Goal: Task Accomplishment & Management: Use online tool/utility

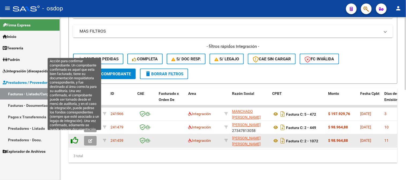
click at [71, 137] on icon at bounding box center [74, 140] width 7 height 7
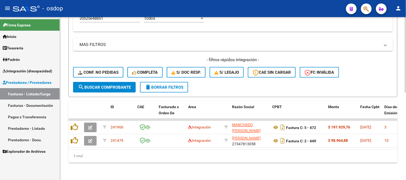
scroll to position [188, 0]
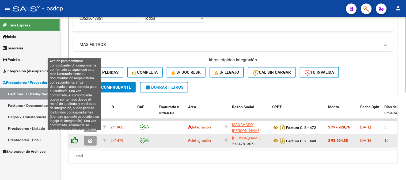
click at [74, 138] on icon at bounding box center [74, 140] width 7 height 7
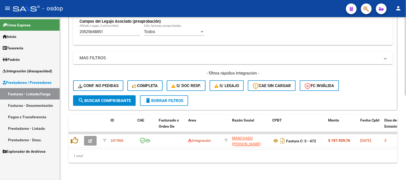
scroll to position [175, 0]
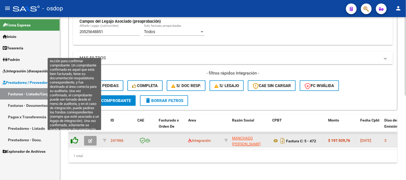
click at [76, 138] on icon at bounding box center [74, 140] width 7 height 7
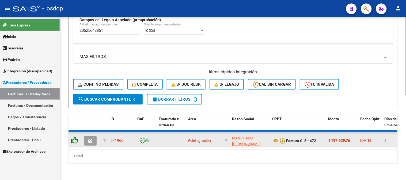
scroll to position [166, 0]
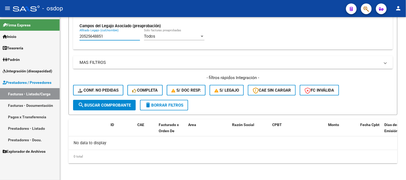
drag, startPoint x: 110, startPoint y: 36, endPoint x: 0, endPoint y: 44, distance: 110.6
click at [12, 41] on mat-sidenav-container "Firma Express Inicio Calendario SSS Instructivos Contacto OS Tesorería Extracto…" at bounding box center [203, 98] width 406 height 163
paste input "3525648869"
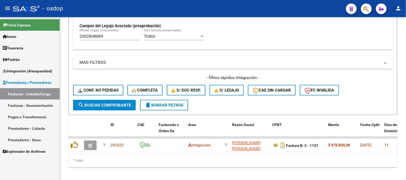
click at [213, 168] on div "1 total" at bounding box center [233, 160] width 329 height 13
drag, startPoint x: 94, startPoint y: 162, endPoint x: 93, endPoint y: 157, distance: 4.6
click at [94, 162] on div "1 total" at bounding box center [233, 160] width 329 height 13
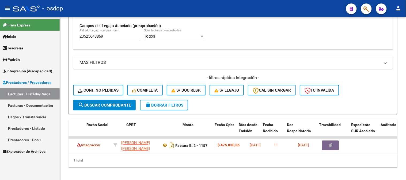
scroll to position [0, 146]
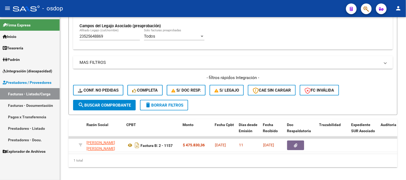
click at [138, 160] on div "1 total" at bounding box center [233, 160] width 329 height 13
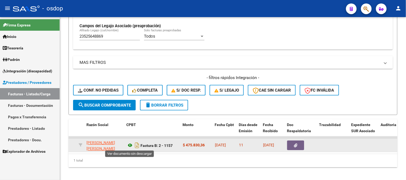
click at [129, 145] on icon at bounding box center [130, 146] width 7 height 6
click at [129, 146] on icon at bounding box center [130, 146] width 7 height 6
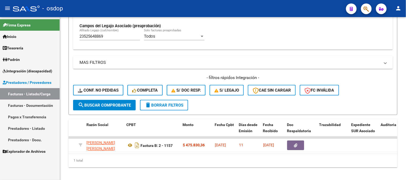
click at [275, 165] on div "1 total" at bounding box center [233, 160] width 329 height 13
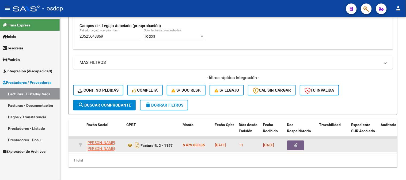
click at [296, 146] on icon "button" at bounding box center [295, 146] width 3 height 4
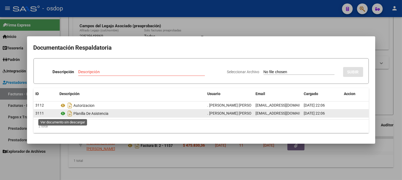
click at [61, 115] on icon at bounding box center [63, 114] width 7 height 6
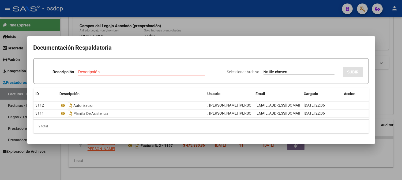
click at [135, 33] on div at bounding box center [201, 90] width 402 height 180
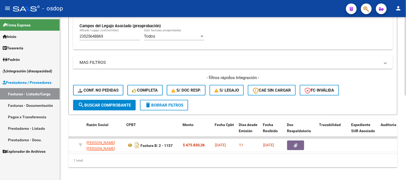
scroll to position [0, 0]
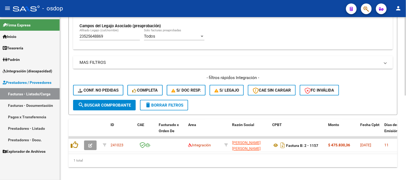
click at [111, 166] on div "1 total" at bounding box center [233, 160] width 329 height 13
click at [365, 61] on mat-panel-title "MAS FILTROS" at bounding box center [230, 63] width 301 height 6
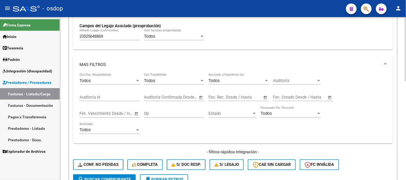
click at [364, 61] on mat-expansion-panel-header "MAS FILTROS" at bounding box center [233, 64] width 320 height 17
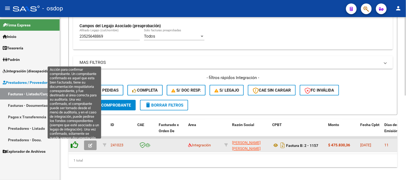
click at [75, 142] on icon at bounding box center [74, 145] width 7 height 7
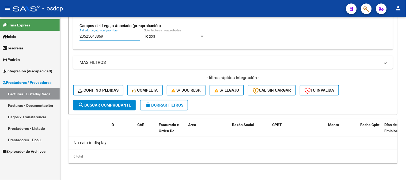
drag, startPoint x: 115, startPoint y: 37, endPoint x: 0, endPoint y: 60, distance: 117.2
click at [7, 42] on mat-sidenav-container "Firma Express Inicio Calendario SSS Instructivos Contacto OS Tesorería Extracto…" at bounding box center [203, 98] width 406 height 163
paste input "4842053"
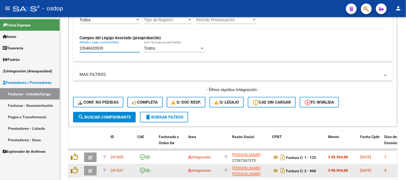
scroll to position [166, 0]
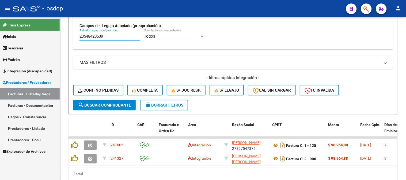
type input "23548420539"
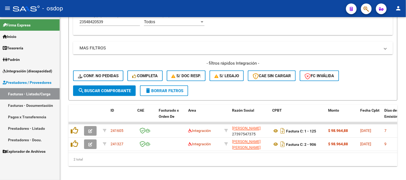
scroll to position [188, 0]
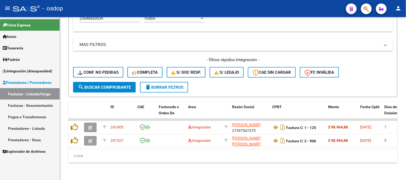
click at [133, 153] on div "2 total" at bounding box center [233, 156] width 329 height 13
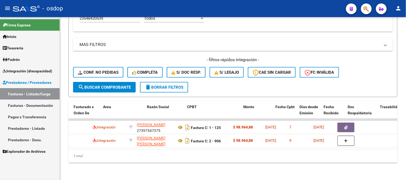
scroll to position [0, 85]
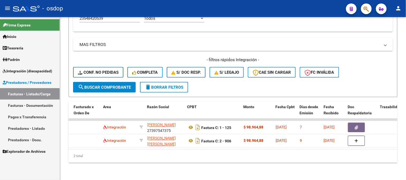
drag, startPoint x: 170, startPoint y: 166, endPoint x: 174, endPoint y: 150, distance: 16.4
click at [172, 166] on div "Video tutorial PRESTADORES -> Listado de CPBTs Emitidos por Prestadores / Prove…" at bounding box center [233, 7] width 346 height 348
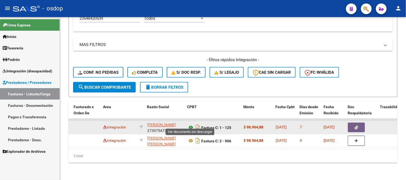
click at [191, 125] on icon at bounding box center [190, 128] width 7 height 6
click at [364, 124] on button "button" at bounding box center [356, 128] width 17 height 10
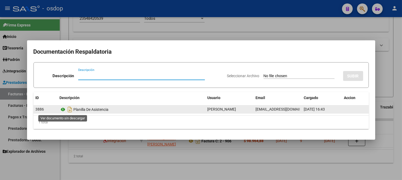
click at [60, 109] on icon at bounding box center [63, 110] width 7 height 6
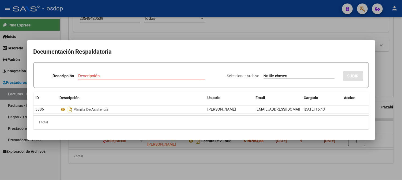
click at [149, 161] on div at bounding box center [201, 90] width 402 height 180
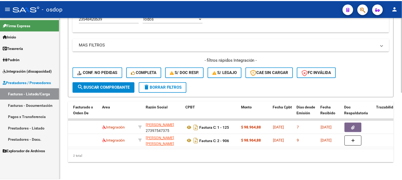
scroll to position [0, 0]
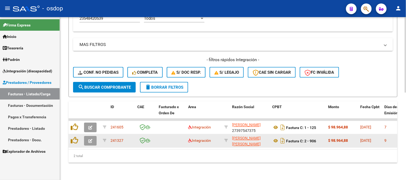
click at [89, 139] on icon "button" at bounding box center [90, 141] width 4 height 4
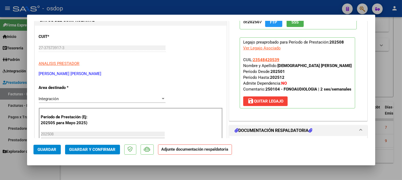
scroll to position [119, 0]
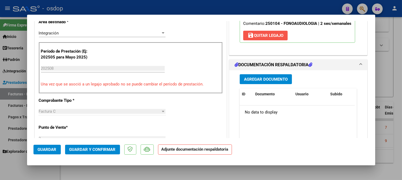
click at [259, 36] on span "save Quitar Legajo" at bounding box center [265, 35] width 36 height 5
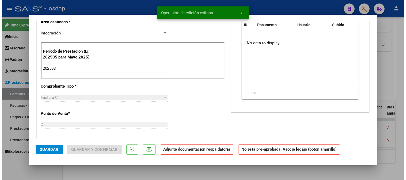
scroll to position [0, 0]
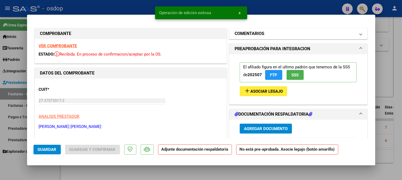
click at [262, 31] on mat-panel-title "COMENTARIOS" at bounding box center [295, 34] width 121 height 6
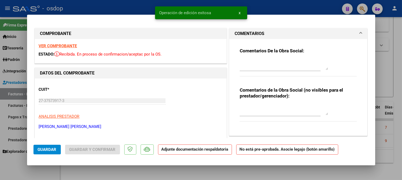
click at [269, 115] on textarea at bounding box center [284, 110] width 88 height 11
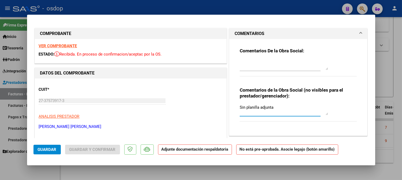
type textarea "Sin planilla adjunta"
click at [48, 147] on button "Guardar" at bounding box center [46, 150] width 27 height 10
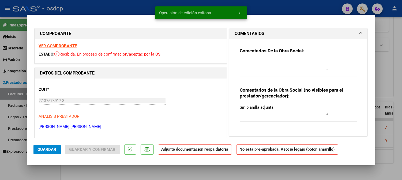
click at [107, 4] on div at bounding box center [201, 90] width 402 height 180
type input "$ 0,00"
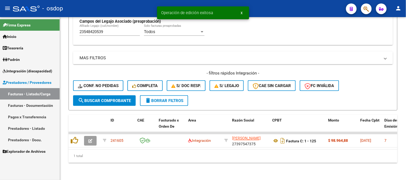
scroll to position [175, 0]
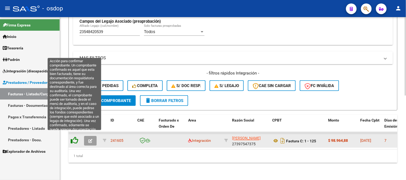
click at [76, 137] on icon at bounding box center [74, 140] width 7 height 7
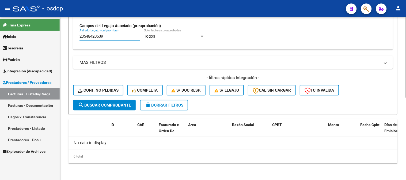
drag, startPoint x: 122, startPoint y: 35, endPoint x: 63, endPoint y: 22, distance: 60.2
click at [63, 22] on div "Video tutorial PRESTADORES -> Listado de CPBTs Emitidos por Prestadores / Prove…" at bounding box center [233, 16] width 346 height 330
type input "v"
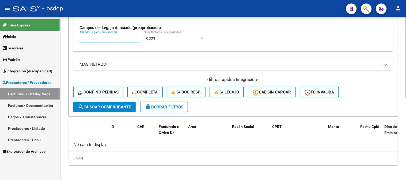
paste input "20526939841"
drag, startPoint x: 116, startPoint y: 40, endPoint x: 0, endPoint y: 19, distance: 117.9
click at [0, 19] on mat-sidenav-container "Firma Express Inicio Calendario SSS Instructivos Contacto OS Tesorería Extracto…" at bounding box center [203, 98] width 406 height 163
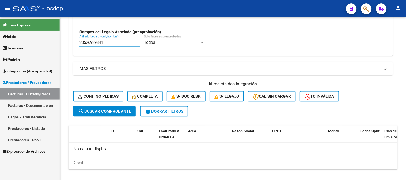
paste input "7462168255"
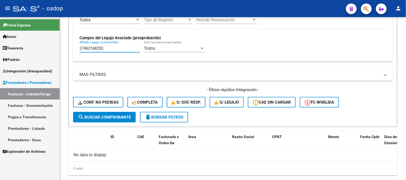
scroll to position [160, 0]
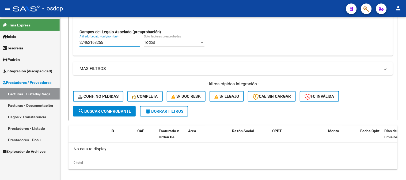
drag, startPoint x: 121, startPoint y: 41, endPoint x: 0, endPoint y: 14, distance: 124.1
click at [0, 17] on div "menu - osdop person Firma Express Inicio Calendario SSS Instructivos Contacto O…" at bounding box center [203, 90] width 406 height 180
paste input "573219010"
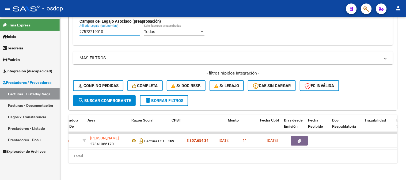
scroll to position [0, 77]
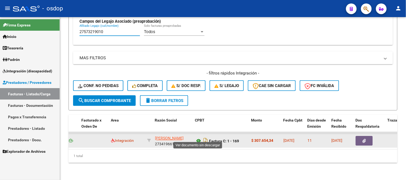
click at [196, 138] on icon at bounding box center [198, 141] width 7 height 6
click at [372, 137] on button "button" at bounding box center [364, 142] width 17 height 10
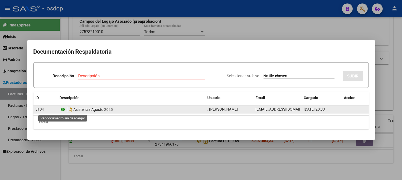
click at [61, 110] on icon at bounding box center [63, 110] width 7 height 6
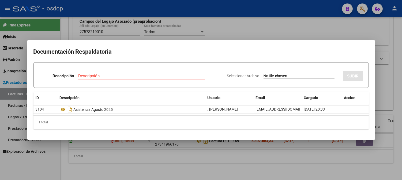
click at [120, 22] on div at bounding box center [201, 90] width 402 height 180
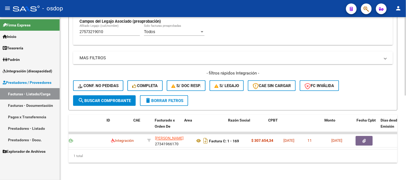
scroll to position [0, 0]
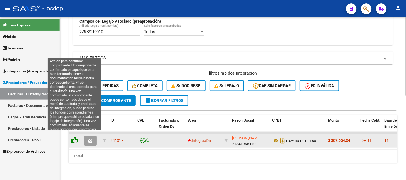
click at [71, 139] on icon at bounding box center [74, 140] width 7 height 7
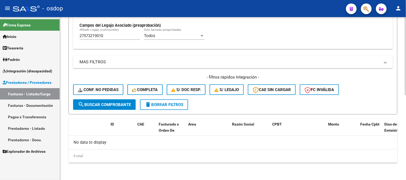
scroll to position [166, 0]
drag, startPoint x: 119, startPoint y: 27, endPoint x: 120, endPoint y: 38, distance: 10.5
click at [119, 28] on strong "Campos del Legajo Asociado (preaprobación)" at bounding box center [120, 26] width 81 height 5
click at [115, 41] on div "27573219010 Afiliado Legajo (cuil/nombre)" at bounding box center [110, 37] width 61 height 17
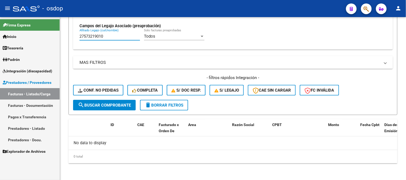
drag, startPoint x: 107, startPoint y: 37, endPoint x: 0, endPoint y: 68, distance: 111.8
click at [0, 47] on mat-sidenav-container "Firma Express Inicio Calendario SSS Instructivos Contacto OS Tesorería Extracto…" at bounding box center [203, 98] width 406 height 163
paste input "0539390903"
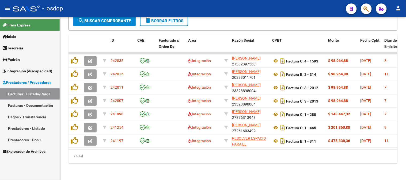
scroll to position [255, 0]
type input "20539390903"
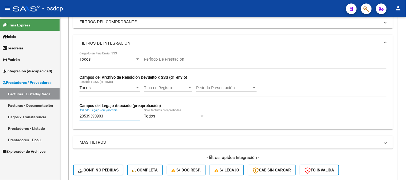
scroll to position [77, 0]
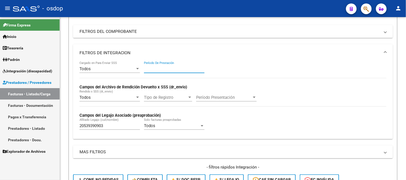
click at [176, 67] on input "Período De Prestación" at bounding box center [174, 69] width 61 height 5
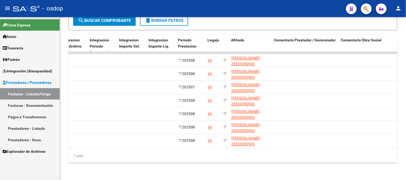
scroll to position [0, 665]
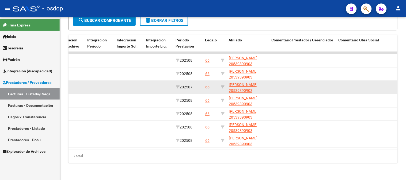
drag, startPoint x: 199, startPoint y: 81, endPoint x: 131, endPoint y: 77, distance: 67.6
click at [131, 81] on div "242011 Integración GATTI MELINA FERNANDA 23328898004 Factura C: 3 - 2012 $ 98.9…" at bounding box center [93, 87] width 1380 height 13
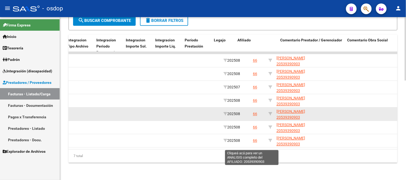
scroll to position [0, 656]
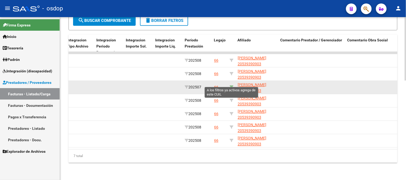
click at [232, 86] on icon at bounding box center [232, 88] width 4 height 4
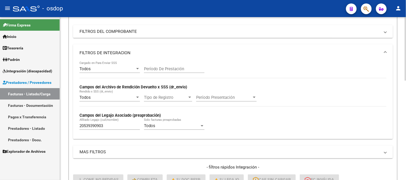
scroll to position [0, 0]
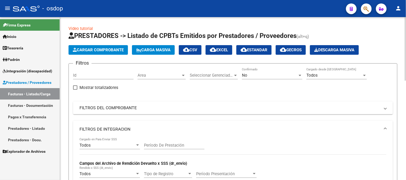
click at [273, 78] on div "No" at bounding box center [270, 75] width 56 height 5
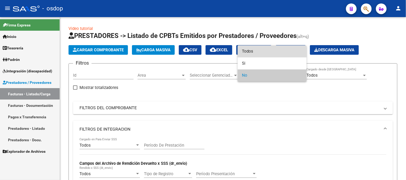
click at [266, 52] on span "Todos" at bounding box center [272, 52] width 61 height 12
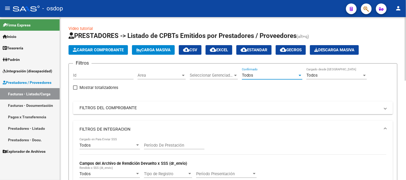
click at [174, 145] on input "Período De Prestación" at bounding box center [174, 145] width 61 height 5
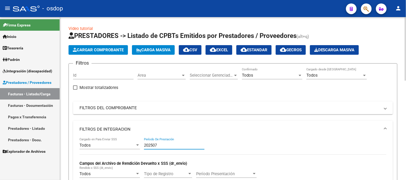
type input "202507"
click at [272, 77] on div "Todos" at bounding box center [270, 75] width 56 height 5
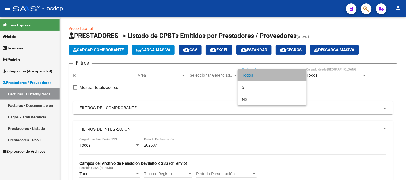
click at [267, 77] on span "Todos" at bounding box center [272, 76] width 61 height 12
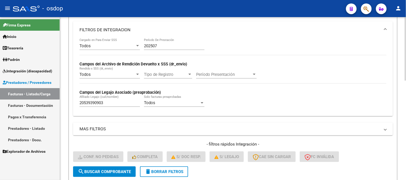
scroll to position [178, 0]
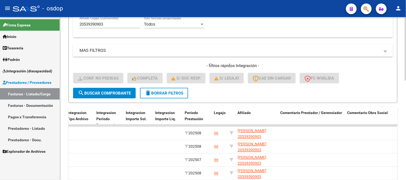
click at [96, 95] on span "search Buscar Comprobante" at bounding box center [104, 93] width 53 height 5
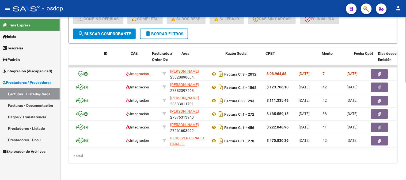
scroll to position [0, 0]
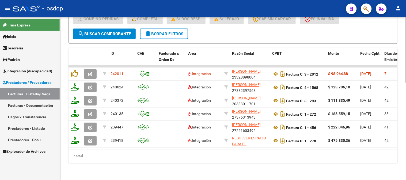
click at [182, 35] on span "delete Borrar Filtros" at bounding box center [164, 34] width 39 height 5
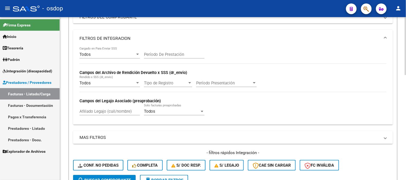
scroll to position [57, 0]
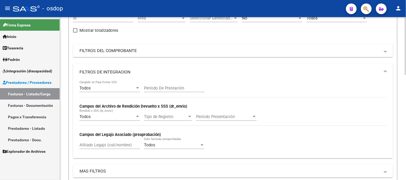
click at [120, 144] on input "Afiliado Legajo (cuil/nombre)" at bounding box center [110, 145] width 61 height 5
paste input "20539390903"
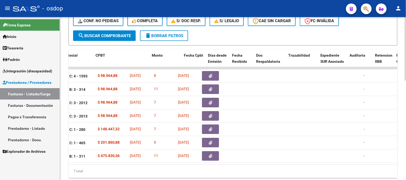
scroll to position [0, 112]
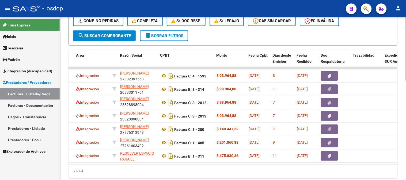
type input "20539390903"
drag, startPoint x: 144, startPoint y: 170, endPoint x: 194, endPoint y: 164, distance: 49.9
click at [194, 164] on div "ID CAE Facturado x Orden De Area Razón Social CPBT Monto Fecha Cpbt Días desde …" at bounding box center [233, 114] width 329 height 129
click at [167, 164] on datatable-body "242035 Integración BERNARDI BARBARA 27382397563 Factura C: 4 - 1593 $ 98.964,88…" at bounding box center [233, 116] width 329 height 98
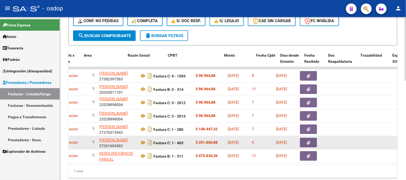
scroll to position [0, 100]
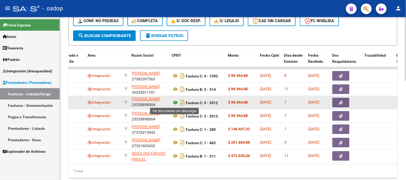
click at [178, 102] on icon at bounding box center [175, 103] width 7 height 6
click at [335, 101] on button "button" at bounding box center [341, 103] width 17 height 10
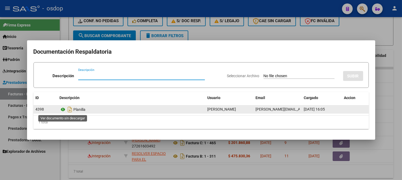
click at [62, 108] on icon at bounding box center [63, 110] width 7 height 6
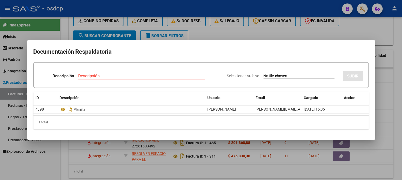
click at [130, 147] on div at bounding box center [201, 90] width 402 height 180
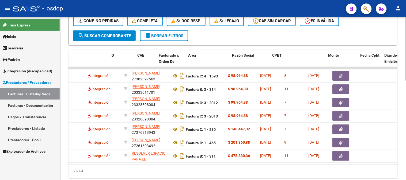
scroll to position [0, 0]
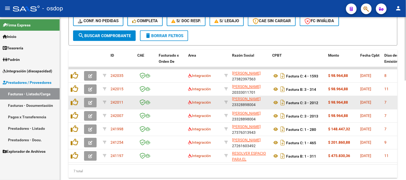
click at [74, 96] on datatable-body-cell at bounding box center [75, 102] width 13 height 13
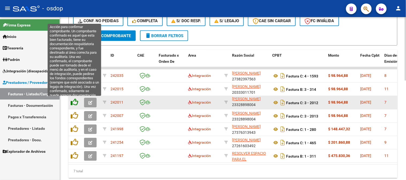
click at [76, 100] on icon at bounding box center [74, 102] width 7 height 7
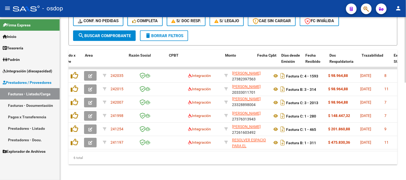
scroll to position [0, 103]
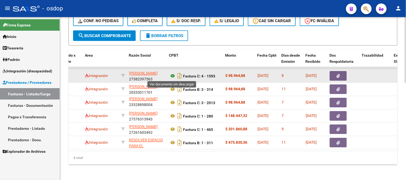
click at [172, 78] on icon at bounding box center [172, 76] width 7 height 6
click at [341, 76] on button "button" at bounding box center [338, 76] width 17 height 10
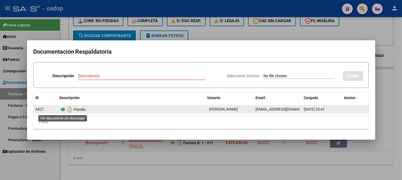
click at [62, 108] on icon at bounding box center [63, 110] width 7 height 6
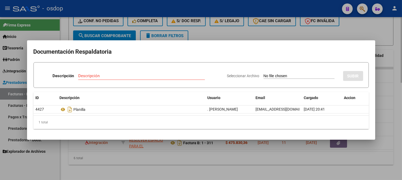
drag, startPoint x: 139, startPoint y: 14, endPoint x: 139, endPoint y: 25, distance: 10.4
click at [139, 15] on div at bounding box center [201, 90] width 402 height 180
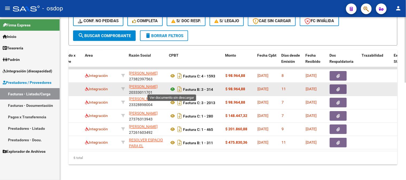
click at [175, 88] on icon at bounding box center [172, 89] width 7 height 6
click at [340, 92] on button "button" at bounding box center [338, 90] width 17 height 10
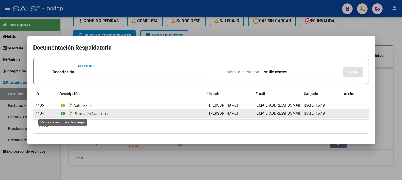
click at [64, 113] on icon at bounding box center [63, 114] width 7 height 6
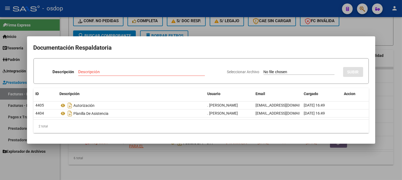
click at [134, 32] on div at bounding box center [201, 90] width 402 height 180
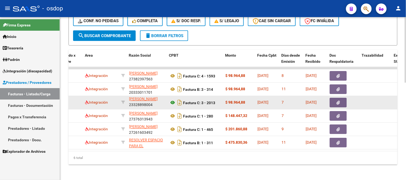
click at [172, 105] on icon at bounding box center [172, 103] width 7 height 6
click at [341, 102] on button "button" at bounding box center [338, 103] width 17 height 10
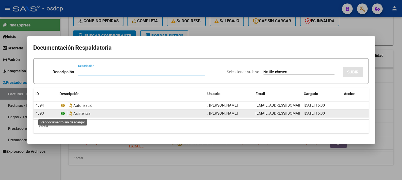
click at [61, 112] on icon at bounding box center [63, 114] width 7 height 6
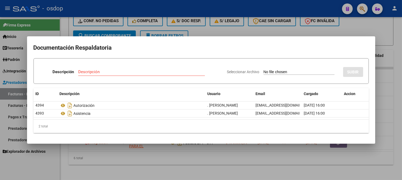
click at [92, 38] on mat-dialog-container "Documentación Respaldatoria Descripción Descripción Seleccionar Archivo SUBIR I…" at bounding box center [201, 89] width 348 height 107
click at [98, 24] on div at bounding box center [201, 90] width 402 height 180
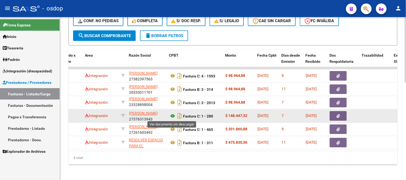
click at [170, 116] on icon at bounding box center [172, 116] width 7 height 6
click at [341, 118] on button "button" at bounding box center [338, 117] width 17 height 10
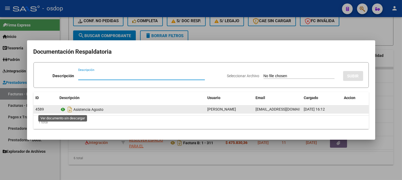
click at [62, 111] on icon at bounding box center [63, 110] width 7 height 6
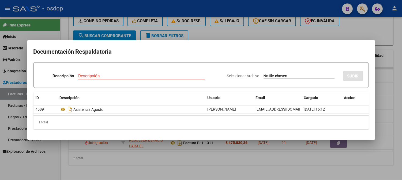
click at [84, 18] on div at bounding box center [201, 90] width 402 height 180
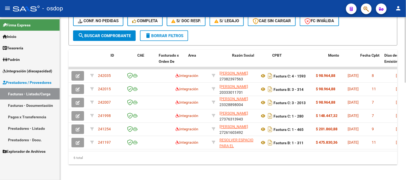
scroll to position [0, 0]
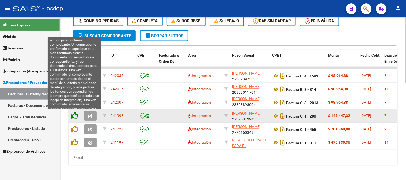
click at [74, 119] on icon at bounding box center [74, 115] width 7 height 7
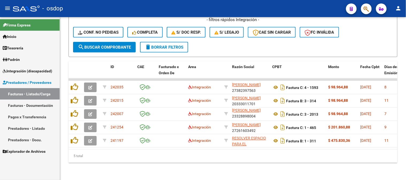
scroll to position [228, 0]
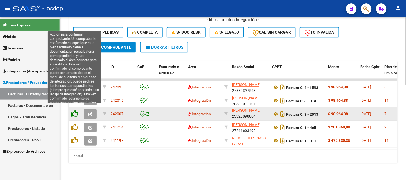
click at [75, 110] on icon at bounding box center [74, 113] width 7 height 7
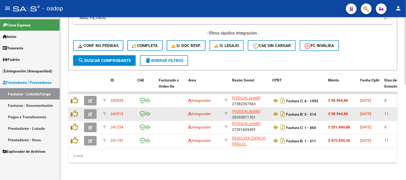
scroll to position [215, 0]
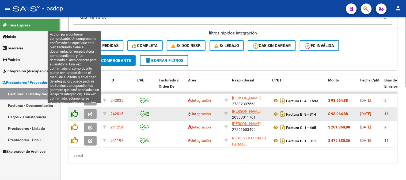
click at [73, 110] on icon at bounding box center [74, 113] width 7 height 7
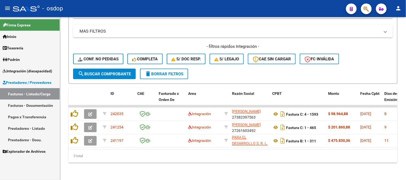
scroll to position [202, 0]
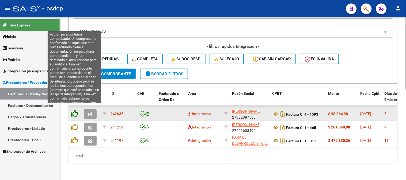
click at [74, 110] on icon at bounding box center [74, 113] width 7 height 7
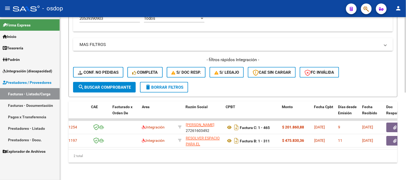
scroll to position [0, 103]
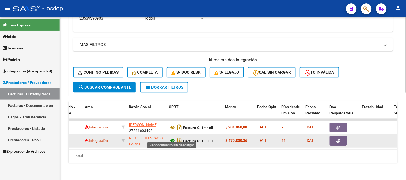
click at [169, 138] on icon at bounding box center [172, 141] width 7 height 6
click at [338, 140] on button "button" at bounding box center [338, 142] width 17 height 10
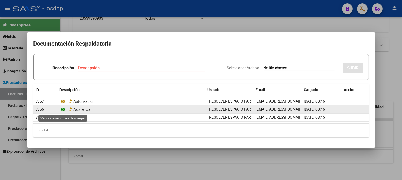
click at [62, 110] on icon at bounding box center [63, 110] width 7 height 6
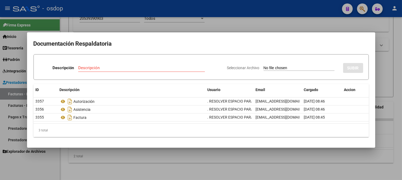
click at [103, 19] on div at bounding box center [201, 90] width 402 height 180
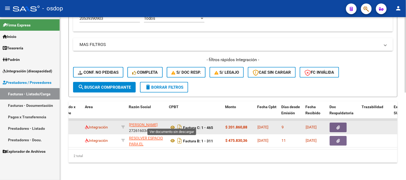
click at [173, 127] on div "Factura C: 1 - 465" at bounding box center [195, 128] width 52 height 9
click at [172, 125] on icon at bounding box center [172, 128] width 7 height 6
click at [338, 126] on icon "button" at bounding box center [338, 128] width 3 height 4
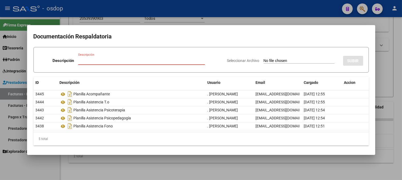
click at [80, 15] on div at bounding box center [201, 90] width 402 height 180
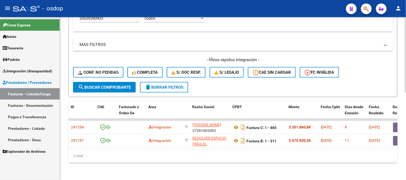
scroll to position [0, 0]
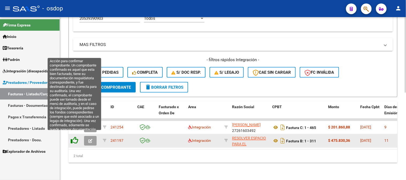
click at [76, 137] on icon at bounding box center [74, 140] width 7 height 7
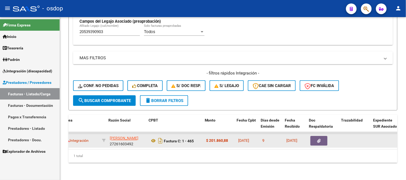
scroll to position [0, 124]
click at [318, 141] on button "button" at bounding box center [317, 142] width 17 height 10
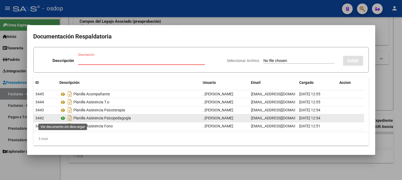
click at [61, 116] on icon at bounding box center [63, 118] width 7 height 6
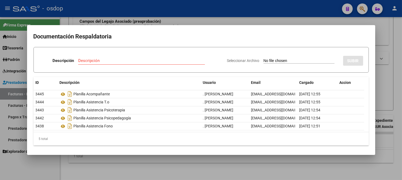
click at [129, 19] on div at bounding box center [201, 90] width 402 height 180
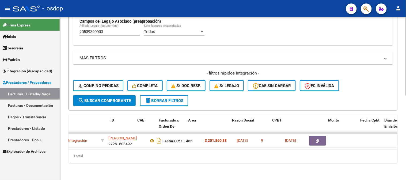
scroll to position [0, 0]
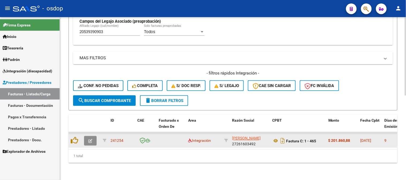
click at [87, 137] on button "button" at bounding box center [90, 142] width 13 height 10
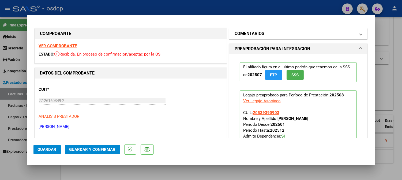
click at [266, 35] on mat-panel-title "COMENTARIOS" at bounding box center [295, 34] width 121 height 6
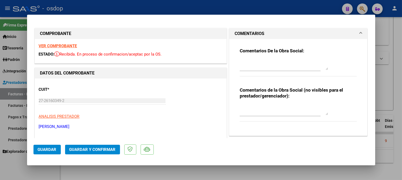
click at [258, 108] on textarea at bounding box center [284, 110] width 88 height 11
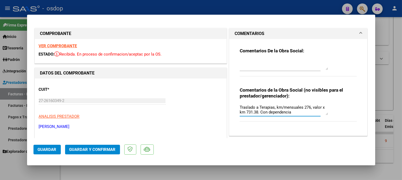
type textarea "Traslado a Terapias, km/mensuales 276, valor x km 731.38. Con dependencia"
click at [91, 155] on mat-dialog-actions "Guardar Guardar y Confirmar" at bounding box center [200, 148] width 335 height 21
click at [85, 153] on button "Guardar y Confirmar" at bounding box center [92, 150] width 55 height 10
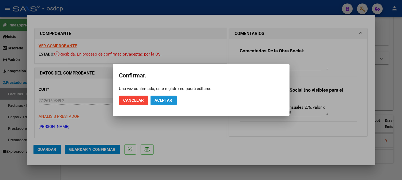
click at [165, 102] on span "Aceptar" at bounding box center [164, 100] width 18 height 5
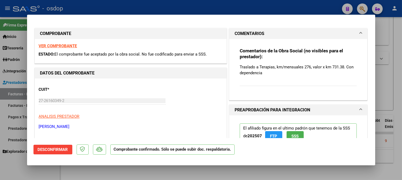
click at [15, 53] on div at bounding box center [201, 90] width 402 height 180
type input "$ 0,00"
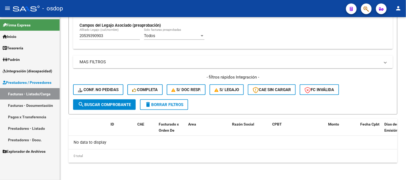
scroll to position [166, 0]
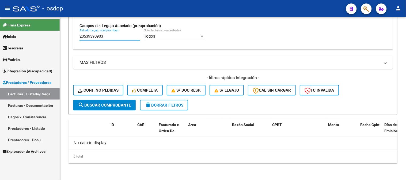
drag, startPoint x: 113, startPoint y: 38, endPoint x: 0, endPoint y: 7, distance: 117.0
click at [0, 11] on div "menu - osdop person Firma Express Inicio Calendario SSS Instructivos Contacto O…" at bounding box center [203, 90] width 406 height 180
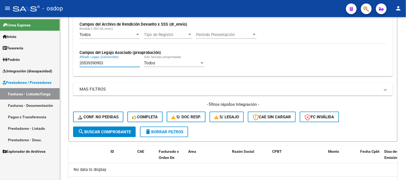
paste input "25633676"
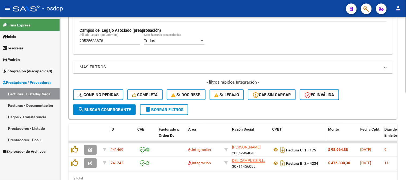
scroll to position [188, 0]
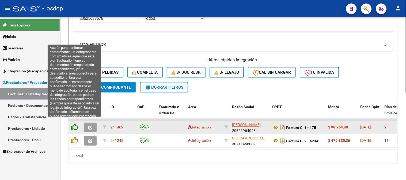
click at [73, 124] on icon at bounding box center [74, 127] width 7 height 7
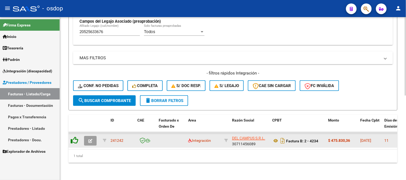
scroll to position [175, 0]
click at [276, 138] on icon at bounding box center [275, 141] width 7 height 6
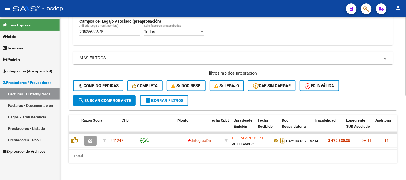
scroll to position [0, 360]
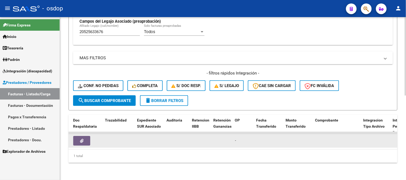
click at [80, 139] on icon "button" at bounding box center [81, 141] width 3 height 4
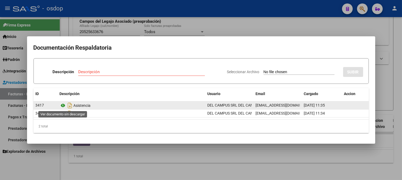
click at [62, 108] on icon at bounding box center [63, 106] width 7 height 6
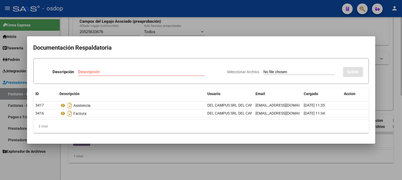
drag, startPoint x: 215, startPoint y: 35, endPoint x: 197, endPoint y: 71, distance: 40.1
click at [213, 34] on div at bounding box center [201, 90] width 402 height 180
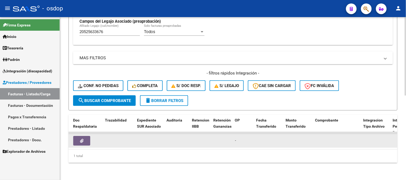
drag, startPoint x: 181, startPoint y: 145, endPoint x: 154, endPoint y: 143, distance: 26.3
click at [144, 146] on datatable-body "241242 Integración DEL CAMPUS S.R.L. 30711456089 Factura B: 2 - 4234 $ 475.830,…" at bounding box center [233, 140] width 329 height 17
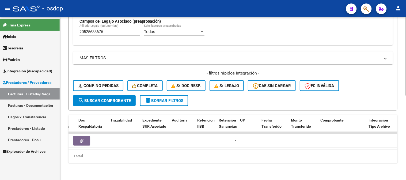
scroll to position [0, 0]
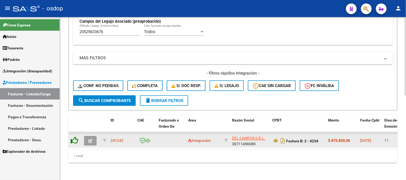
click at [71, 138] on icon at bounding box center [74, 140] width 7 height 7
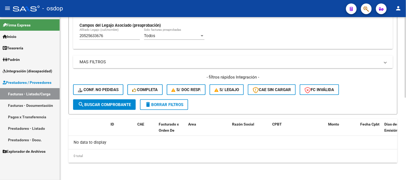
scroll to position [166, 0]
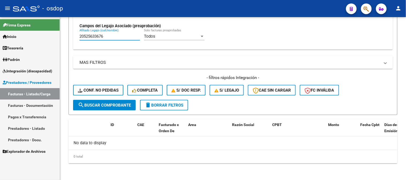
drag, startPoint x: 110, startPoint y: 34, endPoint x: 0, endPoint y: 45, distance: 110.8
click at [0, 42] on mat-sidenav-container "Firma Express Inicio Calendario SSS Instructivos Contacto OS Tesorería Extracto…" at bounding box center [203, 98] width 406 height 163
paste input "753036620"
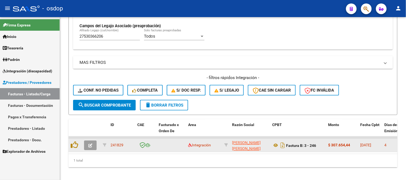
click at [216, 139] on datatable-body-cell "Integración" at bounding box center [204, 145] width 36 height 13
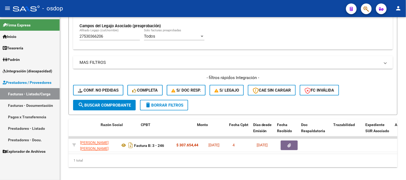
scroll to position [0, 104]
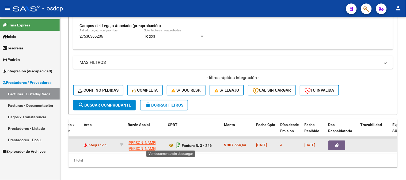
click at [175, 147] on icon "Descargar documento" at bounding box center [178, 146] width 7 height 9
click at [331, 150] on button "button" at bounding box center [337, 146] width 17 height 10
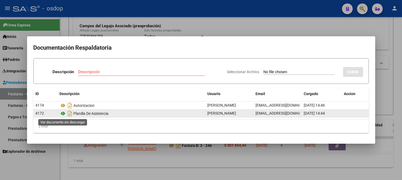
click at [62, 111] on icon at bounding box center [63, 114] width 7 height 6
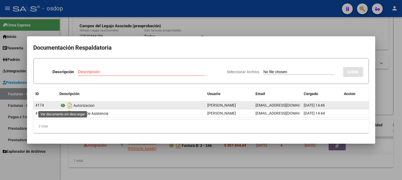
click at [63, 105] on icon at bounding box center [63, 106] width 7 height 6
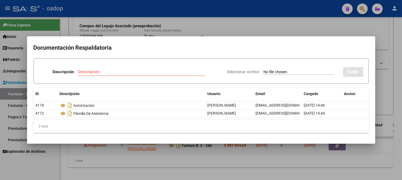
click at [124, 26] on div at bounding box center [201, 90] width 402 height 180
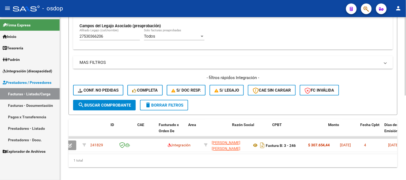
scroll to position [0, 0]
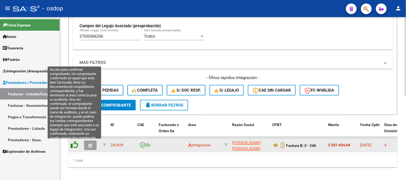
click at [77, 145] on icon at bounding box center [74, 145] width 7 height 7
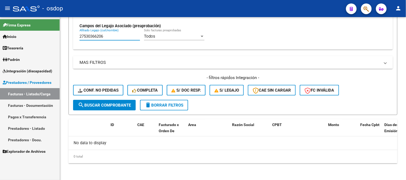
drag, startPoint x: 112, startPoint y: 38, endPoint x: 20, endPoint y: 22, distance: 94.0
click at [29, 25] on mat-sidenav-container "Firma Express Inicio Calendario SSS Instructivos Contacto OS Tesorería Extracto…" at bounding box center [203, 98] width 406 height 163
paste input "471071809"
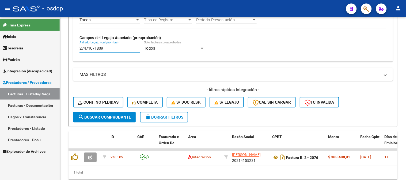
scroll to position [166, 0]
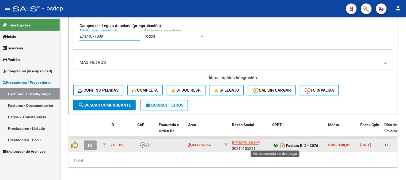
click at [274, 145] on icon at bounding box center [275, 146] width 7 height 6
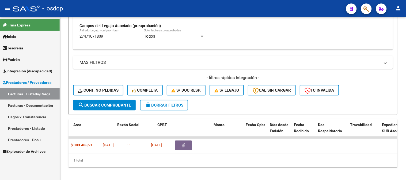
scroll to position [0, 112]
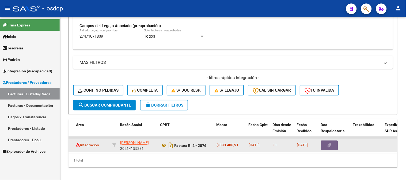
click at [320, 145] on datatable-body-cell at bounding box center [335, 145] width 32 height 13
click at [328, 148] on icon "button" at bounding box center [329, 146] width 3 height 4
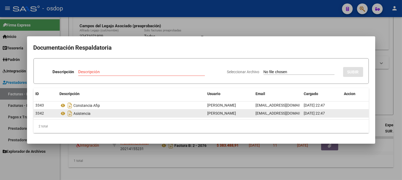
click at [61, 118] on div "3342 Asistencia CRESPO FABIAN ALBERTO fabianalbertocrespo@gmail.com 02/09/2025 …" at bounding box center [200, 114] width 335 height 8
click at [63, 112] on icon at bounding box center [63, 114] width 7 height 6
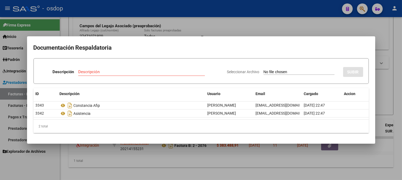
click at [111, 142] on mat-dialog-container "Documentación Respaldatoria Descripción Descripción Seleccionar Archivo SUBIR I…" at bounding box center [201, 89] width 348 height 107
click at [107, 164] on div at bounding box center [201, 90] width 402 height 180
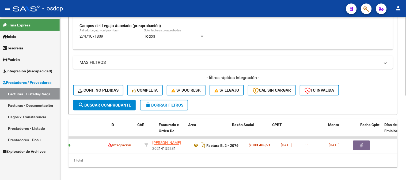
scroll to position [0, 0]
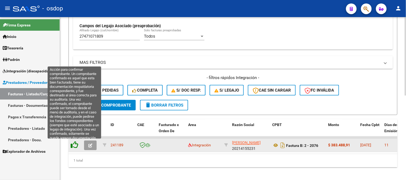
click at [74, 145] on icon at bounding box center [74, 145] width 7 height 7
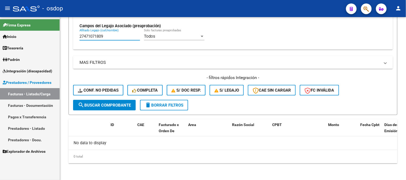
drag, startPoint x: 115, startPoint y: 36, endPoint x: 24, endPoint y: 10, distance: 95.6
click at [27, 27] on mat-sidenav-container "Firma Express Inicio Calendario SSS Instructivos Contacto OS Tesorería Extracto…" at bounding box center [203, 98] width 406 height 163
paste input "570398011"
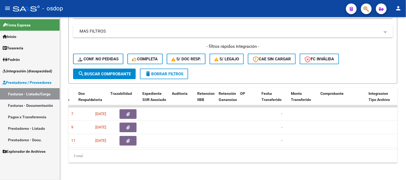
scroll to position [0, 354]
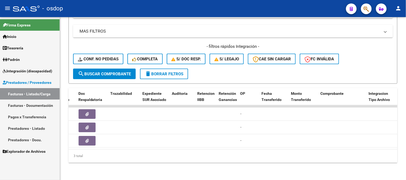
drag, startPoint x: 212, startPoint y: 150, endPoint x: 216, endPoint y: 149, distance: 4.2
click at [216, 149] on div "ID CAE Facturado x Orden De Area Razón Social CPBT Monto Fecha Cpbt Días desde …" at bounding box center [233, 125] width 329 height 75
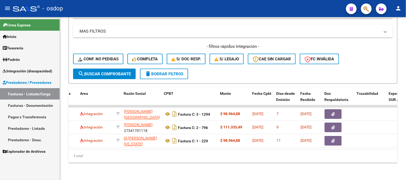
scroll to position [0, 111]
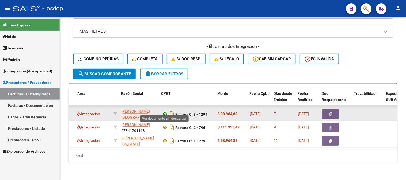
click at [162, 111] on icon at bounding box center [164, 114] width 7 height 6
click at [325, 110] on button "button" at bounding box center [330, 115] width 17 height 10
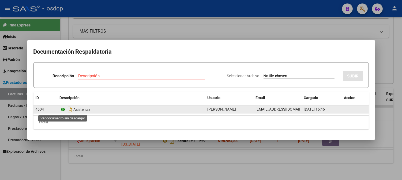
click at [62, 108] on icon at bounding box center [63, 110] width 7 height 6
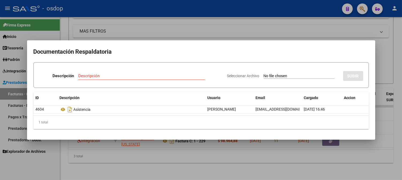
click at [129, 28] on div at bounding box center [201, 90] width 402 height 180
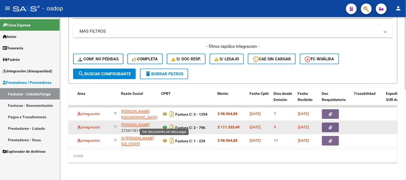
click at [165, 125] on icon at bounding box center [164, 128] width 7 height 6
click at [331, 126] on icon "button" at bounding box center [330, 128] width 3 height 4
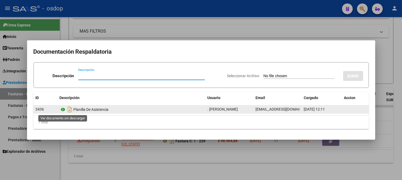
click at [60, 111] on icon at bounding box center [63, 110] width 7 height 6
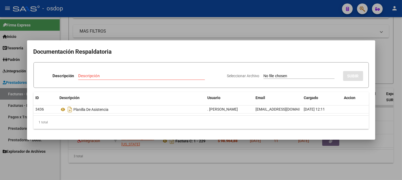
drag, startPoint x: 117, startPoint y: 32, endPoint x: 135, endPoint y: 68, distance: 39.8
click at [117, 33] on div at bounding box center [201, 90] width 402 height 180
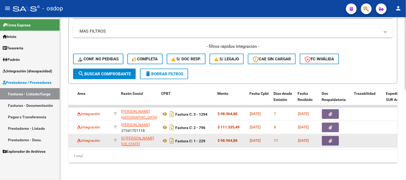
click at [163, 137] on div "Factura C: 1 - 229" at bounding box center [187, 141] width 52 height 9
click at [164, 138] on icon at bounding box center [164, 141] width 7 height 6
click at [325, 137] on button "button" at bounding box center [330, 142] width 17 height 10
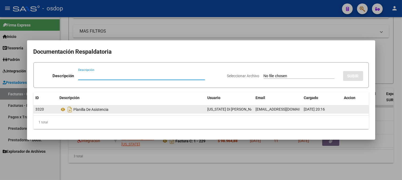
click at [59, 113] on datatable-body-cell "Planilla De Asistencia" at bounding box center [132, 110] width 148 height 8
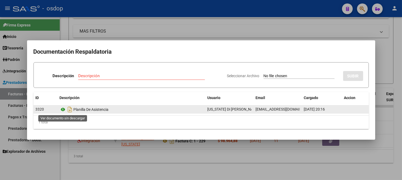
click at [64, 109] on icon at bounding box center [63, 110] width 7 height 6
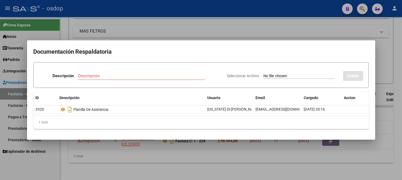
click at [122, 36] on div at bounding box center [201, 90] width 402 height 180
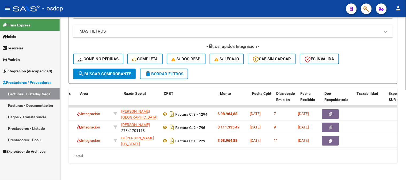
scroll to position [0, 0]
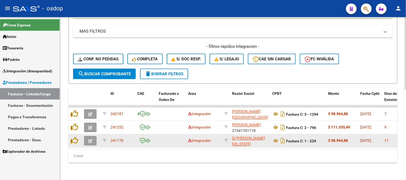
click at [78, 137] on div at bounding box center [75, 141] width 9 height 8
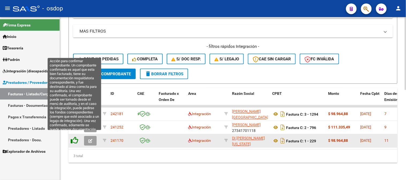
click at [77, 137] on icon at bounding box center [74, 140] width 7 height 7
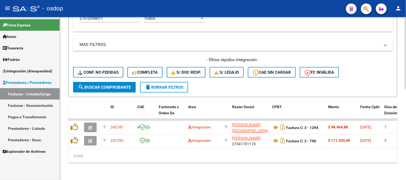
scroll to position [188, 0]
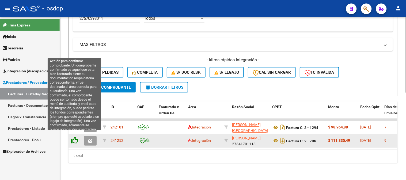
click at [73, 137] on icon at bounding box center [74, 140] width 7 height 7
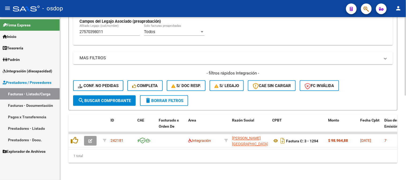
scroll to position [175, 0]
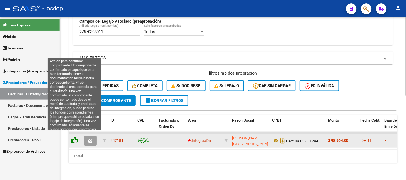
click at [71, 137] on icon at bounding box center [74, 140] width 7 height 7
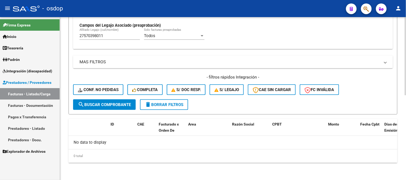
scroll to position [166, 0]
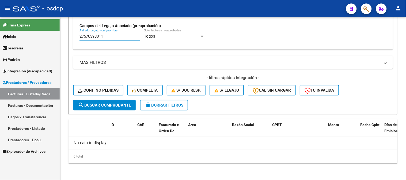
drag, startPoint x: 132, startPoint y: 38, endPoint x: 0, endPoint y: 26, distance: 132.2
click at [0, 26] on mat-sidenav-container "Firma Express Inicio Calendario SSS Instructivos Contacto OS Tesorería Extracto…" at bounding box center [203, 98] width 406 height 163
paste input "82408772"
drag, startPoint x: 110, startPoint y: 38, endPoint x: 19, endPoint y: 22, distance: 92.6
click at [22, 23] on mat-sidenav-container "Firma Express Inicio Calendario SSS Instructivos Contacto OS Tesorería Extracto…" at bounding box center [203, 98] width 406 height 163
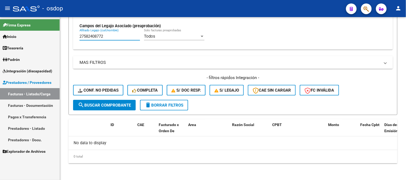
paste input "0571374529"
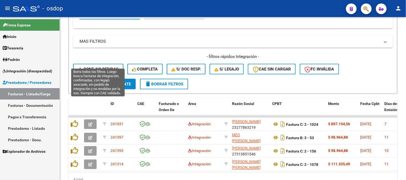
scroll to position [196, 0]
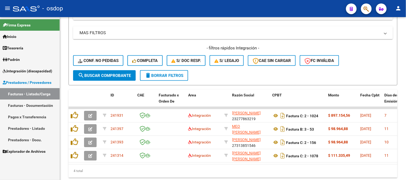
type input "20571374529"
click at [146, 170] on div "4 total" at bounding box center [233, 171] width 329 height 13
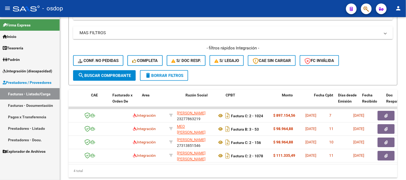
scroll to position [0, 41]
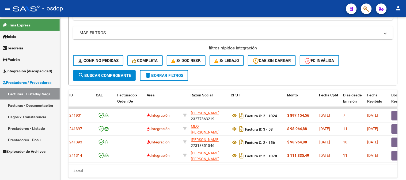
click at [190, 172] on div "4 total" at bounding box center [233, 171] width 329 height 13
drag, startPoint x: 148, startPoint y: 163, endPoint x: 152, endPoint y: 164, distance: 3.8
click at [150, 164] on datatable-selection "241931 Integración IJIA LUCIANO EDUARDO 23277863219 Factura C: 2 - 1024 $ 897.1…" at bounding box center [191, 161] width 329 height 5
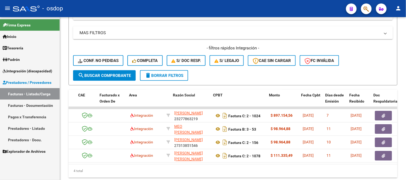
scroll to position [0, 93]
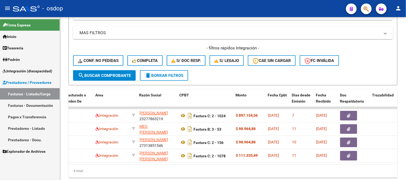
click at [185, 172] on div "4 total" at bounding box center [233, 171] width 329 height 13
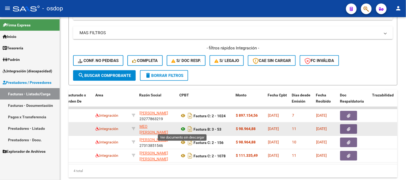
click at [182, 129] on icon at bounding box center [183, 129] width 7 height 6
click at [349, 129] on icon "button" at bounding box center [348, 130] width 3 height 4
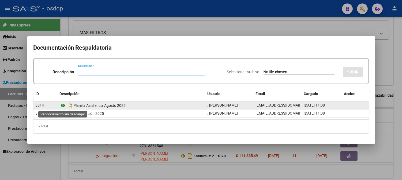
click at [65, 106] on icon at bounding box center [63, 106] width 7 height 6
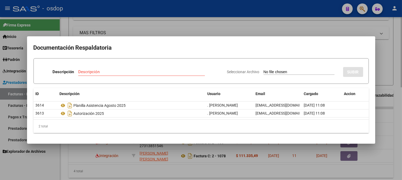
click at [191, 30] on div at bounding box center [201, 90] width 402 height 180
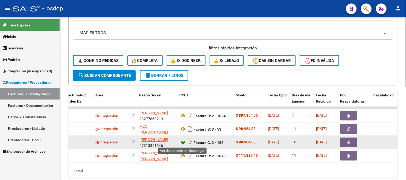
click at [182, 140] on icon at bounding box center [183, 143] width 7 height 6
click at [352, 143] on button "button" at bounding box center [348, 143] width 17 height 10
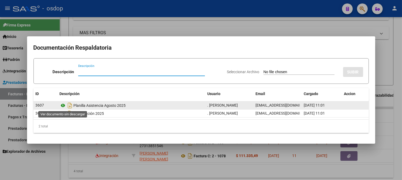
click at [63, 107] on icon at bounding box center [63, 106] width 7 height 6
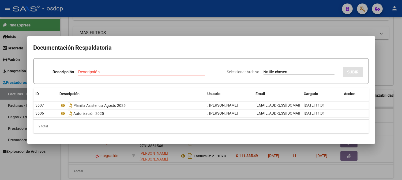
drag, startPoint x: 121, startPoint y: 19, endPoint x: 126, endPoint y: 37, distance: 19.0
click at [121, 20] on div at bounding box center [201, 90] width 402 height 180
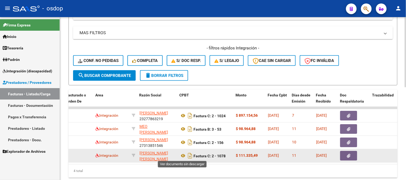
click at [185, 159] on div "Factura C: 2 - 1078" at bounding box center [206, 156] width 52 height 9
click at [183, 159] on icon at bounding box center [183, 156] width 7 height 6
click at [350, 154] on icon "button" at bounding box center [348, 156] width 3 height 4
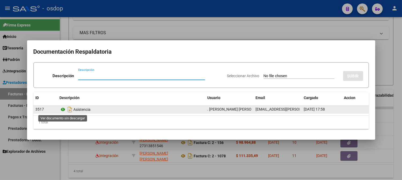
click at [63, 109] on icon at bounding box center [63, 110] width 7 height 6
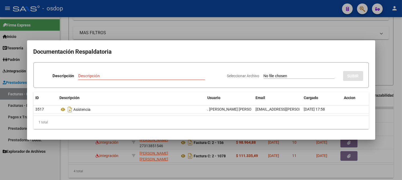
click at [96, 31] on div at bounding box center [201, 90] width 402 height 180
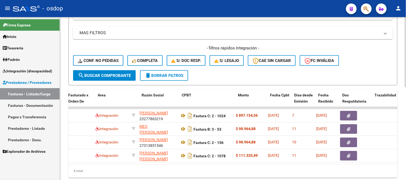
scroll to position [0, 0]
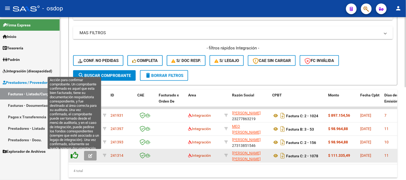
click at [72, 155] on icon at bounding box center [74, 155] width 7 height 7
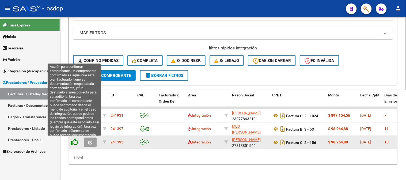
click at [76, 143] on icon at bounding box center [74, 142] width 7 height 7
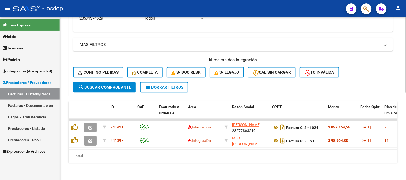
scroll to position [188, 0]
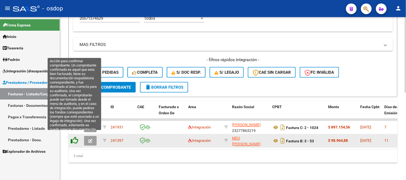
click at [74, 137] on icon at bounding box center [74, 140] width 7 height 7
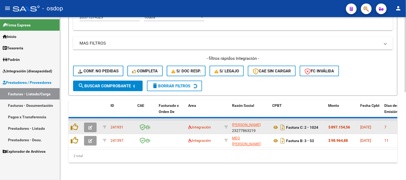
scroll to position [175, 0]
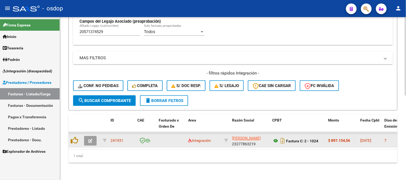
drag, startPoint x: 271, startPoint y: 136, endPoint x: 275, endPoint y: 136, distance: 4.3
click at [271, 136] on datatable-body-cell "Factura C: 2 - 1024" at bounding box center [298, 141] width 56 height 13
click at [275, 138] on icon at bounding box center [275, 141] width 7 height 6
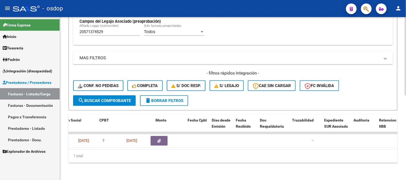
scroll to position [0, 146]
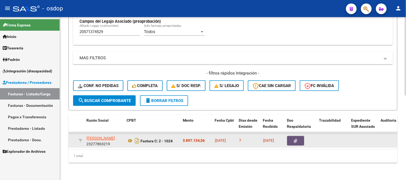
click at [296, 139] on icon "button" at bounding box center [295, 141] width 3 height 4
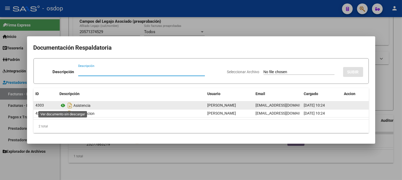
click at [63, 105] on icon at bounding box center [63, 106] width 7 height 6
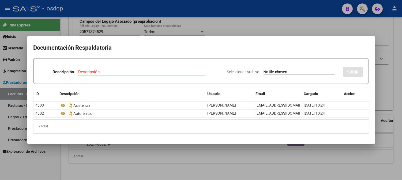
click at [111, 154] on div at bounding box center [201, 90] width 402 height 180
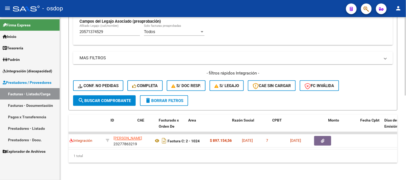
scroll to position [0, 0]
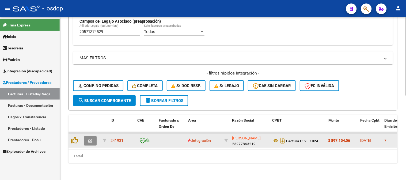
click at [90, 140] on button "button" at bounding box center [90, 142] width 13 height 10
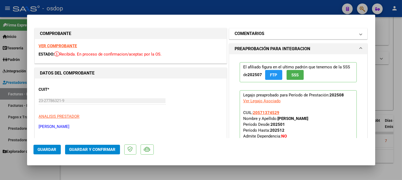
click at [240, 31] on h1 "COMENTARIOS" at bounding box center [250, 34] width 30 height 6
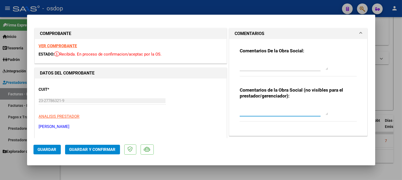
click at [249, 106] on textarea at bounding box center [284, 110] width 88 height 11
type textarea "Traslado a Terapias, km/mensuales 1656, valor x km 541.76. Sin dependencia"
click at [99, 152] on span "Guardar y Confirmar" at bounding box center [92, 150] width 46 height 5
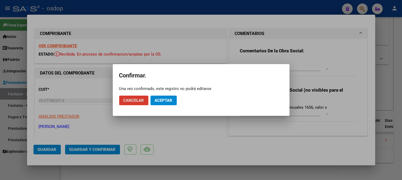
click at [173, 103] on button "Aceptar" at bounding box center [163, 101] width 26 height 10
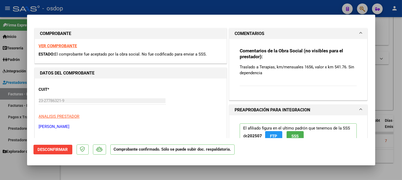
click at [157, 172] on div at bounding box center [201, 90] width 402 height 180
type input "$ 0,00"
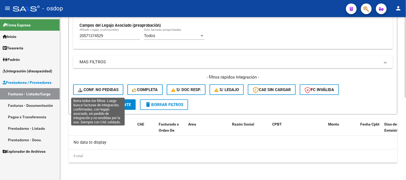
scroll to position [166, 0]
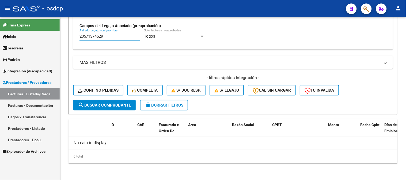
drag, startPoint x: 105, startPoint y: 38, endPoint x: 0, endPoint y: 34, distance: 105.6
click at [0, 36] on mat-sidenav-container "Firma Express Inicio Calendario SSS Instructivos Contacto OS Tesorería Extracto…" at bounding box center [203, 98] width 406 height 163
paste input "7583268664"
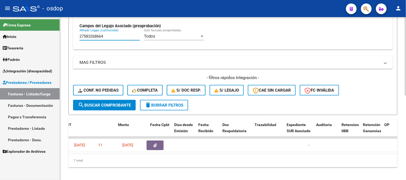
scroll to position [0, 199]
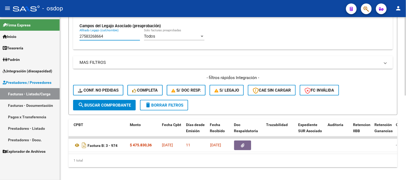
click at [170, 154] on datatable-body "242012 Integración BAIGORRI MARIA DE LA PAZ 27332790825 Factura B: 3 - 974 $ 47…" at bounding box center [233, 145] width 329 height 17
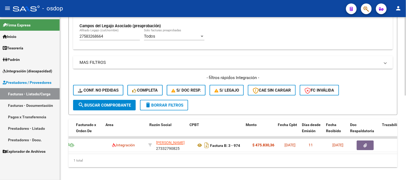
scroll to position [0, 82]
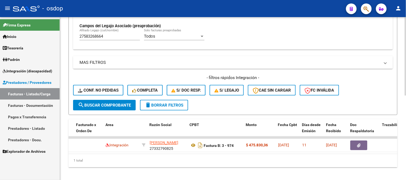
drag, startPoint x: 141, startPoint y: 160, endPoint x: 151, endPoint y: 159, distance: 10.2
click at [151, 159] on div "1 total" at bounding box center [233, 160] width 329 height 13
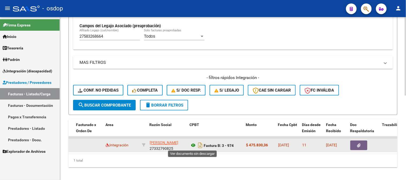
click at [194, 145] on icon at bounding box center [193, 146] width 7 height 6
click at [366, 149] on button "button" at bounding box center [358, 146] width 17 height 10
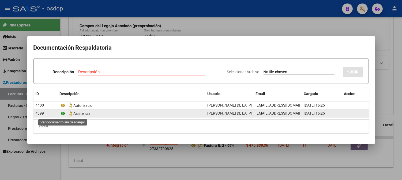
click at [61, 111] on icon at bounding box center [63, 114] width 7 height 6
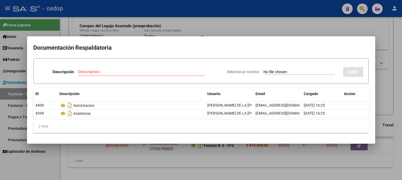
click at [105, 29] on div at bounding box center [201, 90] width 402 height 180
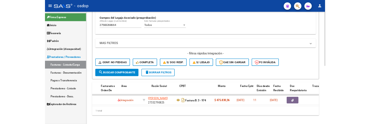
scroll to position [0, 0]
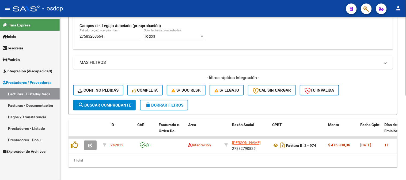
click at [85, 162] on div "1 total" at bounding box center [233, 160] width 329 height 13
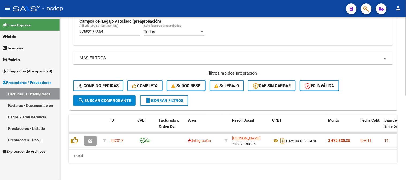
scroll to position [166, 0]
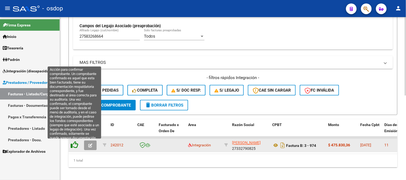
click at [71, 142] on icon at bounding box center [74, 145] width 7 height 7
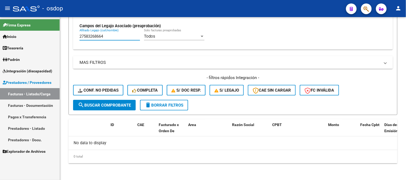
drag, startPoint x: 120, startPoint y: 39, endPoint x: 0, endPoint y: 36, distance: 120.0
click at [0, 36] on mat-sidenav-container "Firma Express Inicio Calendario SSS Instructivos Contacto OS Tesorería Extracto…" at bounding box center [203, 98] width 406 height 163
paste input "0492024490"
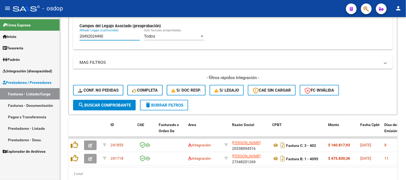
drag, startPoint x: 111, startPoint y: 34, endPoint x: 0, endPoint y: 5, distance: 114.8
click at [0, 8] on div "menu - osdop person Firma Express Inicio Calendario SSS Instructivos Contacto O…" at bounding box center [203, 90] width 406 height 180
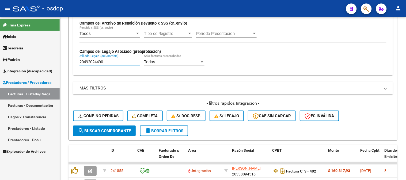
paste input "text"
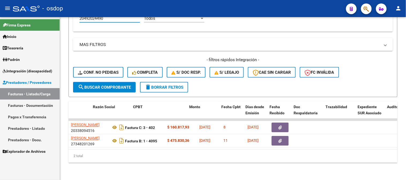
scroll to position [0, 139]
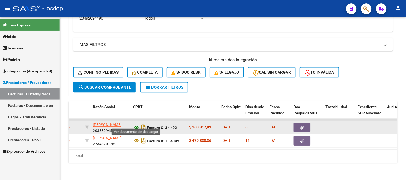
click at [136, 125] on icon at bounding box center [136, 128] width 7 height 6
click at [305, 123] on button "button" at bounding box center [302, 128] width 17 height 10
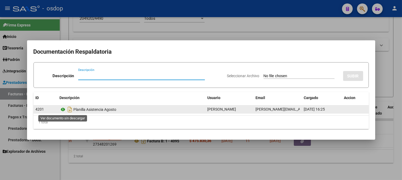
click at [63, 108] on icon at bounding box center [63, 110] width 7 height 6
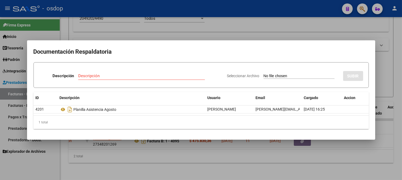
click at [146, 138] on mat-dialog-container "Documentación Respaldatoria Descripción Descripción Seleccionar Archivo SUBIR I…" at bounding box center [201, 89] width 348 height 99
click at [165, 149] on div at bounding box center [201, 90] width 402 height 180
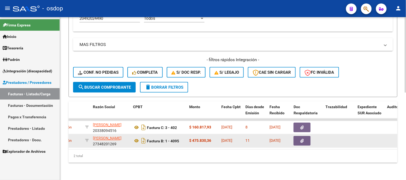
click at [309, 137] on button "button" at bounding box center [302, 142] width 17 height 10
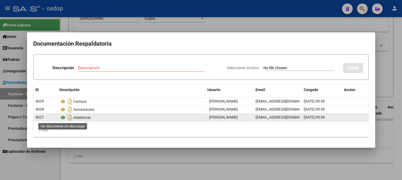
click at [63, 116] on icon at bounding box center [63, 118] width 7 height 6
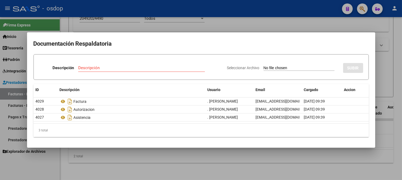
click at [126, 9] on div at bounding box center [201, 90] width 402 height 180
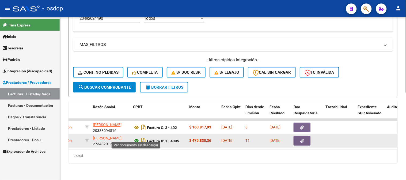
click at [135, 138] on icon at bounding box center [136, 141] width 7 height 6
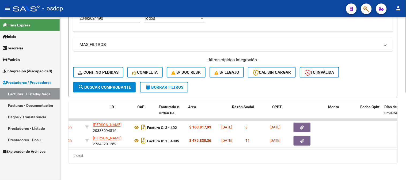
scroll to position [0, 0]
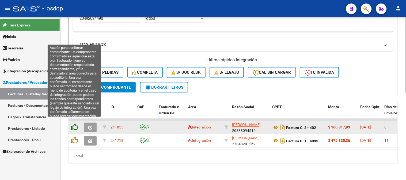
click at [72, 124] on icon at bounding box center [74, 127] width 7 height 7
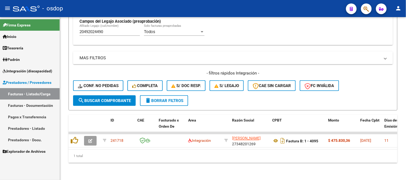
scroll to position [175, 0]
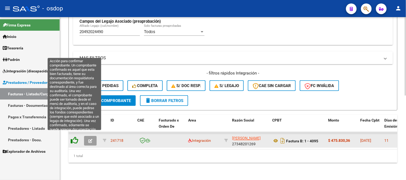
click at [73, 137] on icon at bounding box center [74, 140] width 7 height 7
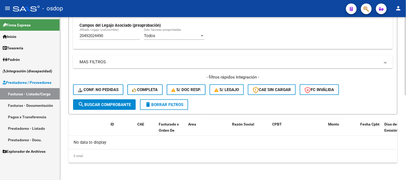
scroll to position [166, 0]
drag, startPoint x: 133, startPoint y: 35, endPoint x: 0, endPoint y: 25, distance: 133.7
click at [0, 31] on mat-sidenav-container "Firma Express Inicio Calendario SSS Instructivos Contacto OS Tesorería Extracto…" at bounding box center [203, 98] width 406 height 163
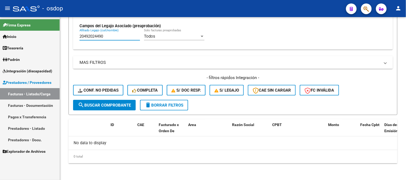
paste input "544446496"
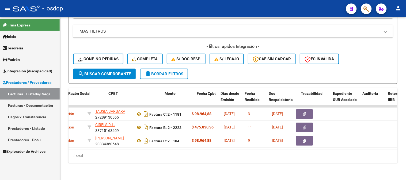
scroll to position [0, 164]
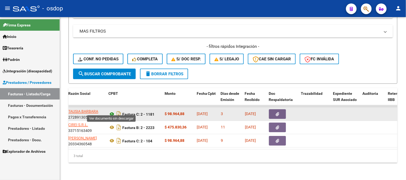
click at [110, 111] on icon at bounding box center [111, 114] width 7 height 6
click at [279, 113] on icon "button" at bounding box center [277, 115] width 3 height 4
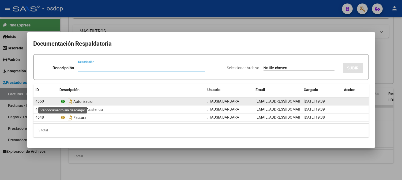
click at [63, 103] on icon at bounding box center [63, 102] width 7 height 6
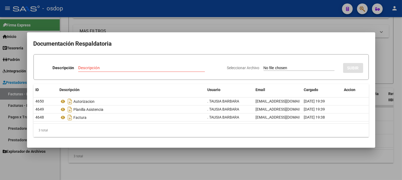
click at [117, 13] on div at bounding box center [201, 90] width 402 height 180
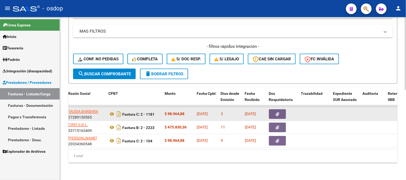
click at [275, 114] on button "button" at bounding box center [277, 115] width 17 height 10
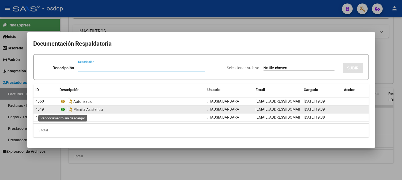
click at [61, 111] on icon at bounding box center [63, 110] width 7 height 6
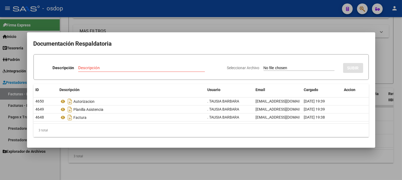
click at [122, 14] on div at bounding box center [201, 90] width 402 height 180
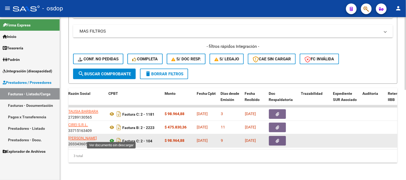
click at [113, 138] on icon at bounding box center [111, 141] width 7 height 6
click at [278, 139] on icon "button" at bounding box center [277, 141] width 3 height 4
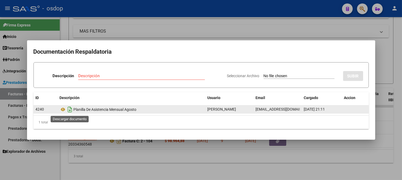
click at [67, 109] on icon "Descargar documento" at bounding box center [70, 109] width 7 height 9
click at [104, 22] on div at bounding box center [201, 90] width 402 height 180
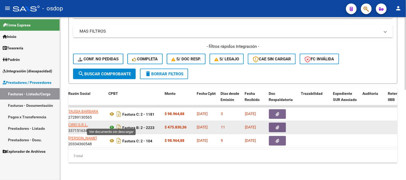
click at [111, 125] on icon at bounding box center [111, 128] width 7 height 6
click at [277, 126] on icon "button" at bounding box center [277, 128] width 3 height 4
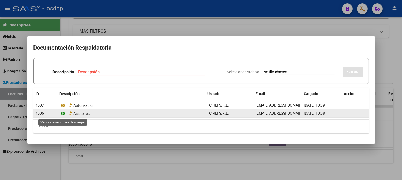
click at [61, 115] on icon at bounding box center [63, 114] width 7 height 6
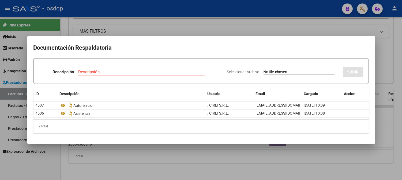
drag, startPoint x: 99, startPoint y: 12, endPoint x: 121, endPoint y: 59, distance: 52.1
click at [99, 12] on div at bounding box center [201, 90] width 402 height 180
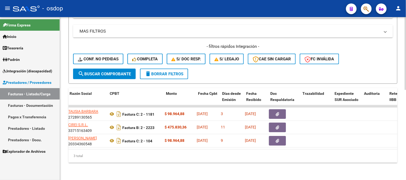
scroll to position [0, 0]
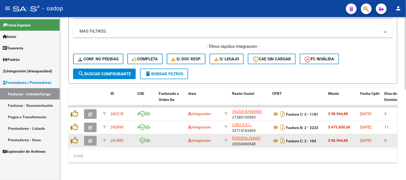
click at [77, 141] on datatable-body-cell at bounding box center [75, 141] width 13 height 13
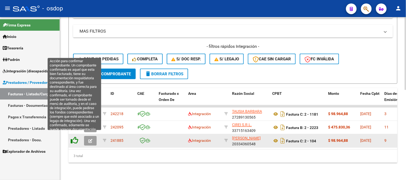
click at [76, 137] on icon at bounding box center [74, 140] width 7 height 7
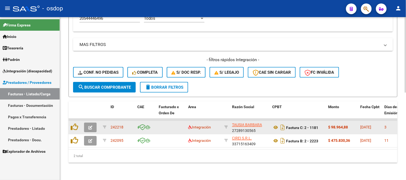
scroll to position [188, 0]
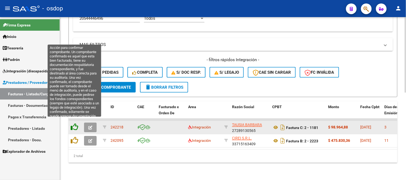
click at [76, 124] on icon at bounding box center [74, 127] width 7 height 7
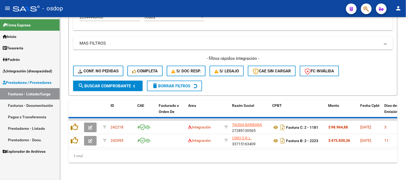
scroll to position [175, 0]
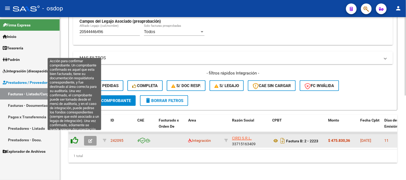
click at [74, 138] on icon at bounding box center [74, 140] width 7 height 7
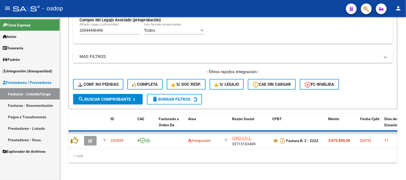
scroll to position [166, 0]
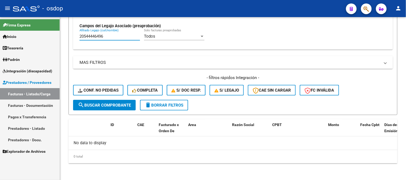
drag, startPoint x: 110, startPoint y: 34, endPoint x: 25, endPoint y: 24, distance: 86.1
click at [25, 24] on mat-sidenav-container "Firma Express Inicio Calendario SSS Instructivos Contacto OS Tesorería Extracto…" at bounding box center [203, 98] width 406 height 163
paste input "55298618"
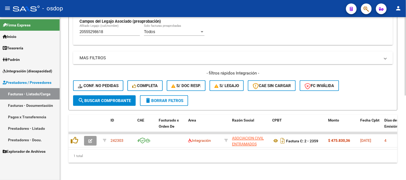
scroll to position [175, 0]
click at [402, 178] on div "Video tutorial PRESTADORES -> Listado de CPBTs Emitidos por Prestadores / Prove…" at bounding box center [233, 13] width 346 height 334
click at [153, 150] on div "1 total" at bounding box center [233, 156] width 329 height 13
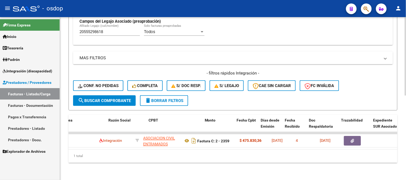
scroll to position [0, 88]
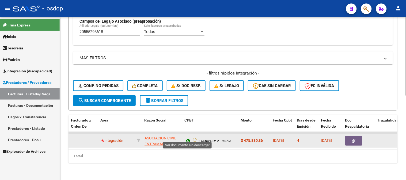
click at [188, 139] on icon at bounding box center [188, 141] width 7 height 6
click at [356, 138] on button "button" at bounding box center [353, 142] width 17 height 10
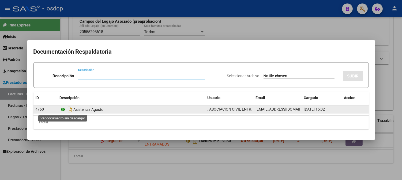
click at [61, 110] on icon at bounding box center [63, 110] width 7 height 6
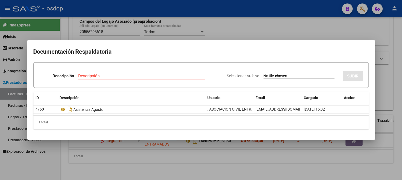
click at [133, 41] on mat-dialog-container "Documentación Respaldatoria Descripción Descripción Seleccionar Archivo SUBIR I…" at bounding box center [201, 89] width 348 height 99
click at [134, 37] on div at bounding box center [201, 90] width 402 height 180
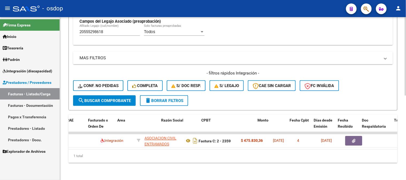
scroll to position [0, 0]
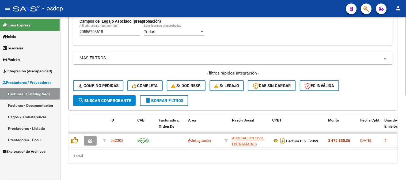
drag, startPoint x: 97, startPoint y: 153, endPoint x: 120, endPoint y: 79, distance: 77.6
click at [99, 153] on div "1 total" at bounding box center [233, 156] width 329 height 13
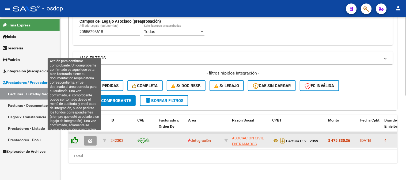
click at [77, 137] on icon at bounding box center [74, 140] width 7 height 7
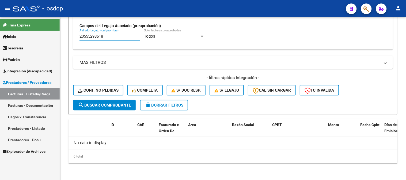
scroll to position [88, 0]
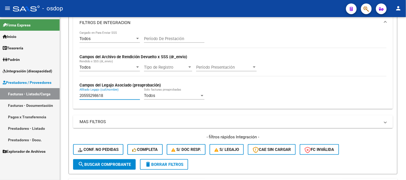
drag, startPoint x: 117, startPoint y: 37, endPoint x: 0, endPoint y: -2, distance: 123.4
click at [0, 0] on html "menu - osdop person Firma Express Inicio Calendario SSS Instructivos Contacto O…" at bounding box center [203, 90] width 406 height 180
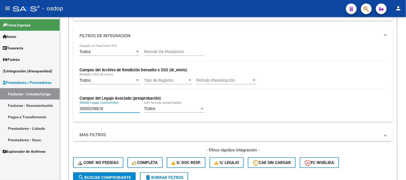
paste input "7596259540"
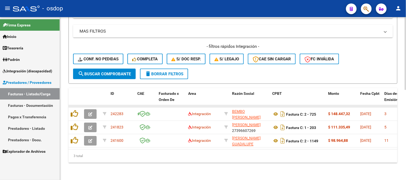
scroll to position [202, 0]
type input "27596259540"
click at [197, 155] on div "3 total" at bounding box center [233, 156] width 329 height 13
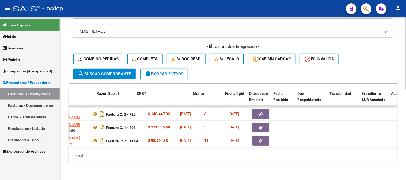
scroll to position [0, 135]
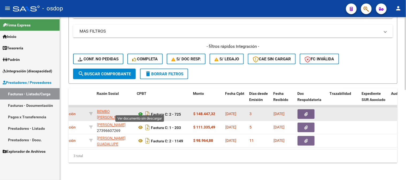
click at [139, 111] on icon at bounding box center [140, 114] width 7 height 6
click at [310, 110] on button "button" at bounding box center [306, 115] width 17 height 10
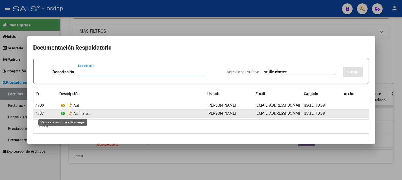
click at [65, 114] on icon at bounding box center [63, 114] width 7 height 6
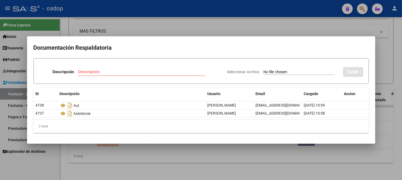
click at [120, 24] on div at bounding box center [201, 90] width 402 height 180
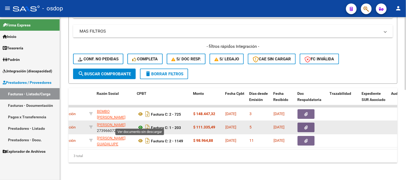
click at [138, 125] on icon at bounding box center [140, 128] width 7 height 6
click at [309, 126] on button "button" at bounding box center [306, 128] width 17 height 10
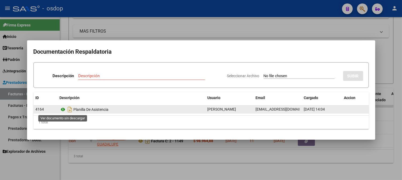
click at [63, 110] on icon at bounding box center [63, 110] width 7 height 6
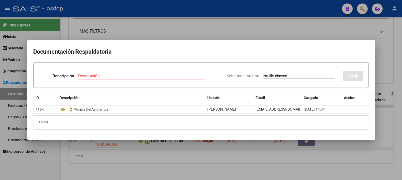
click at [122, 32] on div at bounding box center [201, 90] width 402 height 180
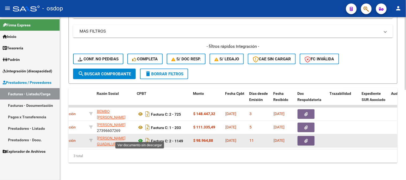
click at [140, 138] on icon at bounding box center [140, 141] width 7 height 6
click at [307, 139] on icon "button" at bounding box center [306, 141] width 3 height 4
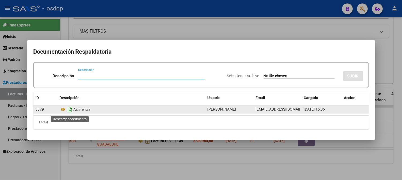
click at [69, 111] on icon "Descargar documento" at bounding box center [70, 109] width 7 height 9
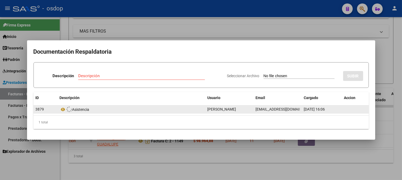
click at [69, 111] on icon at bounding box center [70, 110] width 6 height 6
click at [66, 110] on icon at bounding box center [63, 110] width 7 height 6
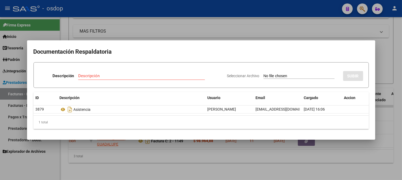
click at [118, 34] on div at bounding box center [201, 90] width 402 height 180
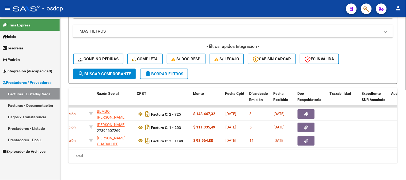
click at [125, 152] on div "3 total" at bounding box center [233, 156] width 329 height 13
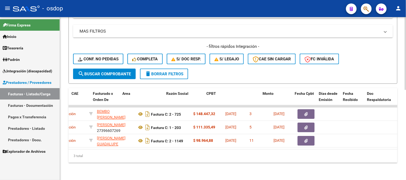
scroll to position [0, 0]
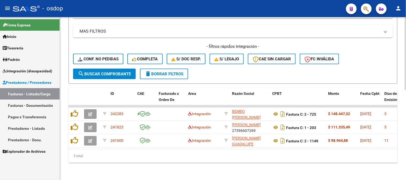
click at [113, 161] on div "3 total" at bounding box center [233, 156] width 329 height 13
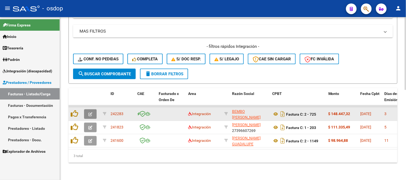
click at [91, 113] on icon "button" at bounding box center [90, 115] width 4 height 4
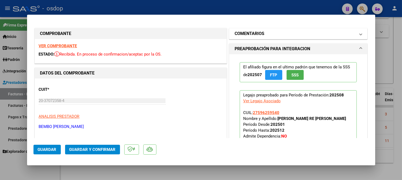
drag, startPoint x: 288, startPoint y: 26, endPoint x: 288, endPoint y: 35, distance: 8.8
click at [288, 35] on mat-panel-title "COMENTARIOS" at bounding box center [295, 34] width 121 height 6
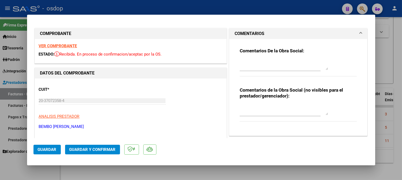
click at [257, 110] on textarea at bounding box center [284, 110] width 88 height 11
type textarea "A cargo de OSDOP"
click at [76, 150] on span "Guardar y Confirmar" at bounding box center [92, 150] width 46 height 5
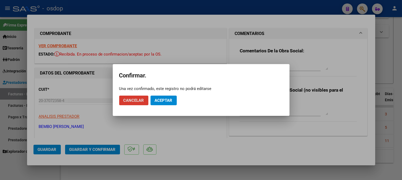
click at [169, 96] on button "Aceptar" at bounding box center [163, 101] width 26 height 10
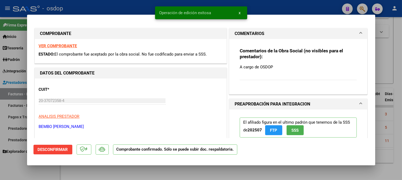
click at [5, 90] on div at bounding box center [201, 90] width 402 height 180
type input "$ 0,00"
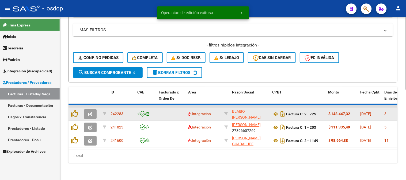
scroll to position [188, 0]
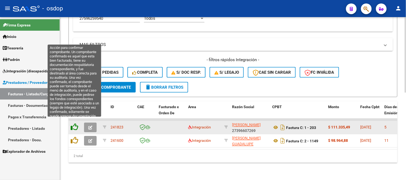
click at [76, 124] on icon at bounding box center [74, 127] width 7 height 7
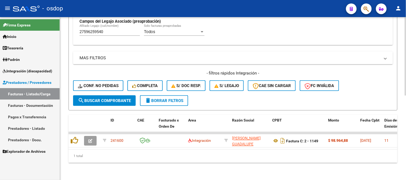
scroll to position [175, 0]
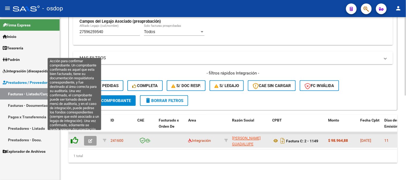
click at [75, 137] on icon at bounding box center [74, 140] width 7 height 7
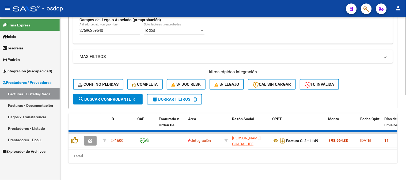
scroll to position [166, 0]
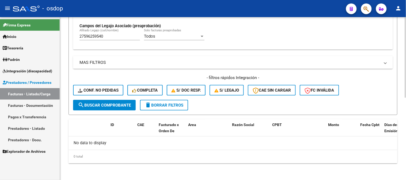
drag, startPoint x: 101, startPoint y: 34, endPoint x: 84, endPoint y: 33, distance: 16.9
click at [81, 32] on div "27596259540 Afiliado Legajo (cuil/nombre)" at bounding box center [110, 35] width 61 height 12
drag, startPoint x: 81, startPoint y: 35, endPoint x: 63, endPoint y: 35, distance: 18.5
click at [63, 35] on div "Video tutorial PRESTADORES -> Listado de CPBTs Emitidos por Prestadores / Prove…" at bounding box center [233, 16] width 346 height 330
drag, startPoint x: 111, startPoint y: 38, endPoint x: 74, endPoint y: 34, distance: 36.3
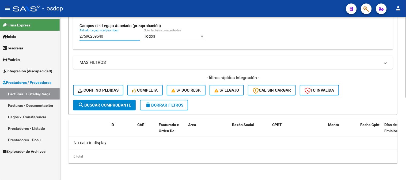
click at [74, 34] on div "Todos Cargado en Para Enviar SSS Período De Prestación Campos del Archivo de Re…" at bounding box center [233, 11] width 320 height 78
paste input "0555293853"
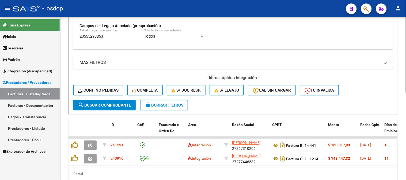
click at [183, 172] on div "2 total" at bounding box center [233, 174] width 329 height 13
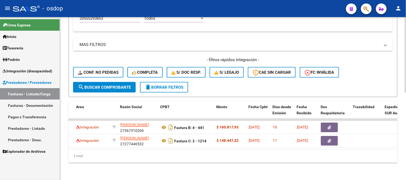
scroll to position [0, 127]
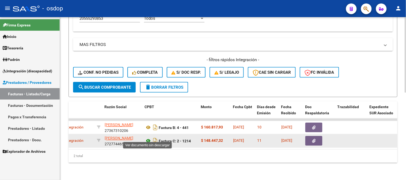
click at [149, 138] on icon at bounding box center [148, 141] width 7 height 6
click at [313, 139] on icon "button" at bounding box center [313, 141] width 3 height 4
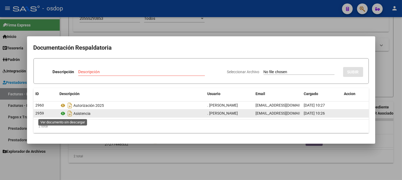
click at [65, 112] on icon at bounding box center [63, 114] width 7 height 6
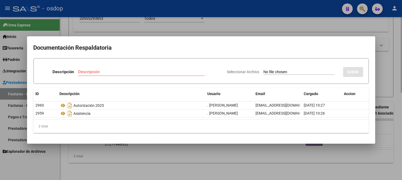
drag, startPoint x: 118, startPoint y: 18, endPoint x: 118, endPoint y: 29, distance: 10.4
click at [118, 20] on div at bounding box center [201, 90] width 402 height 180
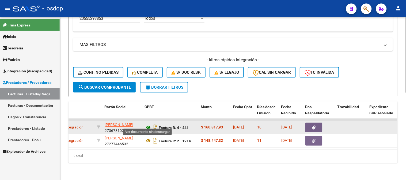
click at [147, 125] on icon at bounding box center [148, 128] width 7 height 6
click at [306, 123] on button "button" at bounding box center [313, 128] width 17 height 10
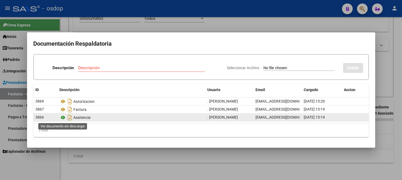
click at [62, 119] on icon at bounding box center [63, 118] width 7 height 6
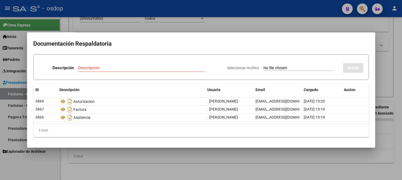
click at [123, 23] on div at bounding box center [201, 90] width 402 height 180
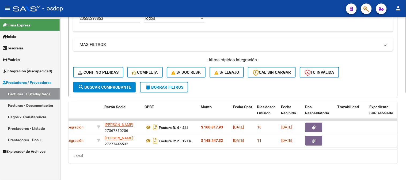
click at [128, 154] on div "2 total" at bounding box center [233, 156] width 329 height 13
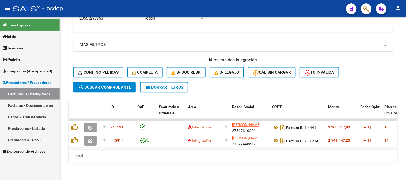
drag, startPoint x: 108, startPoint y: 162, endPoint x: 151, endPoint y: 9, distance: 158.6
click at [108, 162] on div "2 total" at bounding box center [233, 156] width 329 height 13
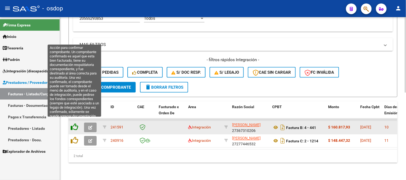
click at [74, 126] on icon at bounding box center [74, 127] width 7 height 7
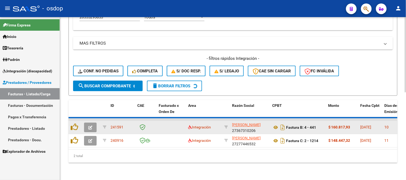
scroll to position [175, 0]
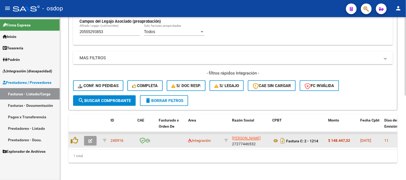
click at [72, 142] on datatable-body-cell at bounding box center [75, 141] width 13 height 13
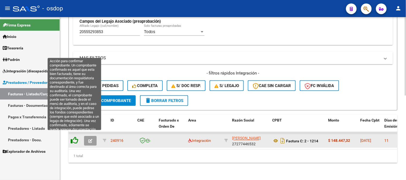
click at [73, 137] on icon at bounding box center [74, 140] width 7 height 7
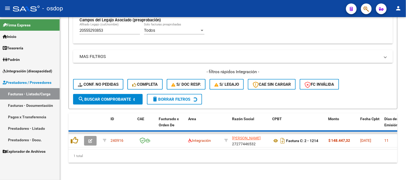
scroll to position [166, 0]
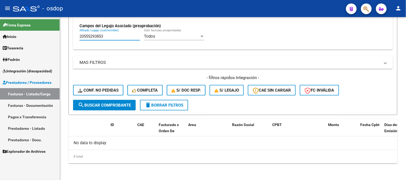
drag, startPoint x: 111, startPoint y: 38, endPoint x: 0, endPoint y: 30, distance: 110.9
click at [0, 30] on mat-sidenav-container "Firma Express Inicio Calendario SSS Instructivos Contacto OS Tesorería Extracto…" at bounding box center [203, 98] width 406 height 163
paste input "07908420"
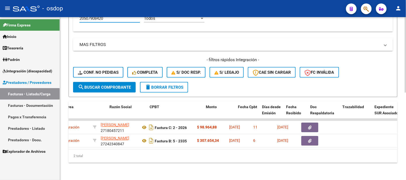
scroll to position [0, 122]
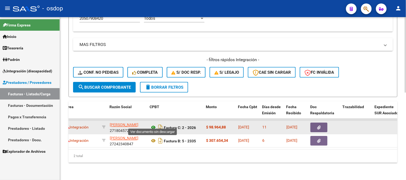
click at [152, 125] on icon at bounding box center [153, 128] width 7 height 6
click at [320, 126] on icon "button" at bounding box center [319, 128] width 3 height 4
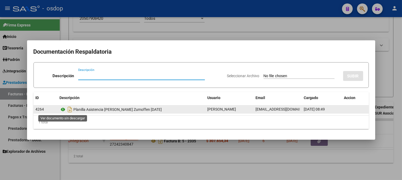
click at [62, 111] on icon at bounding box center [63, 110] width 7 height 6
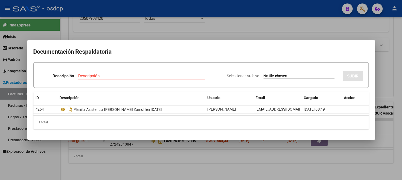
click at [125, 25] on div at bounding box center [201, 90] width 402 height 180
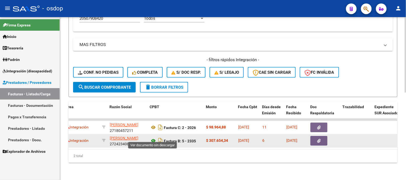
click at [154, 138] on icon at bounding box center [153, 141] width 7 height 6
click at [317, 137] on button "button" at bounding box center [319, 142] width 17 height 10
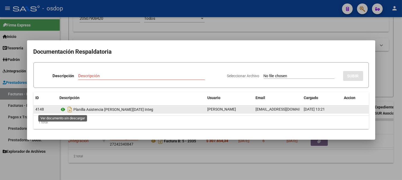
click at [62, 110] on icon at bounding box center [63, 110] width 7 height 6
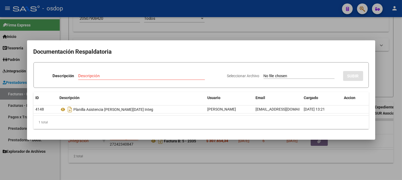
click at [116, 27] on div at bounding box center [201, 90] width 402 height 180
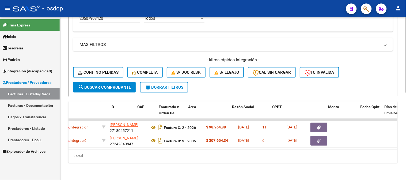
scroll to position [0, 0]
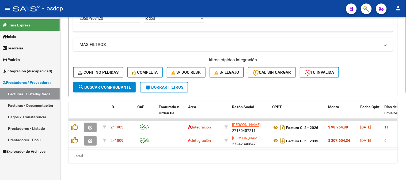
drag, startPoint x: 102, startPoint y: 162, endPoint x: 104, endPoint y: 150, distance: 11.9
click at [102, 160] on div "2 total" at bounding box center [233, 156] width 329 height 13
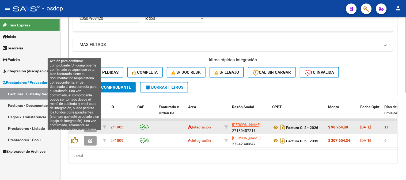
drag, startPoint x: 73, startPoint y: 137, endPoint x: 80, endPoint y: 124, distance: 14.8
click at [74, 138] on icon at bounding box center [74, 140] width 7 height 7
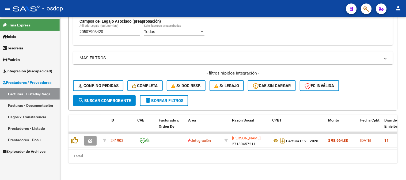
scroll to position [175, 0]
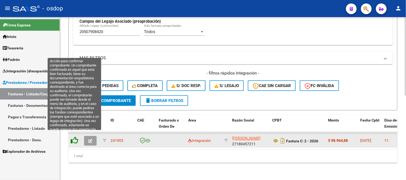
click at [76, 137] on icon at bounding box center [74, 140] width 7 height 7
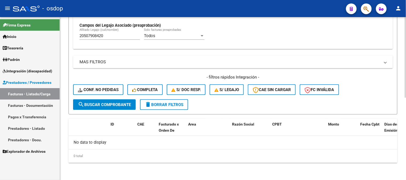
scroll to position [166, 0]
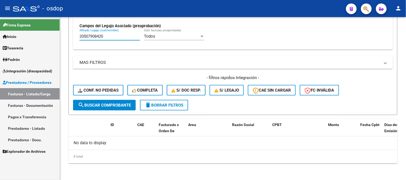
drag, startPoint x: 112, startPoint y: 38, endPoint x: 0, endPoint y: 27, distance: 112.2
click at [0, 32] on mat-sidenav-container "Firma Express Inicio Calendario SSS Instructivos Contacto OS Tesorería Extracto…" at bounding box center [203, 98] width 406 height 163
paste input "7515054338"
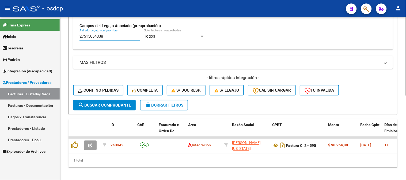
type input "27515054338"
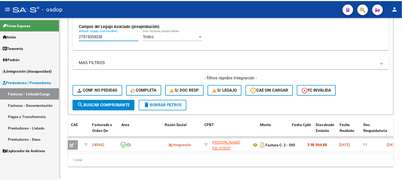
scroll to position [0, 130]
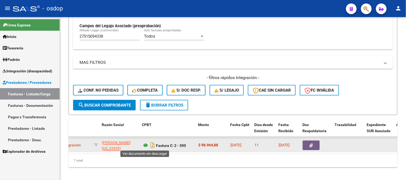
click at [144, 143] on icon at bounding box center [145, 146] width 7 height 6
click at [307, 145] on button "button" at bounding box center [311, 146] width 17 height 10
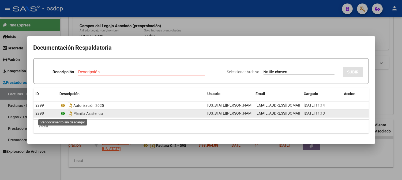
click at [62, 115] on icon at bounding box center [63, 114] width 7 height 6
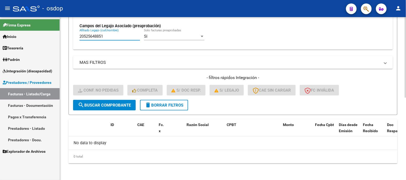
click at [90, 111] on form "Filtros Id Integración Area Seleccionar Gerenciador Seleccionar Gerenciador Si …" at bounding box center [233, 6] width 329 height 218
click at [97, 102] on button "search Buscar Comprobante" at bounding box center [104, 105] width 63 height 11
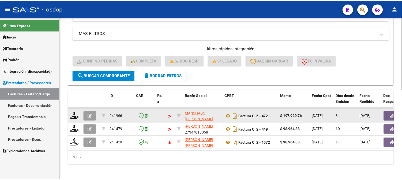
scroll to position [202, 0]
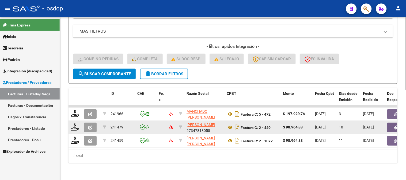
click at [78, 128] on datatable-body-cell at bounding box center [75, 127] width 13 height 13
click at [76, 127] on div at bounding box center [75, 128] width 9 height 8
click at [75, 124] on icon at bounding box center [75, 127] width 9 height 7
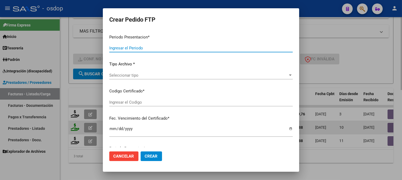
type input "202508"
type input "$ 98.964,88"
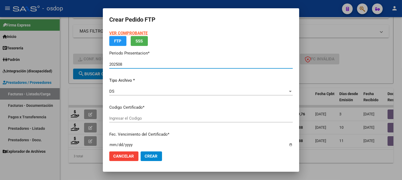
type input "256337880"
type input "2025-09-14"
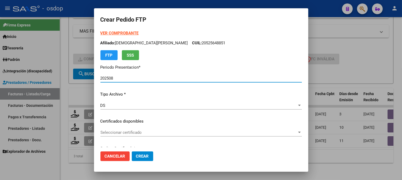
click at [124, 133] on span "Seleccionar certificado" at bounding box center [198, 132] width 197 height 5
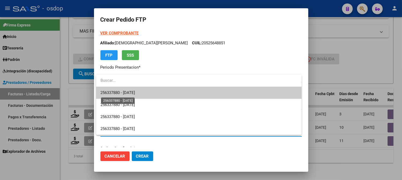
click at [135, 91] on span "256337880 - 2025-09-14" at bounding box center [117, 92] width 35 height 5
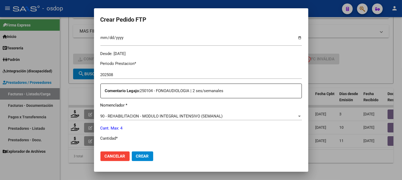
scroll to position [178, 0]
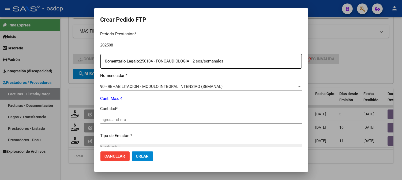
click at [131, 119] on input "Ingresar el nro" at bounding box center [200, 120] width 201 height 5
type input "4"
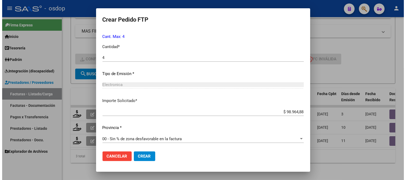
scroll to position [241, 0]
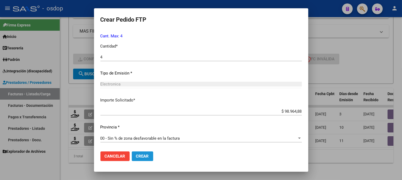
click at [148, 157] on span "Crear" at bounding box center [142, 156] width 13 height 5
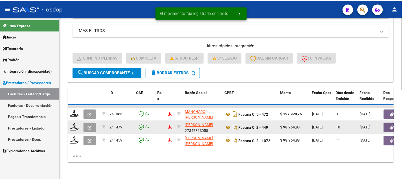
scroll to position [188, 0]
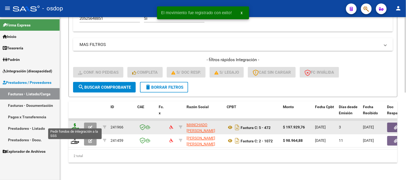
click at [75, 124] on icon at bounding box center [75, 127] width 9 height 7
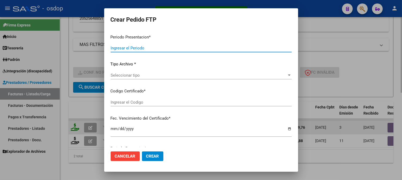
type input "202508"
type input "$ 197.929,76"
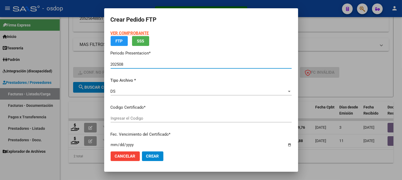
type input "256337880"
type input "2025-09-14"
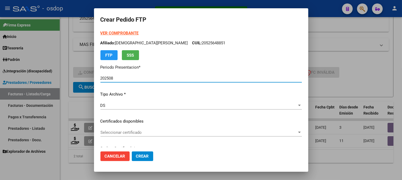
click at [146, 135] on span "Seleccionar certificado" at bounding box center [198, 132] width 197 height 5
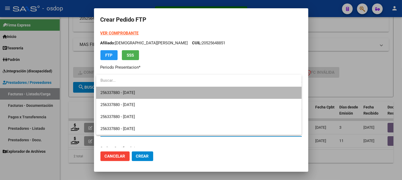
click at [146, 96] on span "256337880 - 2025-09-14" at bounding box center [198, 93] width 197 height 12
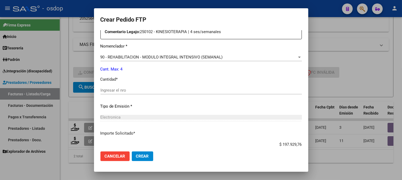
scroll to position [208, 0]
click at [149, 89] on input "Ingresar el nro" at bounding box center [200, 90] width 201 height 5
type input "4"
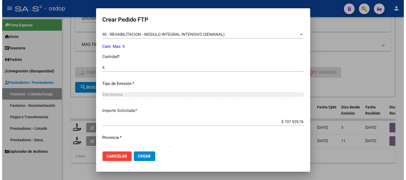
scroll to position [241, 0]
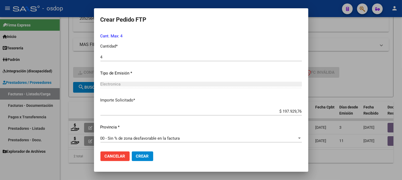
click at [143, 156] on span "Crear" at bounding box center [142, 156] width 13 height 5
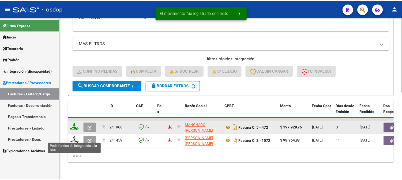
scroll to position [175, 0]
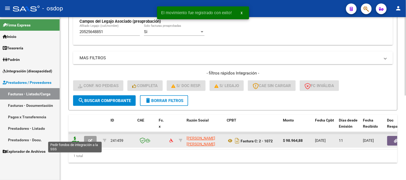
click at [78, 138] on icon at bounding box center [75, 140] width 9 height 7
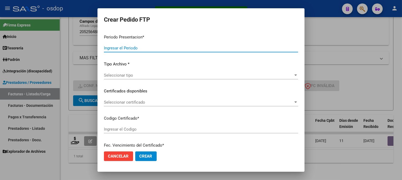
type input "202508"
type input "$ 98.964,88"
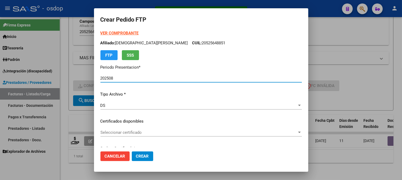
type input "256337880"
type input "2025-09-14"
click at [127, 132] on span "Seleccionar certificado" at bounding box center [198, 132] width 197 height 5
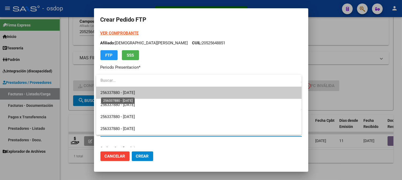
click at [133, 93] on span "256337880 - 2025-09-14" at bounding box center [117, 92] width 35 height 5
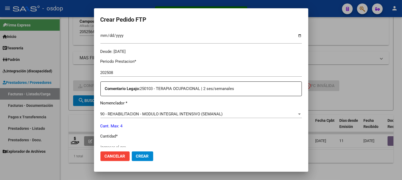
scroll to position [178, 0]
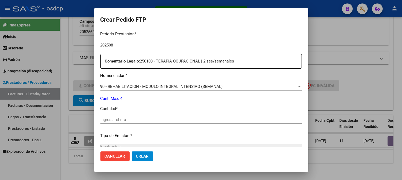
click at [123, 121] on input "Ingresar el nro" at bounding box center [200, 120] width 201 height 5
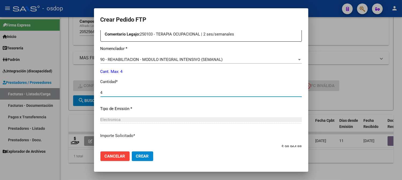
scroll to position [241, 0]
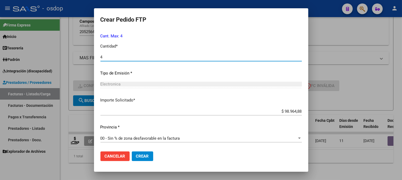
type input "4"
click at [141, 154] on span "Crear" at bounding box center [142, 156] width 13 height 5
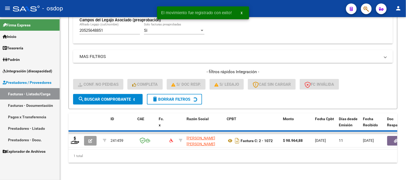
scroll to position [166, 0]
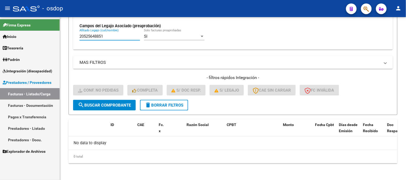
drag, startPoint x: 115, startPoint y: 39, endPoint x: 59, endPoint y: 33, distance: 55.4
click at [61, 34] on div "Video tutorial PRESTADORES -> Listado de CPBTs Emitidos por Prestadores / Prove…" at bounding box center [233, 16] width 346 height 330
paste input "3525648869"
type input "23525648869"
click at [80, 108] on button "search Buscar Comprobante" at bounding box center [104, 105] width 63 height 11
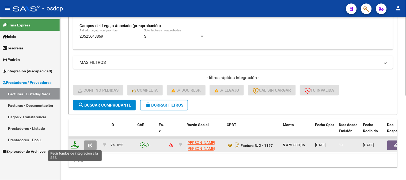
click at [72, 145] on icon at bounding box center [75, 145] width 9 height 7
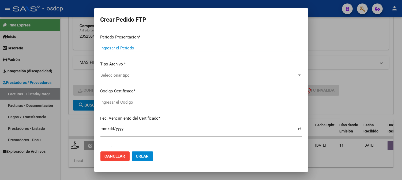
type input "202508"
type input "$ 475.830,36"
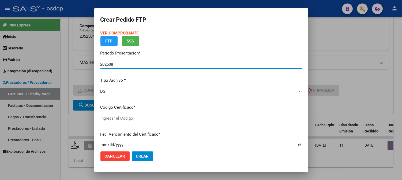
type input "5411757345"
type input "2030-05-30"
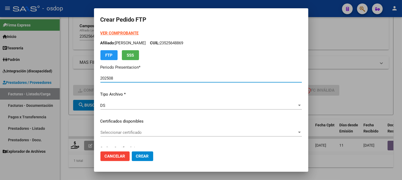
click at [171, 130] on span "Seleccionar certificado" at bounding box center [198, 132] width 197 height 5
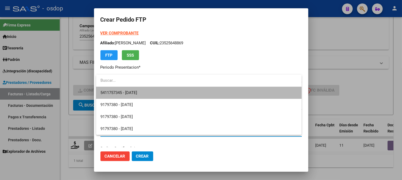
click at [176, 92] on span "5411757345 - 2030-05-30" at bounding box center [198, 93] width 197 height 12
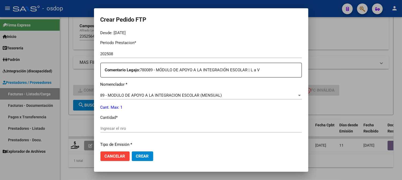
scroll to position [178, 0]
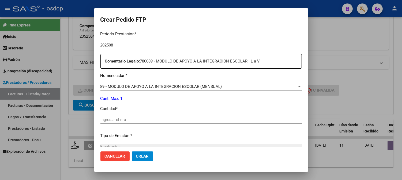
click at [153, 116] on div "Periodo Prestacion * 202508 Ingresar el Periodo Prestacion Comentario Legajo: 7…" at bounding box center [200, 118] width 201 height 183
click at [154, 121] on input "Ingresar el nro" at bounding box center [200, 120] width 201 height 5
type input "1"
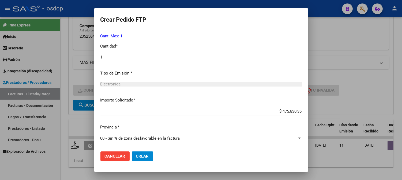
click at [147, 152] on button "Crear" at bounding box center [142, 157] width 21 height 10
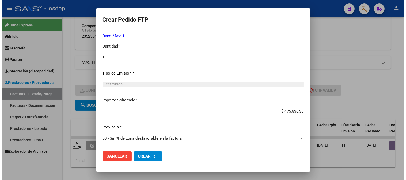
scroll to position [0, 0]
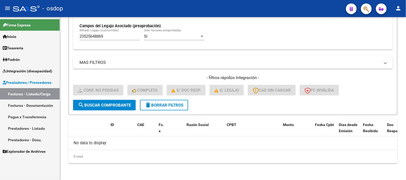
drag, startPoint x: 113, startPoint y: 33, endPoint x: 43, endPoint y: 23, distance: 70.3
click at [66, 28] on div "Video tutorial PRESTADORES -> Listado de CPBTs Emitidos por Prestadores / Prove…" at bounding box center [233, 16] width 346 height 330
click at [117, 38] on input "23525648869Campos del Legajo Asociado (preaprobación)" at bounding box center [110, 36] width 61 height 5
click at [135, 36] on input "23525648869Campos del Legajo Asociado (preaprobación)" at bounding box center [110, 36] width 61 height 5
drag, startPoint x: 140, startPoint y: 37, endPoint x: 30, endPoint y: 39, distance: 110.1
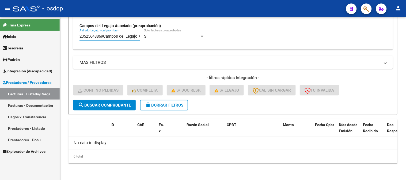
click at [30, 39] on mat-sidenav-container "Firma Express Inicio Calendario SSS Instructivos Contacto OS Tesorería Extracto…" at bounding box center [203, 98] width 406 height 163
paste input "48420539"
type input "23548420539"
click at [110, 105] on span "search Buscar Comprobante" at bounding box center [104, 105] width 53 height 5
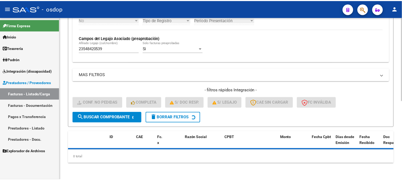
scroll to position [166, 0]
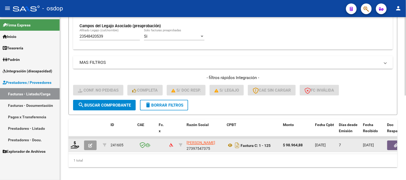
click at [69, 146] on datatable-body-cell at bounding box center [75, 145] width 13 height 13
click at [73, 146] on icon at bounding box center [75, 145] width 9 height 7
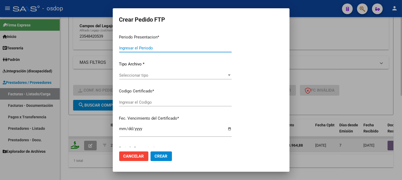
type input "202508"
type input "$ 98.964,88"
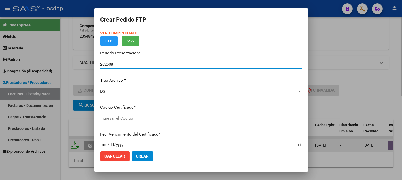
type input "6407057297"
type input "2028-05-12"
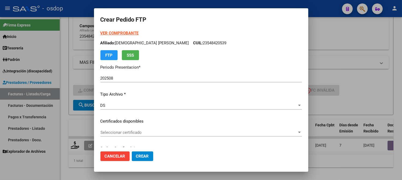
click at [141, 127] on div "VER COMPROBANTE ARCA Padrón Afiliado: RAVAIOLI GUSTAVO AGUSTIN CUIL: 2354842053…" at bounding box center [200, 117] width 201 height 175
click at [145, 129] on div "Seleccionar certificado Seleccionar certificado" at bounding box center [200, 133] width 201 height 8
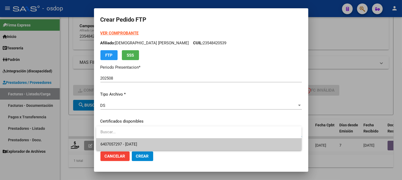
click at [145, 141] on span "6407057297 - 2028-05-12" at bounding box center [198, 145] width 197 height 12
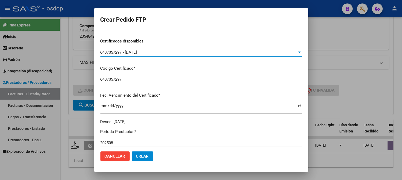
scroll to position [149, 0]
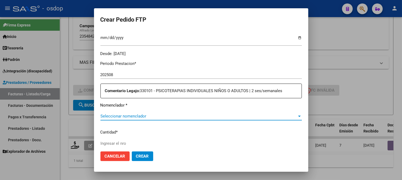
click at [141, 116] on span "Seleccionar nomenclador" at bounding box center [198, 116] width 197 height 5
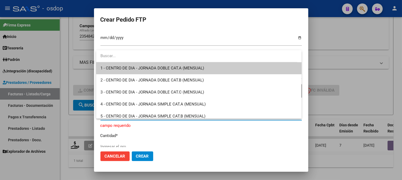
click at [207, 145] on div at bounding box center [201, 90] width 402 height 180
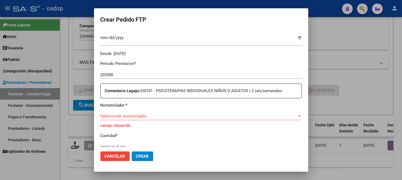
click at [168, 115] on span "Seleccionar nomenclador" at bounding box center [198, 116] width 197 height 5
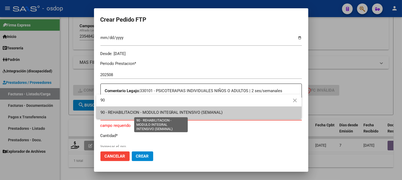
type input "90"
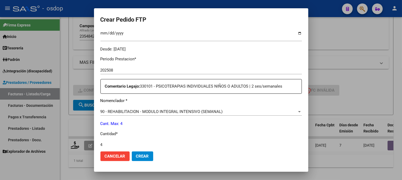
type input "4"
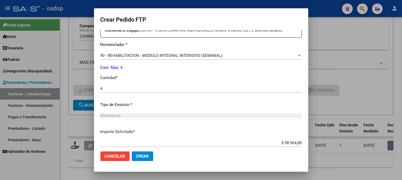
scroll to position [241, 0]
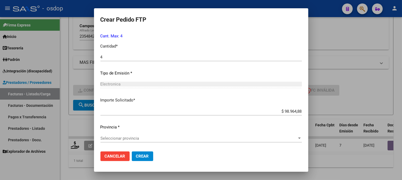
click at [132, 143] on div "Seleccionar provincia Seleccionar provincia" at bounding box center [200, 141] width 201 height 13
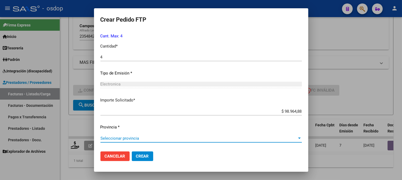
click at [132, 141] on span "Seleccionar provincia" at bounding box center [198, 138] width 197 height 5
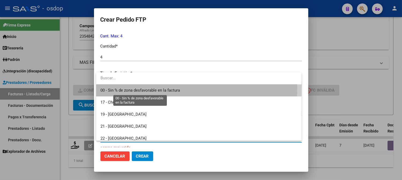
click at [144, 89] on span "00 - Sin % de zona desfavorable en la factura" at bounding box center [140, 90] width 80 height 5
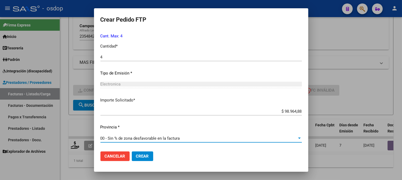
click at [147, 154] on span "Crear" at bounding box center [142, 156] width 13 height 5
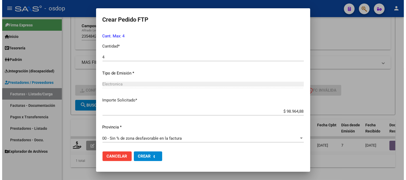
scroll to position [0, 0]
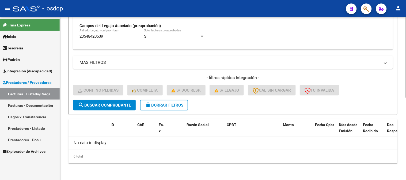
click at [119, 31] on div "23548420539 Afiliado Legajo (cuil/nombre)" at bounding box center [110, 35] width 61 height 12
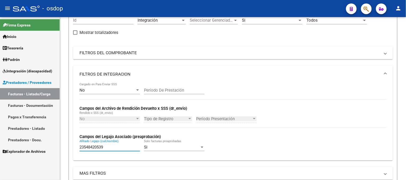
drag, startPoint x: 121, startPoint y: 35, endPoint x: 0, endPoint y: 6, distance: 124.2
click at [0, 6] on div "menu - osdop person Firma Express Inicio Calendario SSS Instructivos Contacto O…" at bounding box center [203, 90] width 406 height 180
paste input "0526939841"
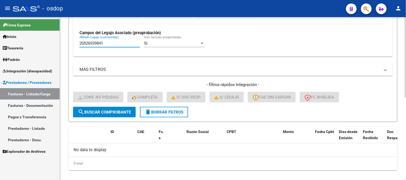
scroll to position [166, 0]
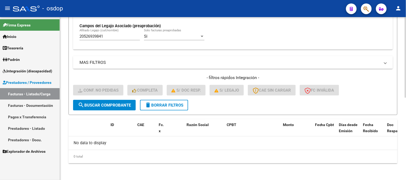
click at [115, 32] on div "20526939841 Afiliado Legajo (cuil/nombre)" at bounding box center [110, 35] width 61 height 12
drag, startPoint x: 118, startPoint y: 34, endPoint x: 56, endPoint y: 28, distance: 62.2
click at [56, 28] on mat-sidenav-container "Firma Express Inicio Calendario SSS Instructivos Contacto OS Tesorería Extracto…" at bounding box center [203, 98] width 406 height 163
click at [113, 34] on div "20526939841 Afiliado Legajo (cuil/nombre)" at bounding box center [110, 35] width 61 height 12
drag, startPoint x: 116, startPoint y: 35, endPoint x: 17, endPoint y: 37, distance: 98.8
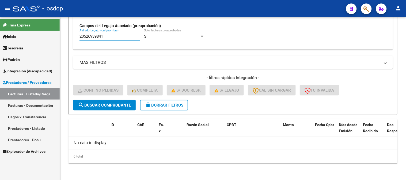
click at [19, 36] on mat-sidenav-container "Firma Express Inicio Calendario SSS Instructivos Contacto OS Tesorería Extracto…" at bounding box center [203, 98] width 406 height 163
paste input "7573219010"
type input "27573219010"
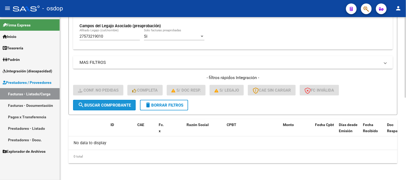
click at [98, 103] on span "search Buscar Comprobante" at bounding box center [104, 105] width 53 height 5
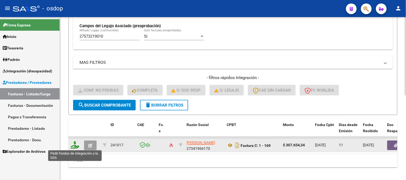
click at [73, 147] on icon at bounding box center [75, 145] width 9 height 7
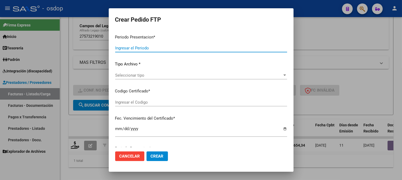
type input "202508"
type input "$ 307.654,34"
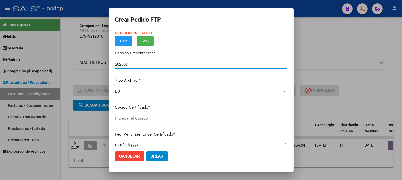
type input "8530429976"
type input "2027-03-16"
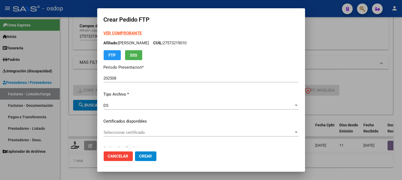
click at [149, 117] on div "VER COMPROBANTE ARCA Padrón Afiliado: GUTIERREZ GUADALUPE CUIL: 27573219010 FTP…" at bounding box center [201, 117] width 195 height 175
click at [149, 135] on div "Seleccionar certificado Seleccionar certificado" at bounding box center [201, 133] width 195 height 8
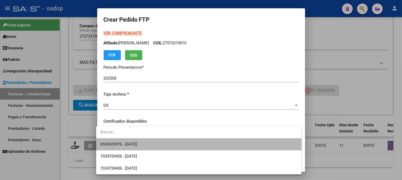
click at [151, 139] on span "8530429976 - 2027-03-16" at bounding box center [198, 145] width 197 height 12
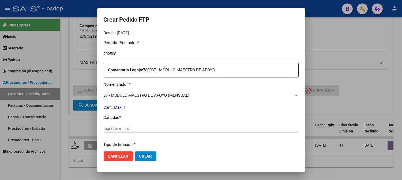
scroll to position [178, 0]
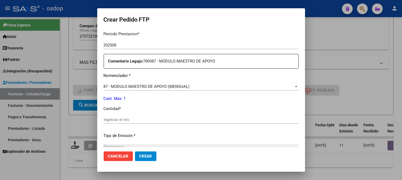
click at [141, 116] on div "Ingresar el nro" at bounding box center [201, 120] width 195 height 8
click at [144, 120] on input "Ingresar el nro" at bounding box center [201, 120] width 195 height 5
type input "1"
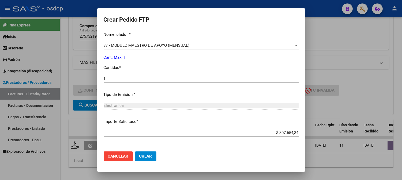
scroll to position [241, 0]
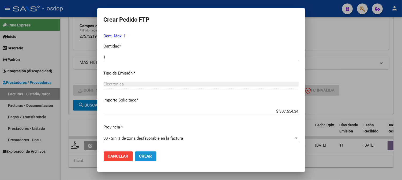
click at [138, 154] on button "Crear" at bounding box center [145, 157] width 21 height 10
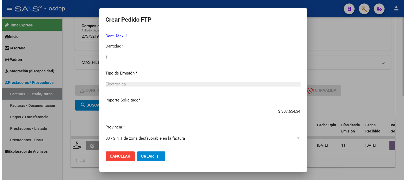
scroll to position [0, 0]
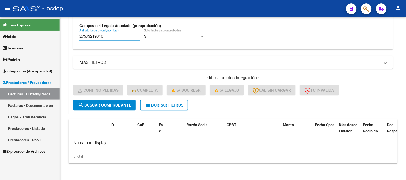
drag, startPoint x: 110, startPoint y: 37, endPoint x: 0, endPoint y: 18, distance: 111.7
click at [0, 20] on mat-sidenav-container "Firma Express Inicio Calendario SSS Instructivos Contacto OS Tesorería Extracto…" at bounding box center [203, 98] width 406 height 163
paste input "0539390903"
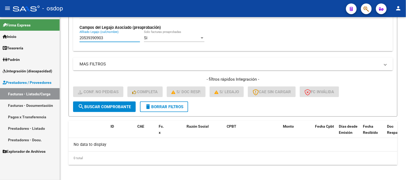
type input "20539390903"
click at [118, 109] on button "search Buscar Comprobante" at bounding box center [104, 107] width 63 height 11
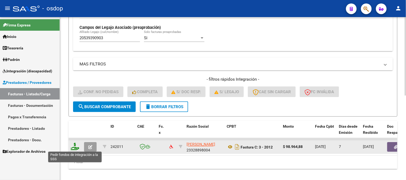
click at [76, 148] on icon at bounding box center [75, 146] width 9 height 7
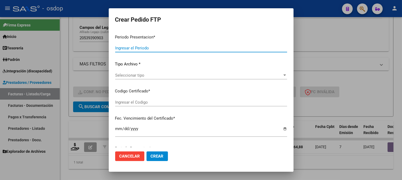
type input "202508"
type input "202507"
type input "$ 98.964,88"
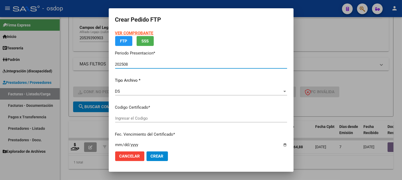
type input "362942854"
type input "2027-07-20"
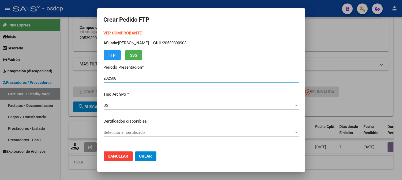
click at [140, 116] on div "VER COMPROBANTE ARCA Padrón Afiliado: MORAN CHAVEZ BALTAZAR CUIL: 20539390903 F…" at bounding box center [201, 117] width 195 height 175
click at [141, 126] on div "VER COMPROBANTE ARCA Padrón Afiliado: MORAN CHAVEZ BALTAZAR CUIL: 20539390903 F…" at bounding box center [201, 117] width 195 height 175
click at [142, 137] on div "Seleccionar certificado Seleccionar certificado" at bounding box center [201, 133] width 195 height 8
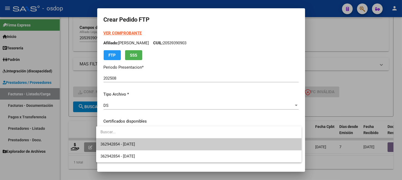
click at [154, 140] on span "362942854 - 2027-07-20" at bounding box center [198, 145] width 197 height 12
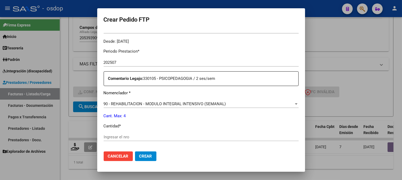
scroll to position [178, 0]
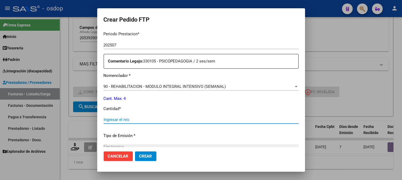
click at [140, 119] on input "Ingresar el nro" at bounding box center [201, 120] width 195 height 5
type input "4"
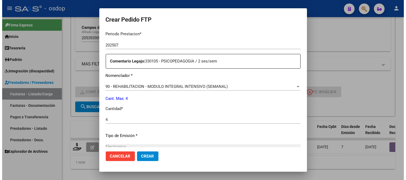
scroll to position [241, 0]
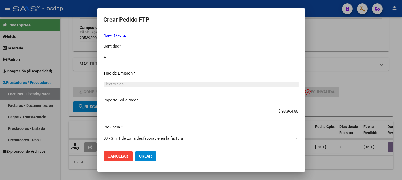
click at [139, 154] on button "Crear" at bounding box center [145, 157] width 21 height 10
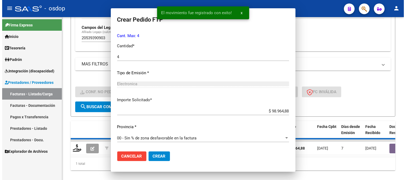
scroll to position [0, 0]
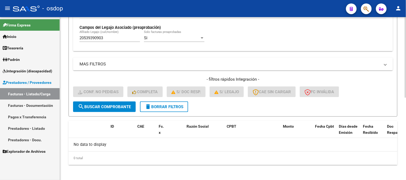
click at [95, 113] on form "Filtros Id Integración Area Seleccionar Gerenciador Seleccionar Gerenciador Si …" at bounding box center [233, 8] width 329 height 218
click at [96, 109] on span "search Buscar Comprobante" at bounding box center [104, 107] width 53 height 5
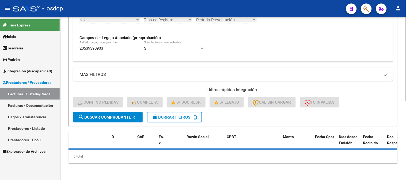
scroll to position [154, 0]
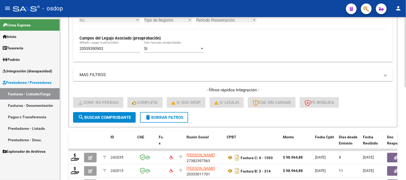
click at [65, 159] on div "Video tutorial PRESTADORES -> Listado de CPBTs Emitidos por Prestadores / Prove…" at bounding box center [233, 50] width 346 height 374
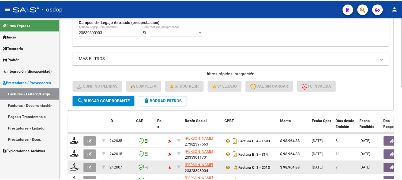
scroll to position [184, 0]
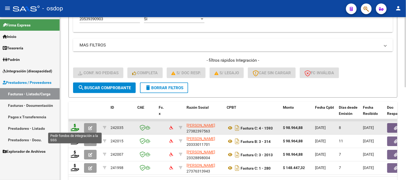
click at [77, 129] on icon at bounding box center [75, 127] width 9 height 7
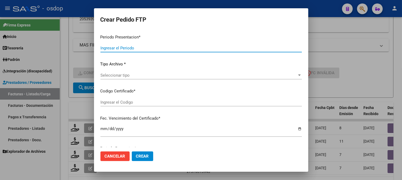
type input "202508"
type input "$ 98.964,88"
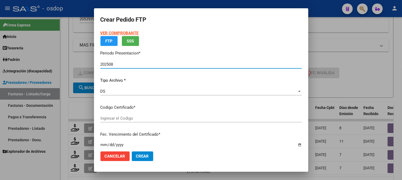
type input "362942854"
type input "2027-07-20"
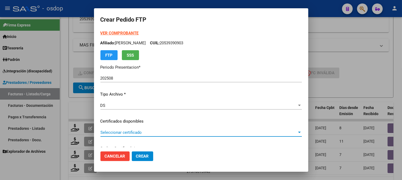
click at [170, 133] on span "Seleccionar certificado" at bounding box center [198, 132] width 197 height 5
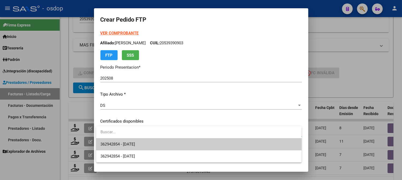
click at [176, 143] on span "362942854 - 2027-07-20" at bounding box center [198, 145] width 197 height 12
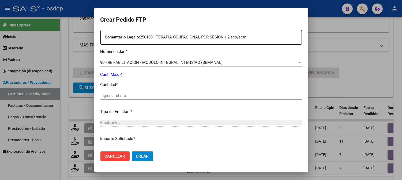
scroll to position [208, 0]
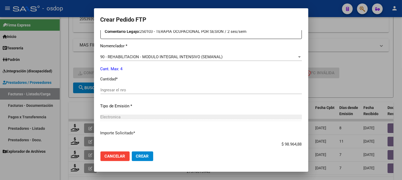
click at [165, 85] on div "Periodo Prestacion * 202508 Ingresar el Periodo Prestacion Comentario Legajo: 2…" at bounding box center [200, 88] width 201 height 183
click at [167, 88] on input "Ingresar el nro" at bounding box center [200, 90] width 201 height 5
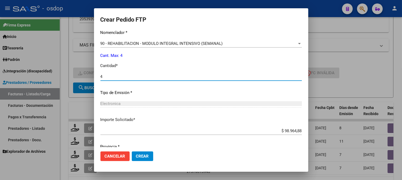
scroll to position [241, 0]
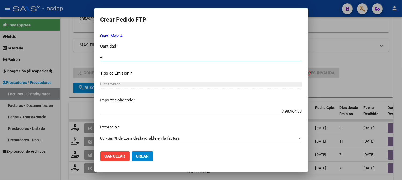
type input "4"
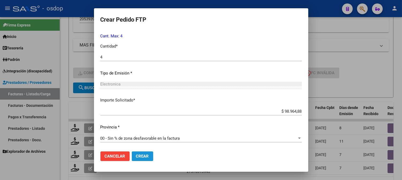
click at [147, 154] on span "Crear" at bounding box center [142, 156] width 13 height 5
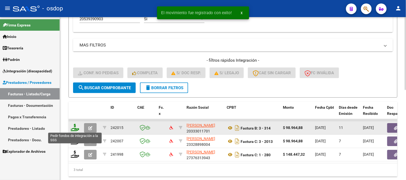
click at [74, 124] on icon at bounding box center [75, 127] width 9 height 7
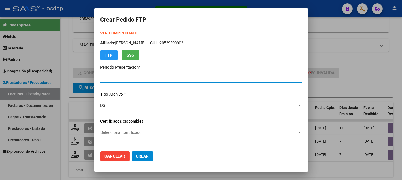
type input "202508"
type input "$ 98.964,88"
type input "362942854"
type input "2027-07-20"
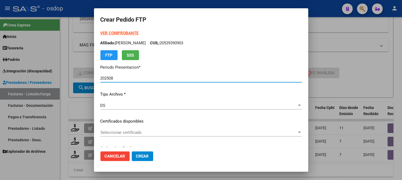
click at [140, 137] on div "Seleccionar certificado Seleccionar certificado" at bounding box center [200, 133] width 201 height 8
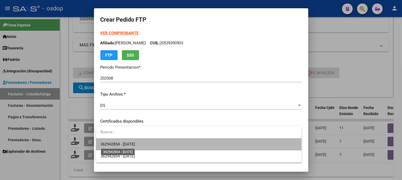
click at [135, 145] on span "362942854 - 2027-07-20" at bounding box center [117, 144] width 35 height 5
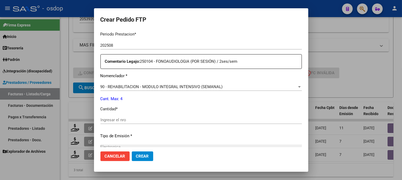
scroll to position [178, 0]
click at [144, 123] on div "Ingresar el nro" at bounding box center [200, 120] width 201 height 8
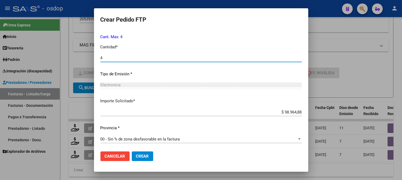
scroll to position [241, 0]
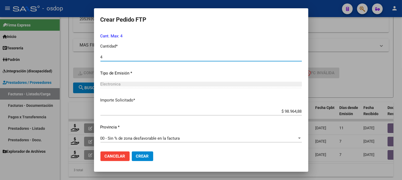
type input "4"
drag, startPoint x: 143, startPoint y: 149, endPoint x: 144, endPoint y: 154, distance: 5.2
click at [143, 153] on mat-dialog-actions "Cancelar Crear" at bounding box center [200, 157] width 201 height 18
click at [144, 154] on span "Crear" at bounding box center [142, 156] width 13 height 5
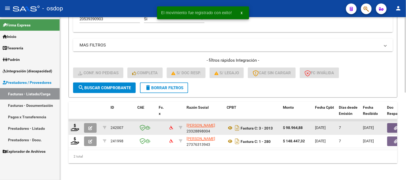
click at [77, 131] on div at bounding box center [75, 128] width 9 height 8
click at [73, 129] on icon at bounding box center [75, 127] width 9 height 7
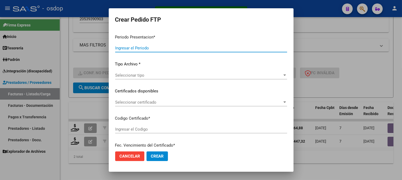
type input "202508"
type input "$ 98.964,88"
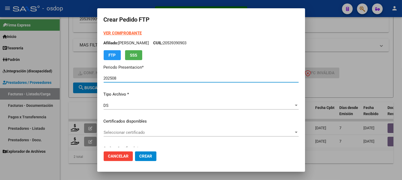
type input "362942854"
type input "2027-07-20"
click at [148, 136] on div "Seleccionar certificado Seleccionar certificado" at bounding box center [201, 133] width 195 height 8
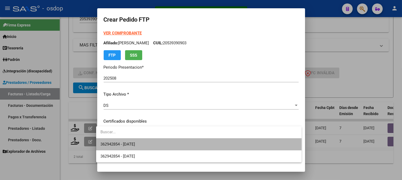
click at [148, 144] on span "362942854 - 2027-07-20" at bounding box center [198, 145] width 197 height 12
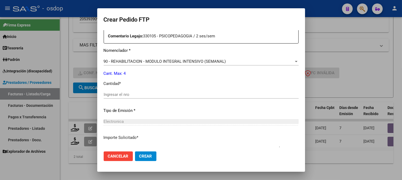
scroll to position [238, 0]
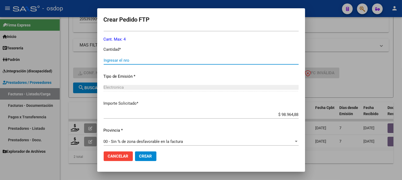
click at [127, 62] on input "Ingresar el nro" at bounding box center [201, 60] width 195 height 5
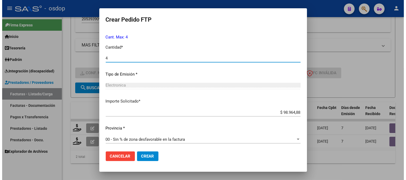
scroll to position [241, 0]
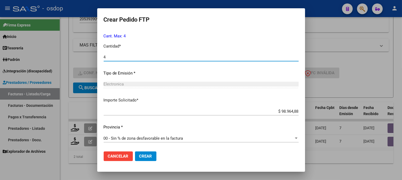
type input "4"
click at [142, 156] on span "Crear" at bounding box center [145, 156] width 13 height 5
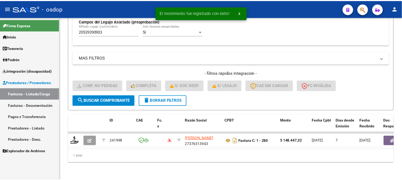
scroll to position [175, 0]
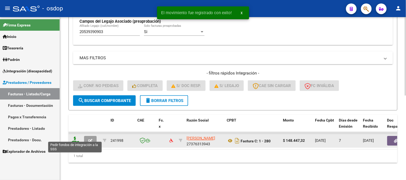
click at [77, 137] on icon at bounding box center [75, 140] width 9 height 7
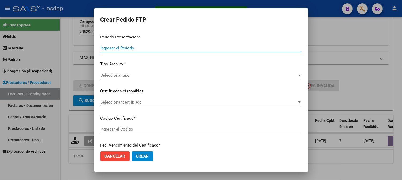
type input "202508"
type input "$ 148.447,32"
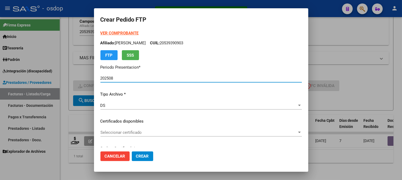
type input "362942854"
type input "2027-07-20"
click at [119, 129] on div "Seleccionar certificado Seleccionar certificado" at bounding box center [200, 133] width 201 height 8
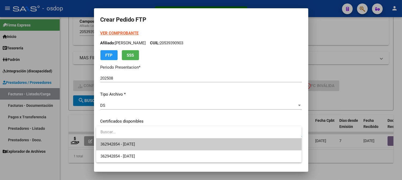
click at [142, 138] on input "dropdown search" at bounding box center [198, 132] width 205 height 12
click at [135, 143] on span "362942854 - 2027-07-20" at bounding box center [117, 144] width 35 height 5
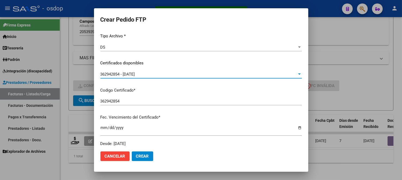
scroll to position [178, 0]
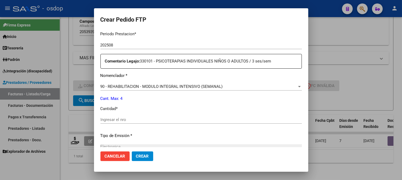
click at [129, 122] on input "Ingresar el nro" at bounding box center [200, 120] width 201 height 5
type input "4"
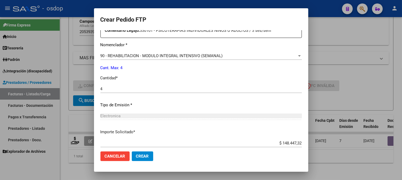
scroll to position [241, 0]
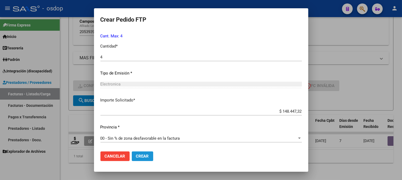
click at [143, 157] on span "Crear" at bounding box center [142, 156] width 13 height 5
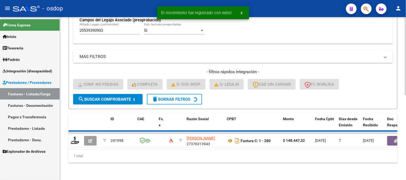
scroll to position [166, 0]
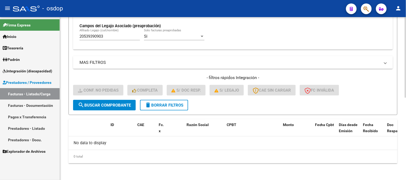
click at [95, 103] on span "search Buscar Comprobante" at bounding box center [104, 105] width 53 height 5
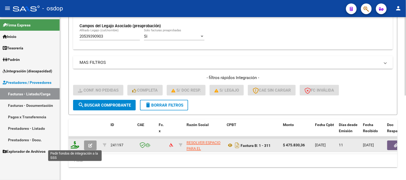
click at [75, 146] on icon at bounding box center [75, 145] width 9 height 7
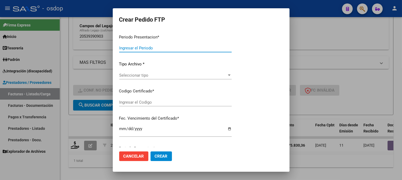
type input "202508"
type input "$ 475.830,36"
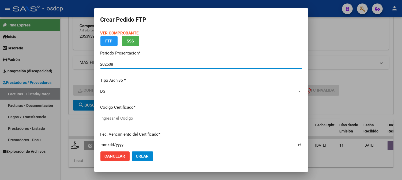
type input "362942854"
type input "2027-07-20"
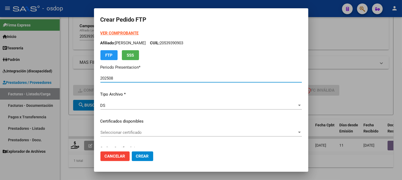
click at [144, 136] on div "Seleccionar certificado Seleccionar certificado" at bounding box center [200, 133] width 201 height 8
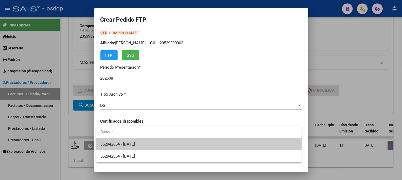
click at [158, 141] on span "362942854 - 2027-07-20" at bounding box center [198, 145] width 197 height 12
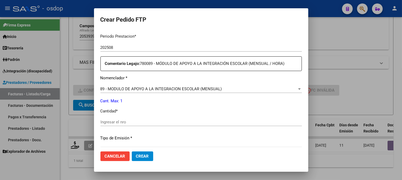
scroll to position [178, 0]
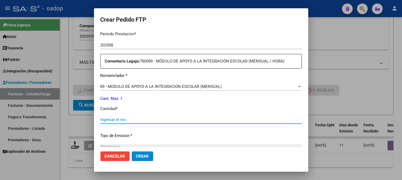
click at [152, 120] on input "Ingresar el nro" at bounding box center [200, 120] width 201 height 5
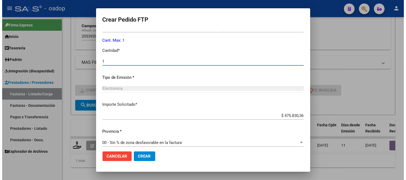
scroll to position [241, 0]
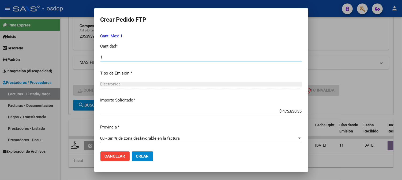
type input "1"
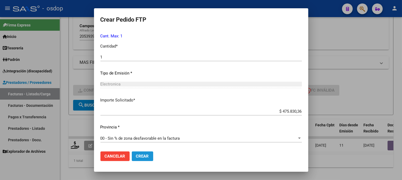
click at [145, 156] on span "Crear" at bounding box center [142, 156] width 13 height 5
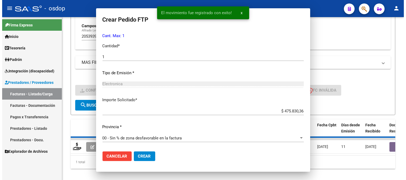
scroll to position [0, 0]
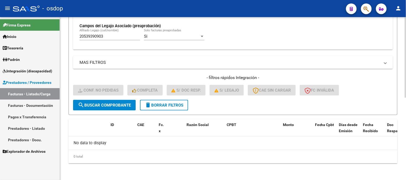
click at [101, 105] on span "search Buscar Comprobante" at bounding box center [104, 105] width 53 height 5
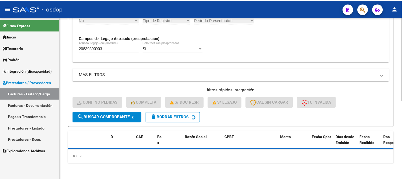
scroll to position [166, 0]
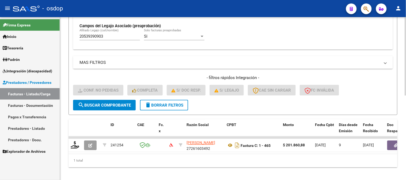
click at [68, 132] on div "Video tutorial PRESTADORES -> Listado de CPBTs Emitidos por Prestadores / Prove…" at bounding box center [233, 18] width 346 height 334
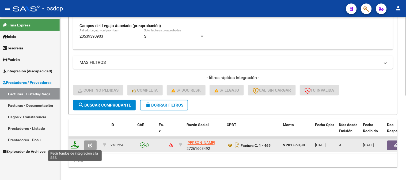
click at [73, 145] on icon at bounding box center [75, 145] width 9 height 7
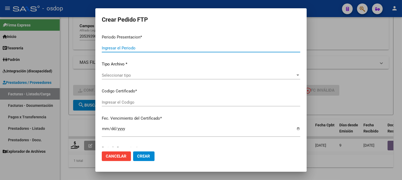
type input "202508"
type input "$ 201.860,88"
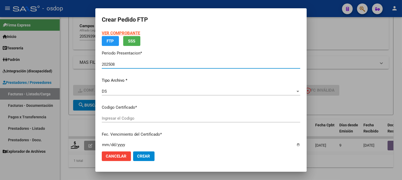
type input "362942854"
type input "2027-07-20"
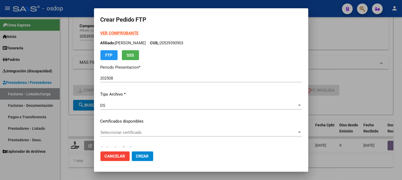
click at [136, 135] on div "Seleccionar certificado Seleccionar certificado" at bounding box center [200, 133] width 201 height 8
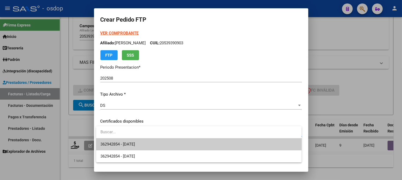
click at [146, 145] on span "362942854 - 2027-07-20" at bounding box center [198, 145] width 197 height 12
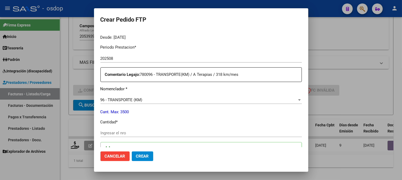
scroll to position [208, 0]
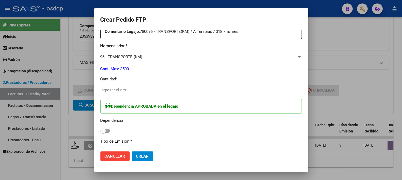
drag, startPoint x: 107, startPoint y: 104, endPoint x: 108, endPoint y: 92, distance: 12.3
click at [107, 102] on div "Dependencia APROBADA en el legajo" at bounding box center [200, 106] width 201 height 15
click at [108, 92] on input "Ingresar el nro" at bounding box center [200, 90] width 201 height 5
type input "276"
click at [108, 130] on span at bounding box center [105, 131] width 10 height 4
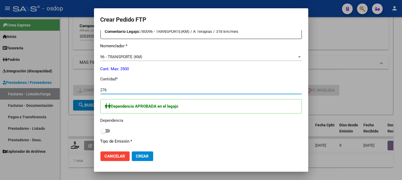
click at [103, 133] on input "checkbox" at bounding box center [103, 133] width 0 height 0
checkbox input "true"
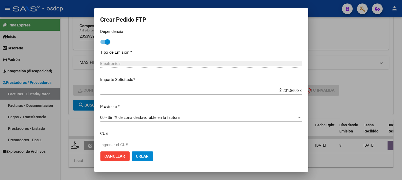
scroll to position [297, 0]
click at [145, 153] on button "Crear" at bounding box center [142, 157] width 21 height 10
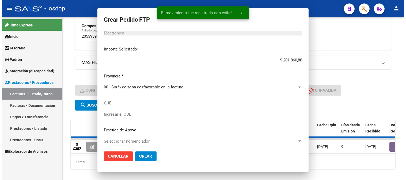
scroll to position [267, 0]
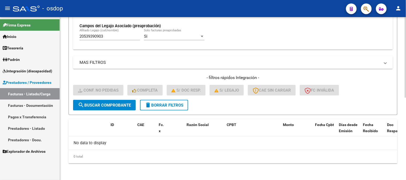
click at [102, 106] on span "search Buscar Comprobante" at bounding box center [104, 105] width 53 height 5
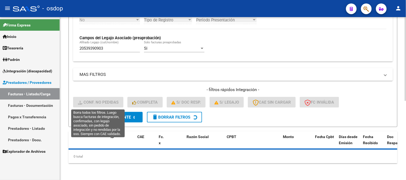
scroll to position [154, 0]
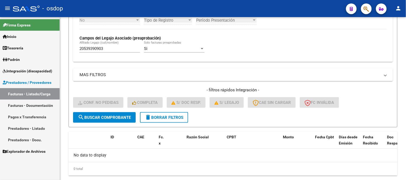
drag, startPoint x: 97, startPoint y: 49, endPoint x: 0, endPoint y: 66, distance: 98.4
click at [14, 58] on mat-sidenav-container "Firma Express Inicio Calendario SSS Instructivos Contacto OS Tesorería Extracto…" at bounding box center [203, 98] width 406 height 163
paste input "25633676"
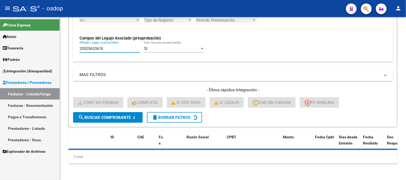
type input "20525633676"
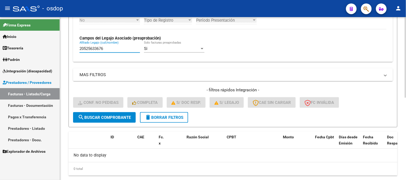
click at [116, 116] on span "search Buscar Comprobante" at bounding box center [104, 117] width 53 height 5
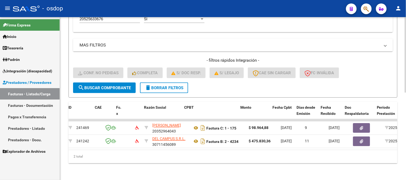
scroll to position [0, 43]
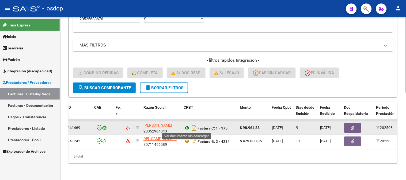
click at [186, 129] on icon at bounding box center [187, 128] width 7 height 6
click at [351, 131] on button "button" at bounding box center [352, 129] width 17 height 10
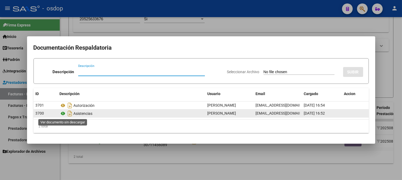
click at [63, 115] on icon at bounding box center [63, 114] width 7 height 6
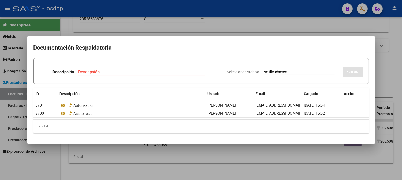
drag, startPoint x: 94, startPoint y: 148, endPoint x: 97, endPoint y: 154, distance: 7.7
click at [94, 148] on div at bounding box center [201, 90] width 402 height 180
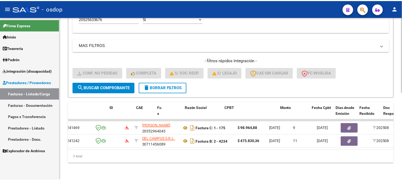
scroll to position [0, 0]
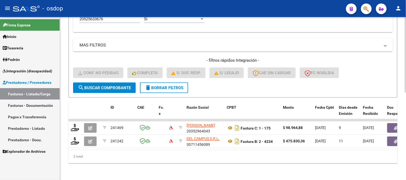
drag, startPoint x: 102, startPoint y: 165, endPoint x: 84, endPoint y: 136, distance: 34.0
click at [102, 164] on div "2 total" at bounding box center [233, 156] width 329 height 13
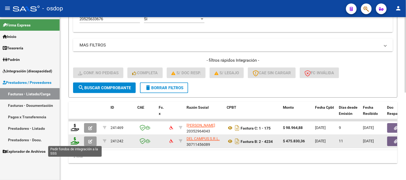
click at [76, 144] on icon at bounding box center [75, 141] width 9 height 7
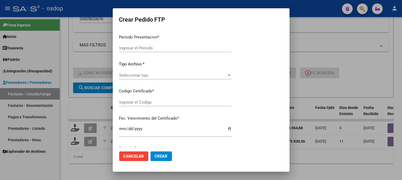
type input "202508"
type input "$ 475.830,36"
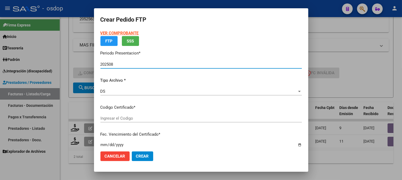
type input "4322969874"
type input "2029-11-08"
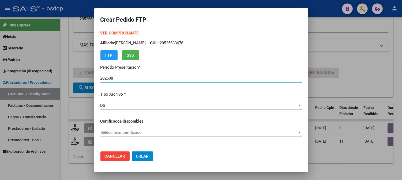
click at [123, 135] on div "Seleccionar certificado Seleccionar certificado" at bounding box center [200, 133] width 201 height 8
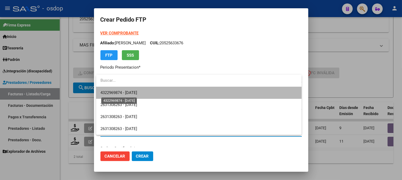
click at [137, 95] on span "4322969874 - 2029-11-08" at bounding box center [118, 92] width 37 height 5
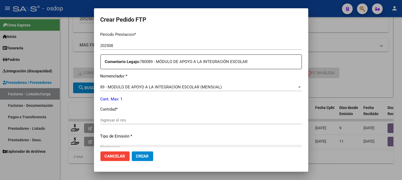
scroll to position [178, 0]
click at [131, 124] on div "Ingresar el nro" at bounding box center [200, 122] width 201 height 13
click at [130, 119] on input "Ingresar el nro" at bounding box center [200, 120] width 201 height 5
type input "1"
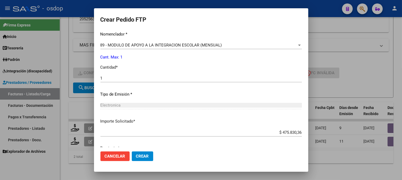
scroll to position [241, 0]
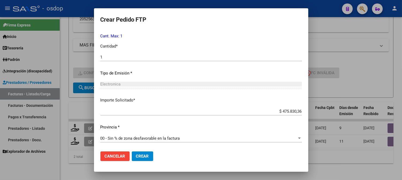
click at [145, 157] on span "Crear" at bounding box center [142, 156] width 13 height 5
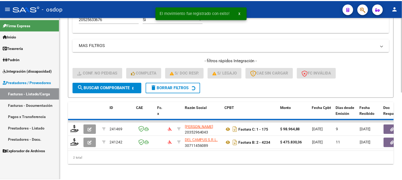
scroll to position [175, 0]
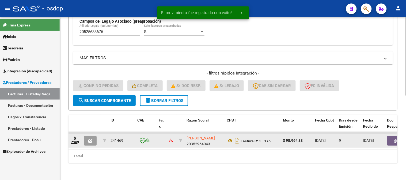
click at [70, 137] on datatable-body-cell at bounding box center [75, 141] width 13 height 13
click at [74, 138] on icon at bounding box center [75, 140] width 9 height 7
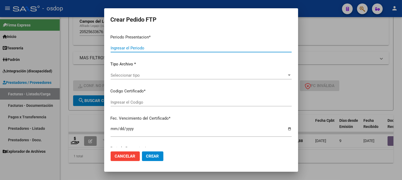
type input "202508"
type input "$ 98.964,88"
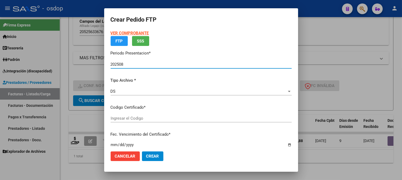
type input "4322969874"
type input "2029-11-08"
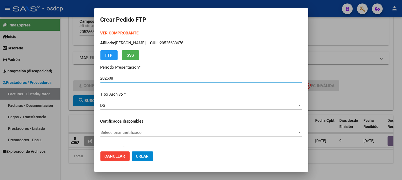
click at [127, 129] on div "Seleccionar certificado Seleccionar certificado" at bounding box center [200, 133] width 201 height 8
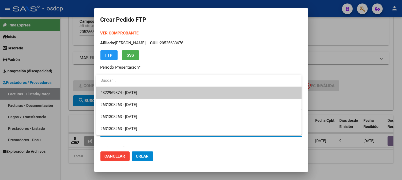
click at [165, 95] on span "4322969874 - 2029-11-08" at bounding box center [198, 93] width 197 height 12
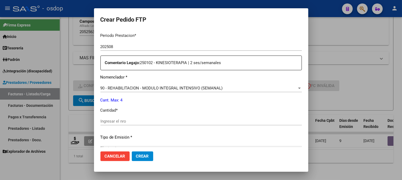
scroll to position [178, 0]
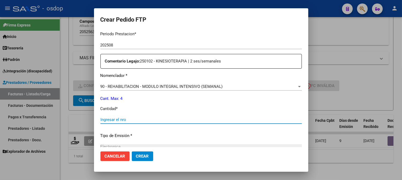
click at [145, 118] on input "Ingresar el nro" at bounding box center [200, 120] width 201 height 5
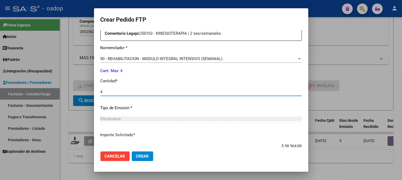
scroll to position [241, 0]
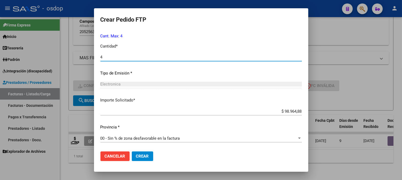
type input "4"
click at [137, 154] on span "Crear" at bounding box center [142, 156] width 13 height 5
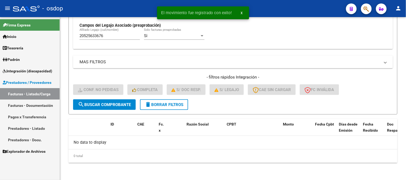
scroll to position [166, 0]
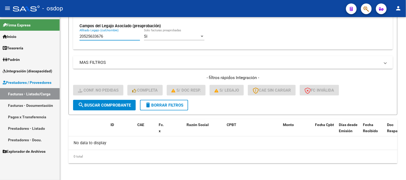
drag, startPoint x: 114, startPoint y: 35, endPoint x: 58, endPoint y: 5, distance: 63.1
click at [41, 37] on mat-sidenav-container "Firma Express Inicio Calendario SSS Instructivos Contacto OS Tesorería Extracto…" at bounding box center [203, 98] width 406 height 163
paste input "753036620"
type input "27530366206"
click at [83, 104] on mat-icon "search" at bounding box center [81, 105] width 6 height 6
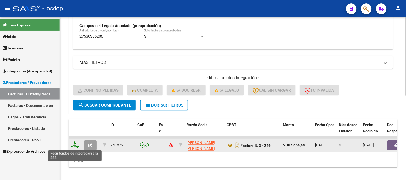
click at [76, 146] on icon at bounding box center [75, 145] width 9 height 7
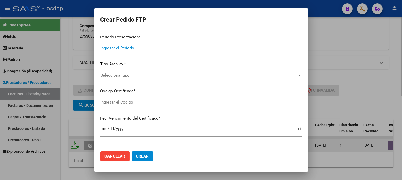
type input "202508"
type input "$ 307.654,44"
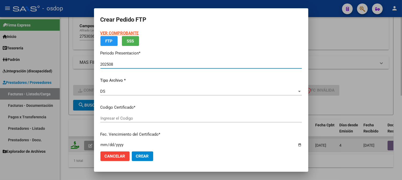
type input "6444415158"
type input "2031-11-28"
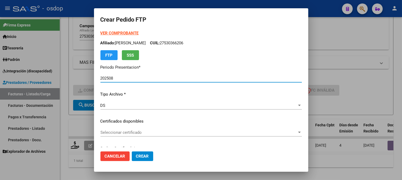
click at [108, 133] on span "Seleccionar certificado" at bounding box center [198, 132] width 197 height 5
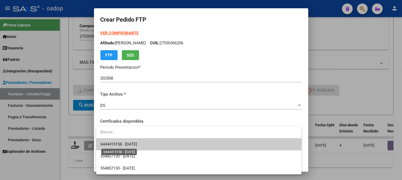
click at [121, 143] on span "6444415158 - 2031-11-28" at bounding box center [118, 144] width 37 height 5
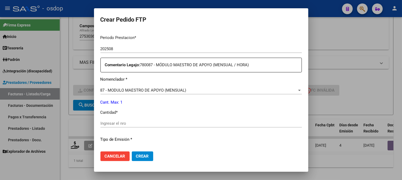
scroll to position [208, 0]
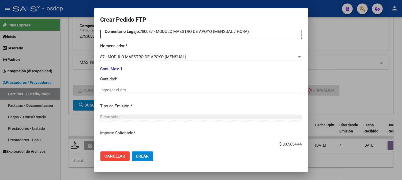
click at [151, 92] on input "Ingresar el nro" at bounding box center [200, 90] width 201 height 5
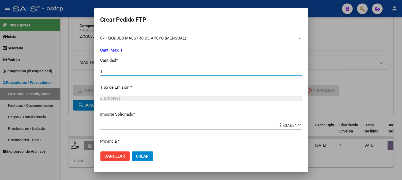
scroll to position [241, 0]
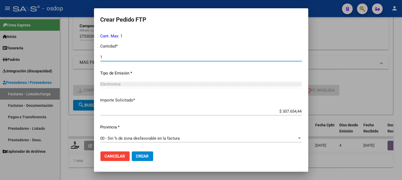
type input "1"
click at [153, 155] on mat-dialog-actions "Cancelar Crear" at bounding box center [200, 157] width 201 height 18
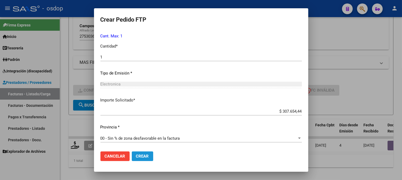
click at [148, 155] on button "Crear" at bounding box center [142, 157] width 21 height 10
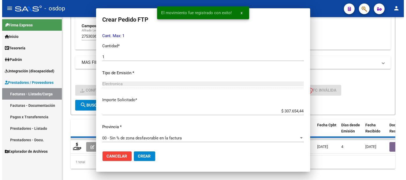
scroll to position [0, 0]
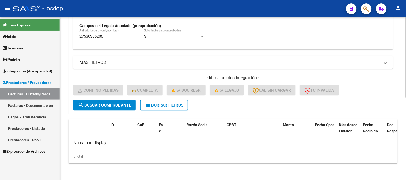
drag, startPoint x: 182, startPoint y: 147, endPoint x: 159, endPoint y: 172, distance: 33.7
click at [180, 148] on div "No data to display" at bounding box center [233, 143] width 329 height 13
click at [108, 106] on span "search Buscar Comprobante" at bounding box center [104, 105] width 53 height 5
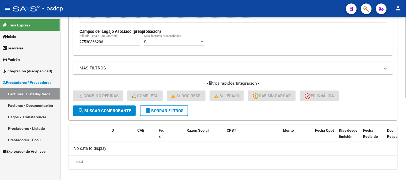
scroll to position [166, 0]
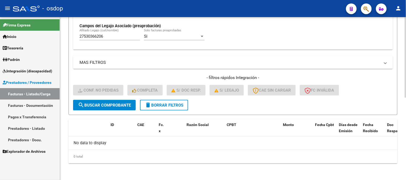
click at [111, 107] on span "search Buscar Comprobante" at bounding box center [104, 105] width 53 height 5
drag, startPoint x: 109, startPoint y: 36, endPoint x: 89, endPoint y: 36, distance: 20.3
click at [86, 36] on input "27530366206" at bounding box center [110, 36] width 61 height 5
click at [103, 39] on input "27530366206" at bounding box center [110, 36] width 61 height 5
drag, startPoint x: 106, startPoint y: 39, endPoint x: 68, endPoint y: 40, distance: 37.8
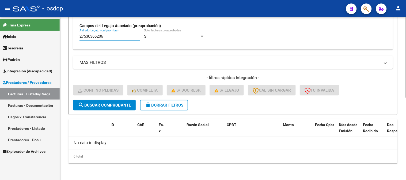
click at [69, 40] on form "Filtros Id Integración Area Seleccionar Gerenciador Seleccionar Gerenciador Si …" at bounding box center [233, 6] width 329 height 218
paste input "Fibrosis quistica con otras manifestaciones"
drag, startPoint x: 81, startPoint y: 36, endPoint x: 277, endPoint y: 49, distance: 196.4
click at [277, 49] on div "No Cargado en Para Enviar SSS Período De Prestación Campos del Archivo de Rendi…" at bounding box center [233, 11] width 320 height 78
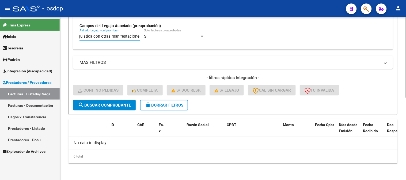
paste input "27471071809"
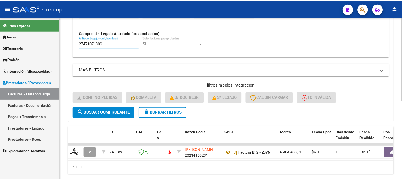
scroll to position [175, 0]
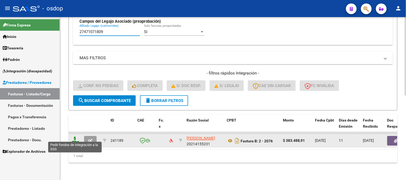
type input "27471071809"
click at [77, 137] on icon at bounding box center [75, 140] width 9 height 7
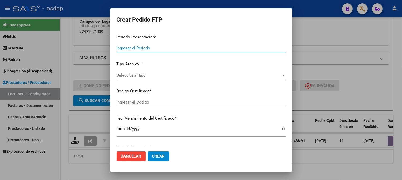
type input "202508"
type input "$ 383.488,91"
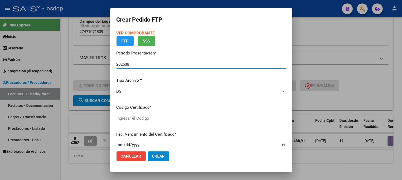
type input "3690826638"
type input "2031-01-29"
click at [153, 111] on p "Certificados disponibles" at bounding box center [200, 108] width 169 height 6
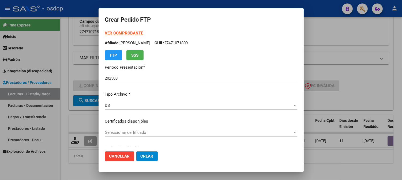
click at [154, 131] on span "Seleccionar certificado" at bounding box center [198, 132] width 187 height 5
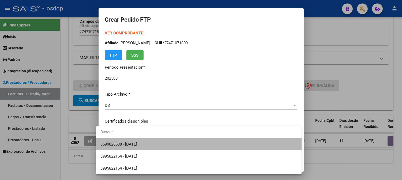
click at [161, 141] on span "3690826638 - 2031-01-29" at bounding box center [198, 145] width 197 height 12
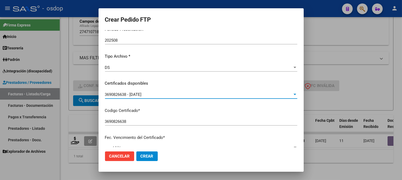
scroll to position [178, 0]
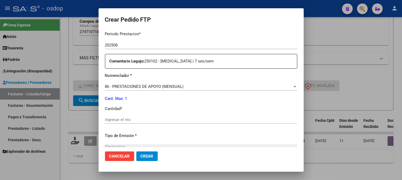
click at [124, 124] on div "Ingresar el nro" at bounding box center [201, 120] width 192 height 8
type input "1"
click at [162, 88] on span "86 - PRESTACIONES DE APOYO (MENSUAL)" at bounding box center [144, 86] width 79 height 5
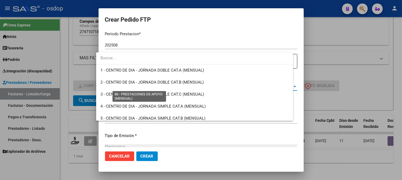
scroll to position [1008, 0]
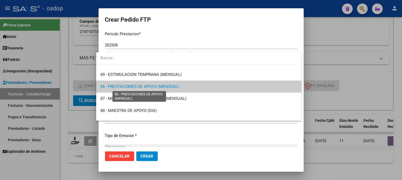
click at [139, 84] on span "86 - PRESTACIONES DE APOYO (MENSUAL)" at bounding box center [139, 86] width 79 height 5
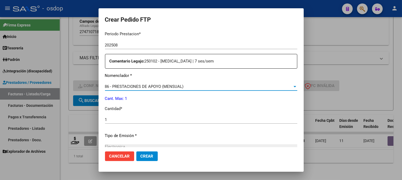
click at [119, 125] on div "1 Ingresar el nro" at bounding box center [201, 122] width 192 height 13
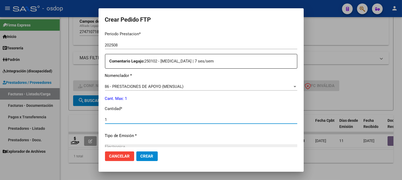
drag, startPoint x: 113, startPoint y: 120, endPoint x: 87, endPoint y: 115, distance: 26.7
click at [87, 115] on div "Crear Pedido FTP VER COMPROBANTE ARCA Padrón Afiliado: DIAZ BELEN AGUSTINA CUIL…" at bounding box center [201, 90] width 402 height 180
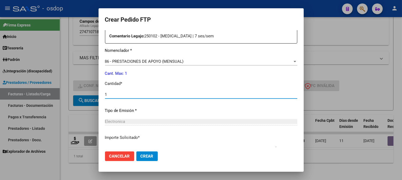
scroll to position [295, 0]
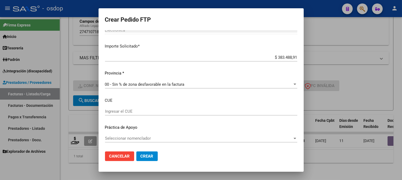
click at [148, 160] on button "Crear" at bounding box center [146, 157] width 21 height 10
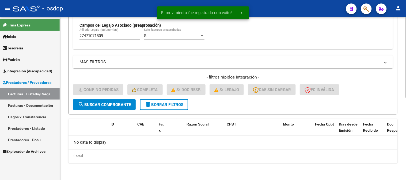
scroll to position [166, 0]
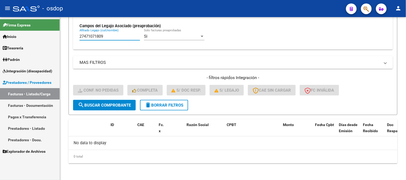
drag, startPoint x: 110, startPoint y: 37, endPoint x: 10, endPoint y: 46, distance: 100.6
click at [18, 45] on mat-sidenav-container "Firma Express Inicio Calendario SSS Instructivos Contacto OS Tesorería Extracto…" at bounding box center [203, 98] width 406 height 163
paste input "570398011"
type input "27570398011"
click at [119, 107] on span "search Buscar Comprobante" at bounding box center [104, 105] width 53 height 5
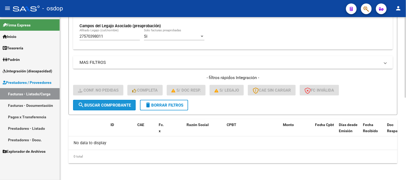
click at [89, 105] on span "search Buscar Comprobante" at bounding box center [104, 105] width 53 height 5
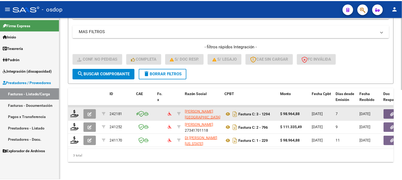
scroll to position [202, 0]
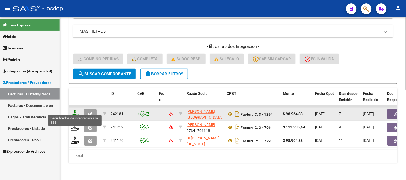
click at [75, 110] on icon at bounding box center [75, 113] width 9 height 7
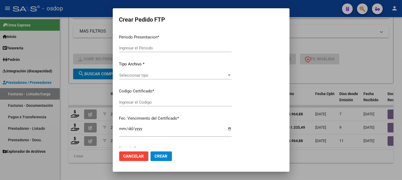
type input "202508"
type input "$ 98.964,88"
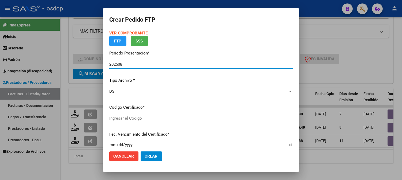
type input "8896381633"
type input "2029-10-01"
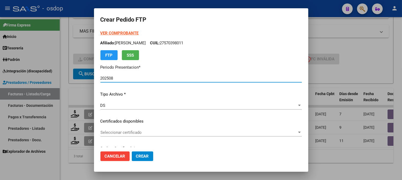
click at [148, 125] on div "VER COMPROBANTE ARCA Padrón Afiliado: SEIVANE HELENA CUIL: 27570398011 FTP SSS …" at bounding box center [200, 117] width 201 height 175
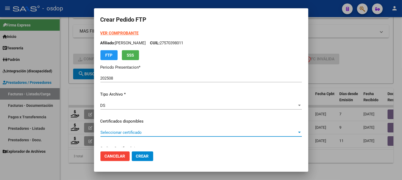
click at [148, 135] on span "Seleccionar certificado" at bounding box center [198, 132] width 197 height 5
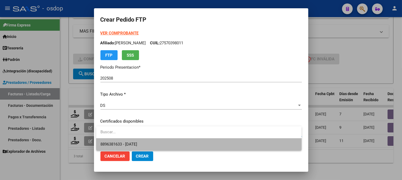
click at [148, 141] on span "8896381633 - 2029-10-01" at bounding box center [198, 145] width 197 height 12
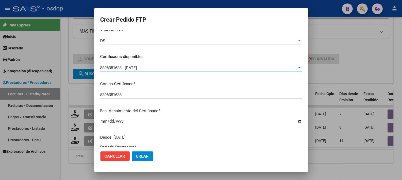
scroll to position [178, 0]
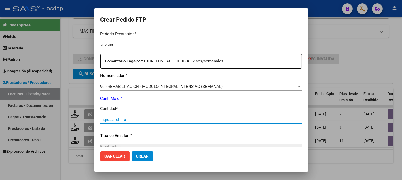
click at [136, 120] on input "Ingresar el nro" at bounding box center [200, 120] width 201 height 5
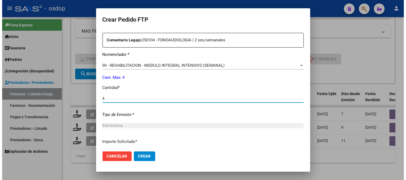
scroll to position [241, 0]
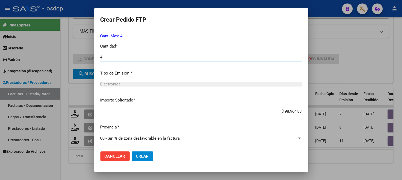
type input "4"
click at [141, 154] on button "Crear" at bounding box center [142, 157] width 21 height 10
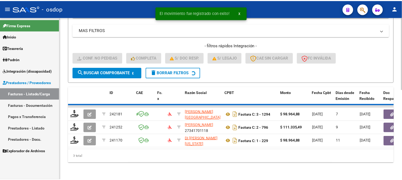
scroll to position [188, 0]
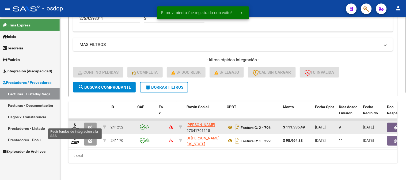
click at [79, 126] on div at bounding box center [75, 128] width 9 height 8
click at [76, 124] on icon at bounding box center [75, 127] width 9 height 7
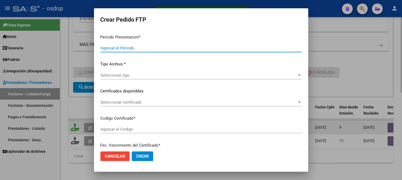
type input "202508"
type input "$ 111.335,49"
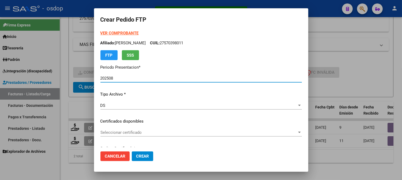
type input "8896381633"
type input "2029-10-01"
click at [148, 132] on span "Seleccionar certificado" at bounding box center [198, 132] width 197 height 5
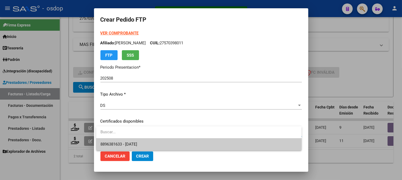
click at [153, 149] on span "8896381633 - 2029-10-01" at bounding box center [198, 145] width 197 height 12
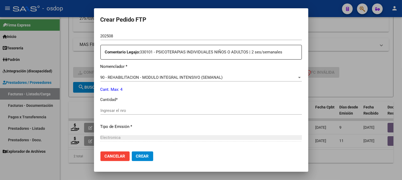
scroll to position [208, 0]
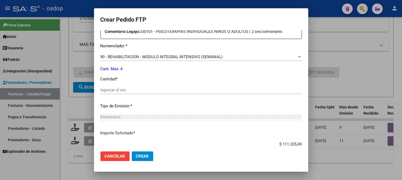
click at [140, 95] on div "Ingresar el nro" at bounding box center [200, 92] width 201 height 13
click at [140, 92] on input "Ingresar el nro" at bounding box center [200, 90] width 201 height 5
type input "4"
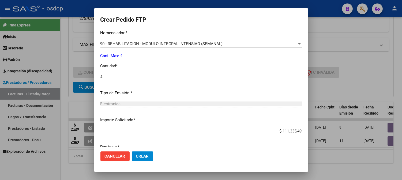
scroll to position [241, 0]
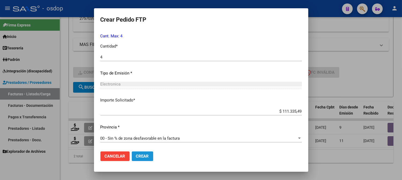
click at [143, 155] on span "Crear" at bounding box center [142, 156] width 13 height 5
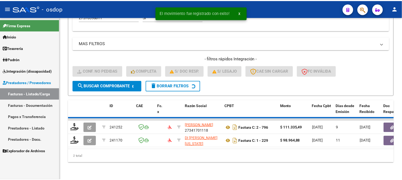
scroll to position [175, 0]
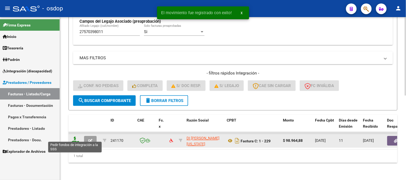
click at [73, 137] on icon at bounding box center [75, 140] width 9 height 7
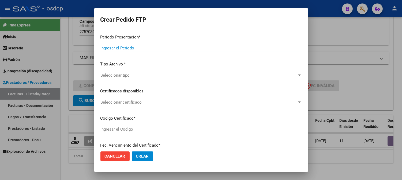
type input "202508"
type input "$ 98.964,88"
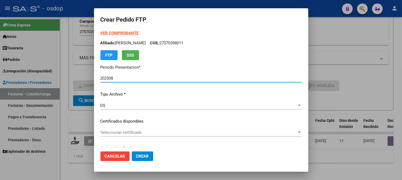
type input "8896381633"
type input "2029-10-01"
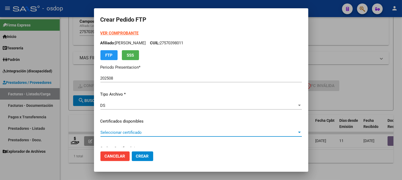
click at [142, 131] on span "Seleccionar certificado" at bounding box center [198, 132] width 197 height 5
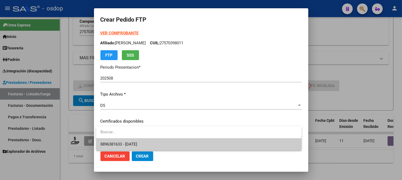
click at [149, 138] on input "dropdown search" at bounding box center [198, 132] width 205 height 12
click at [153, 141] on span "8896381633 - 2029-10-01" at bounding box center [198, 145] width 197 height 12
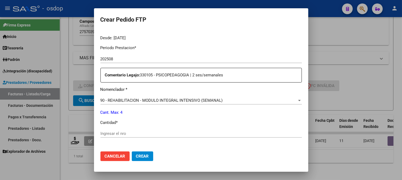
scroll to position [208, 0]
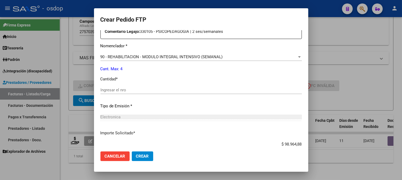
click at [139, 90] on input "Ingresar el nro" at bounding box center [200, 90] width 201 height 5
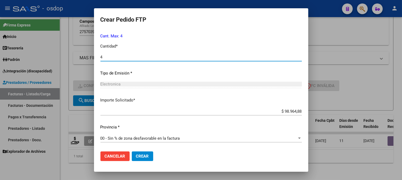
type input "4"
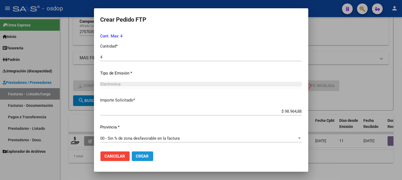
click at [141, 154] on span "Crear" at bounding box center [142, 156] width 13 height 5
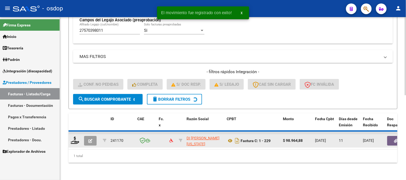
scroll to position [166, 0]
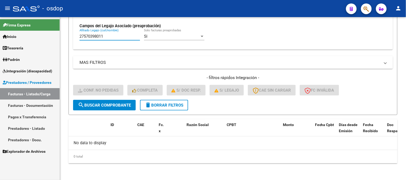
drag, startPoint x: 116, startPoint y: 36, endPoint x: 0, endPoint y: 17, distance: 117.2
click at [0, 20] on mat-sidenav-container "Firma Express Inicio Calendario SSS Instructivos Contacto OS Tesorería Extracto…" at bounding box center [203, 98] width 406 height 163
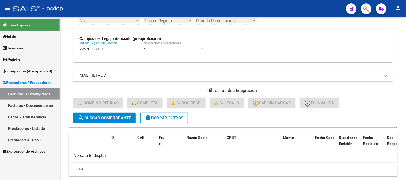
paste input "82408772"
drag, startPoint x: 104, startPoint y: 50, endPoint x: 0, endPoint y: 43, distance: 104.7
click at [16, 45] on mat-sidenav-container "Firma Express Inicio Calendario SSS Instructivos Contacto OS Tesorería Extracto…" at bounding box center [203, 98] width 406 height 163
paste input "0571374529"
type input "20571374529"
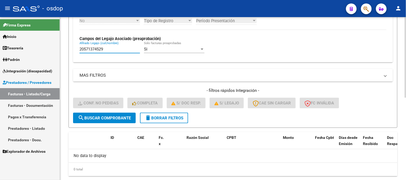
click at [115, 114] on button "search Buscar Comprobante" at bounding box center [104, 118] width 63 height 11
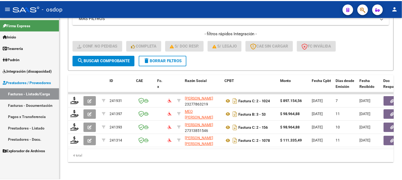
scroll to position [215, 0]
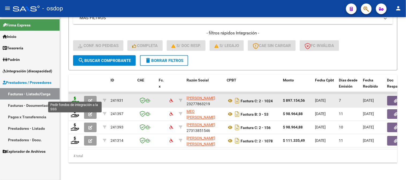
click at [73, 97] on icon at bounding box center [75, 100] width 9 height 7
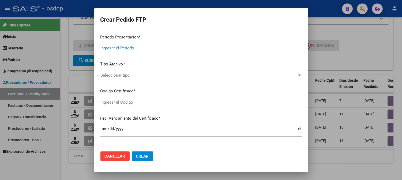
type input "202508"
type input "$ 897.154,56"
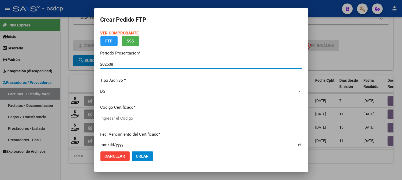
type input "8856687717"
type input "2025-11-29"
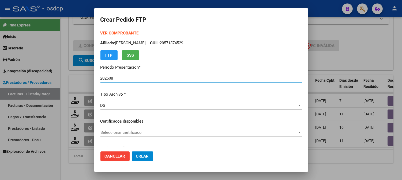
click at [166, 132] on span "Seleccionar certificado" at bounding box center [198, 132] width 197 height 5
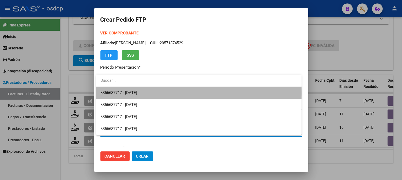
click at [157, 94] on span "8856687717 - 2025-11-29" at bounding box center [198, 93] width 197 height 12
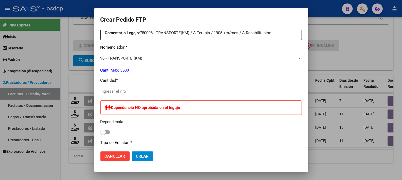
scroll to position [208, 0]
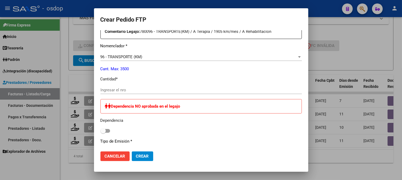
click at [144, 95] on div "Ingresar el nro" at bounding box center [200, 92] width 201 height 13
click at [144, 90] on input "Ingresar el nro" at bounding box center [200, 90] width 201 height 5
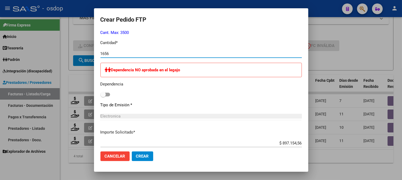
scroll to position [330, 0]
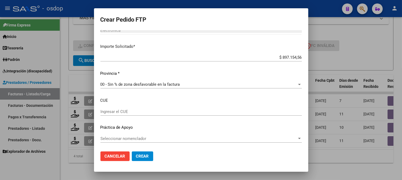
type input "1656"
click at [144, 161] on button "Crear" at bounding box center [142, 157] width 21 height 10
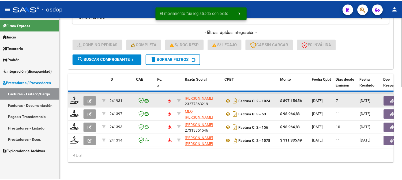
scroll to position [202, 0]
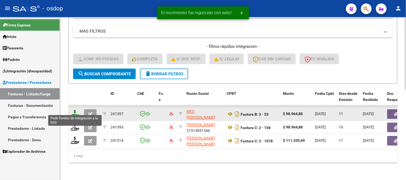
click at [74, 110] on icon at bounding box center [75, 113] width 9 height 7
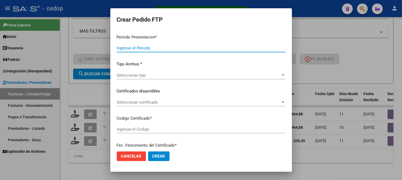
type input "202508"
type input "$ 98.964,88"
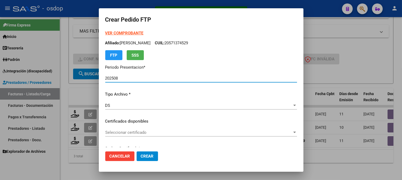
type input "8856687717"
type input "2025-11-29"
click at [113, 137] on div "Seleccionar certificado Seleccionar certificado" at bounding box center [201, 135] width 192 height 13
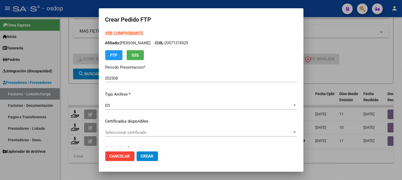
click at [114, 134] on span "Seleccionar certificado" at bounding box center [198, 132] width 187 height 5
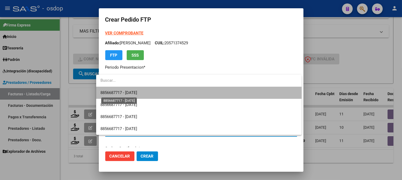
click at [128, 95] on span "8856687717 - 2025-11-29" at bounding box center [118, 92] width 37 height 5
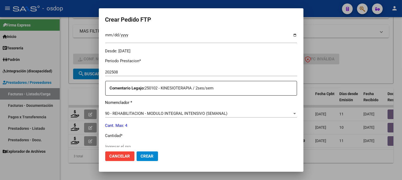
scroll to position [208, 0]
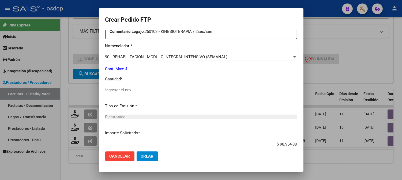
click at [126, 95] on div "Ingresar el nro" at bounding box center [201, 92] width 192 height 13
click at [126, 90] on input "Ingresar el nro" at bounding box center [201, 90] width 192 height 5
click at [118, 88] on input "Ingresar el nro" at bounding box center [201, 90] width 192 height 5
click at [118, 93] on div "Ingresar el nro" at bounding box center [201, 90] width 192 height 8
click at [119, 108] on p "Tipo de Emisión *" at bounding box center [201, 106] width 192 height 6
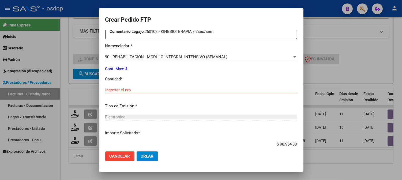
click at [116, 91] on input "Ingresar el nro" at bounding box center [201, 90] width 192 height 5
type input "4"
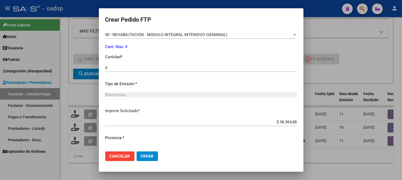
scroll to position [241, 0]
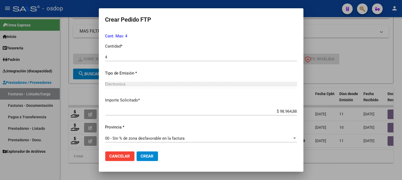
click at [157, 122] on div "Periodo Prestacion * 202508 Ingresar el Periodo Prestacion Comentario Legajo: 2…" at bounding box center [201, 55] width 192 height 183
click at [146, 156] on span "Crear" at bounding box center [147, 156] width 13 height 5
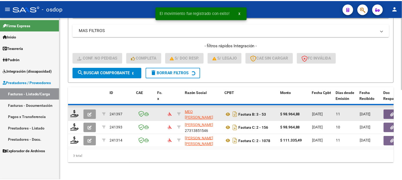
scroll to position [188, 0]
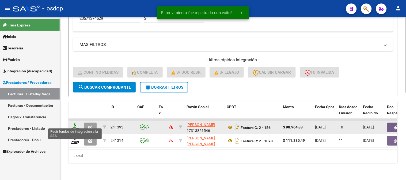
click at [75, 124] on icon at bounding box center [75, 127] width 9 height 7
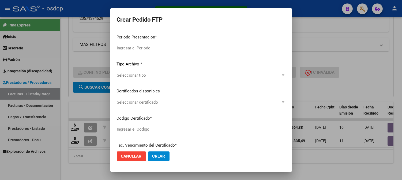
type input "202508"
type input "$ 98.964,88"
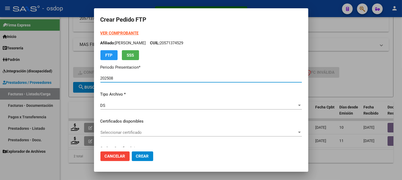
type input "8856687717"
type input "2025-11-29"
drag, startPoint x: 128, startPoint y: 126, endPoint x: 130, endPoint y: 133, distance: 6.8
click at [129, 127] on div "VER COMPROBANTE ARCA Padrón Afiliado: PEREZ TIZIANO EMANUEL CUIL: 20571374529 F…" at bounding box center [200, 117] width 201 height 175
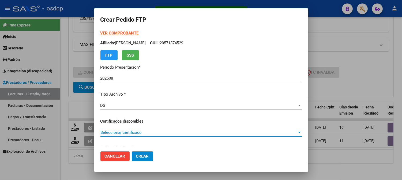
click at [130, 133] on span "Seleccionar certificado" at bounding box center [198, 132] width 197 height 5
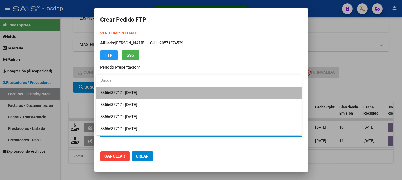
click at [129, 97] on span "8856687717 - 2025-11-29" at bounding box center [198, 93] width 197 height 12
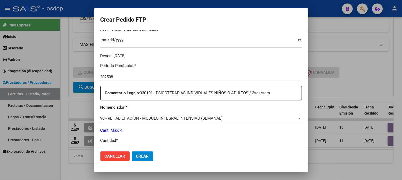
scroll to position [149, 0]
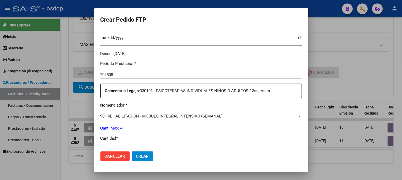
click at [135, 120] on div "90 - REHABILITACION - MODULO INTEGRAL INTENSIVO (SEMANAL) Seleccionar nomenclad…" at bounding box center [200, 116] width 201 height 8
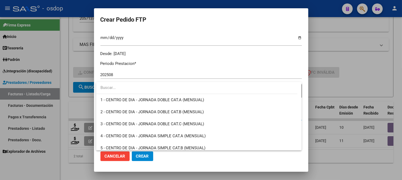
scroll to position [1056, 0]
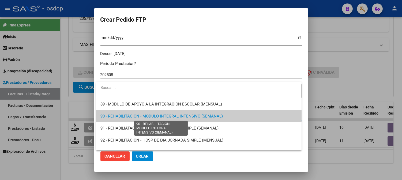
click at [138, 116] on span "90 - REHABILITACION - MODULO INTEGRAL INTENSIVO (SEMANAL)" at bounding box center [161, 116] width 122 height 5
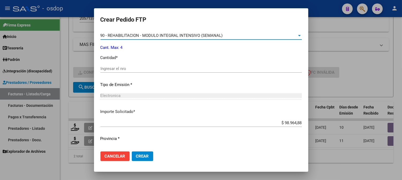
scroll to position [238, 0]
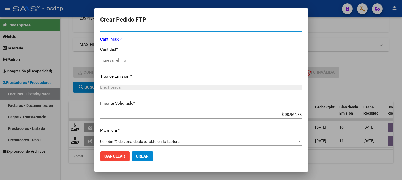
click at [138, 64] on div "Ingresar el nro" at bounding box center [200, 60] width 201 height 8
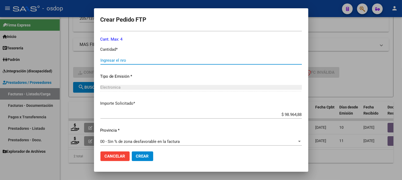
click at [140, 61] on input "Ingresar el nro" at bounding box center [200, 60] width 201 height 5
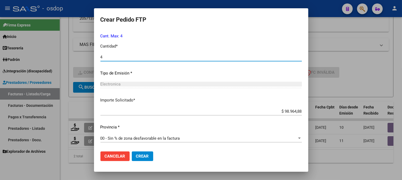
type input "4"
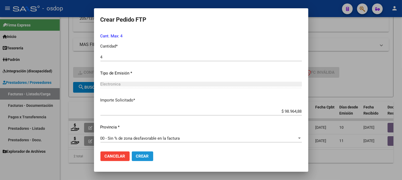
click at [143, 155] on span "Crear" at bounding box center [142, 156] width 13 height 5
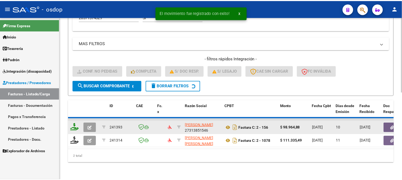
scroll to position [175, 0]
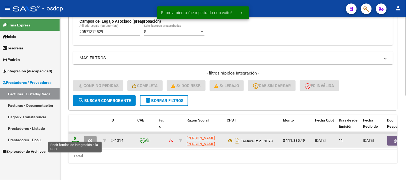
click at [77, 137] on icon at bounding box center [75, 140] width 9 height 7
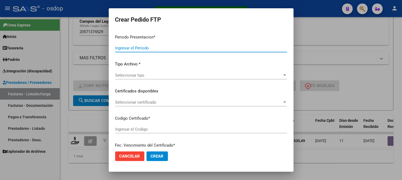
type input "202508"
type input "$ 111.335,49"
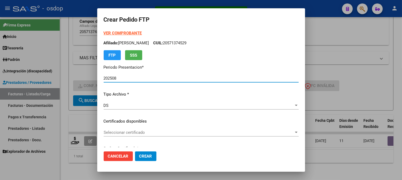
type input "8856687717"
type input "2025-11-29"
click at [138, 131] on span "Seleccionar certificado" at bounding box center [199, 132] width 190 height 5
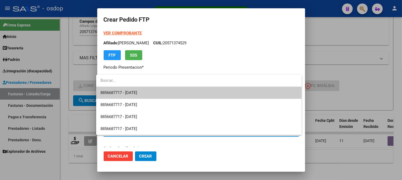
drag, startPoint x: 142, startPoint y: 85, endPoint x: 145, endPoint y: 92, distance: 7.4
click at [144, 90] on div "8856687717 - 2025-11-29 8856687717 - 2024-11-29 8856687717 - 2023-11-29 8856687…" at bounding box center [198, 105] width 205 height 60
click at [137, 92] on span "8856687717 - 2025-11-29" at bounding box center [118, 92] width 37 height 5
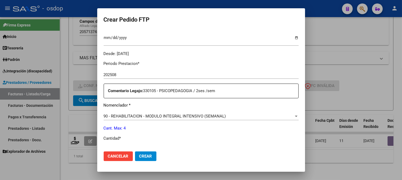
scroll to position [178, 0]
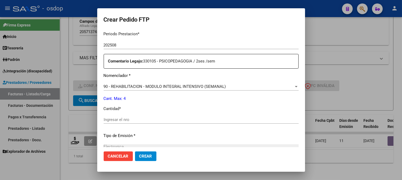
click at [144, 125] on div "Ingresar el nro" at bounding box center [201, 122] width 195 height 13
click at [141, 122] on input "Ingresar el nro" at bounding box center [201, 120] width 195 height 5
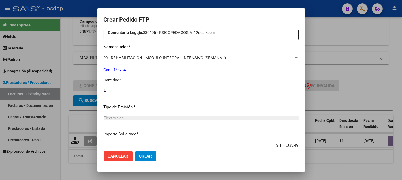
scroll to position [241, 0]
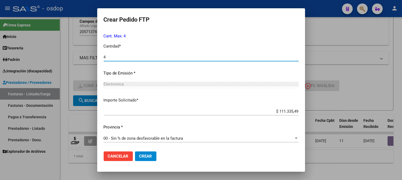
type input "4"
click at [143, 153] on button "Crear" at bounding box center [145, 157] width 21 height 10
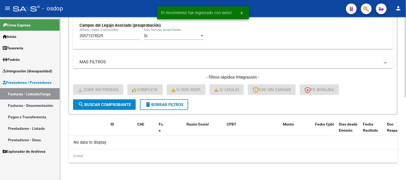
scroll to position [166, 0]
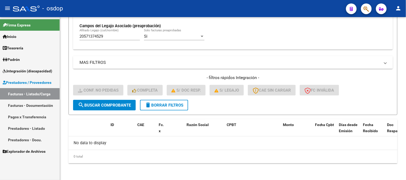
drag, startPoint x: 120, startPoint y: 39, endPoint x: 90, endPoint y: 39, distance: 29.2
click at [80, 39] on div "20571374529 Afiliado Legajo (cuil/nombre)" at bounding box center [110, 35] width 61 height 12
click at [103, 36] on input "20571374529" at bounding box center [110, 36] width 61 height 5
drag, startPoint x: 107, startPoint y: 38, endPoint x: 15, endPoint y: 34, distance: 91.6
click at [15, 34] on mat-sidenav-container "Firma Express Inicio Calendario SSS Instructivos Contacto OS Tesorería Extracto…" at bounding box center [203, 98] width 406 height 163
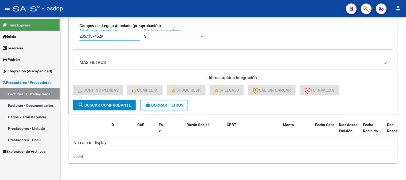
paste input "7583268664"
drag, startPoint x: 133, startPoint y: 37, endPoint x: 0, endPoint y: 32, distance: 132.6
click at [0, 33] on mat-sidenav-container "Firma Express Inicio Calendario SSS Instructivos Contacto OS Tesorería Extracto…" at bounding box center [203, 98] width 406 height 163
paste input "0492024490"
type input "20492024490"
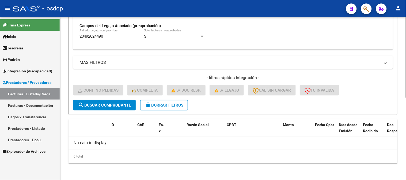
click at [122, 100] on button "search Buscar Comprobante" at bounding box center [104, 105] width 63 height 11
click at [92, 108] on button "search Buscar Comprobante" at bounding box center [104, 105] width 63 height 11
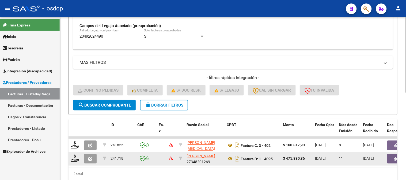
click at [75, 154] on datatable-body-cell at bounding box center [75, 159] width 13 height 13
click at [74, 157] on icon at bounding box center [75, 158] width 9 height 7
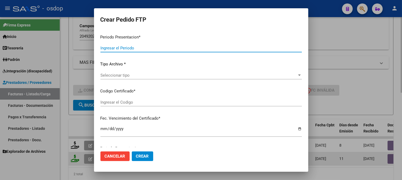
type input "202508"
type input "$ 475.830,36"
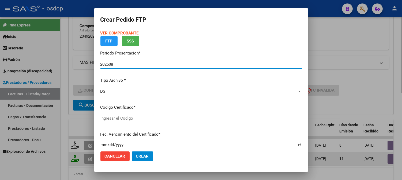
type input "4846233765"
type input "2033-06-05"
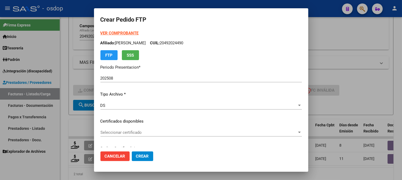
click at [146, 136] on div "Seleccionar certificado Seleccionar certificado" at bounding box center [200, 133] width 201 height 8
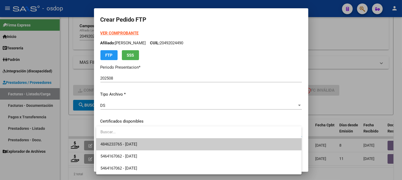
click at [148, 143] on span "4846233765 - 2033-06-05" at bounding box center [198, 145] width 197 height 12
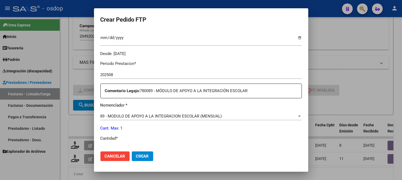
scroll to position [208, 0]
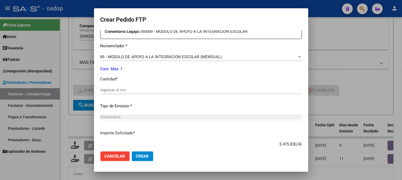
click at [177, 94] on div "Ingresar el nro" at bounding box center [200, 92] width 201 height 13
click at [174, 90] on input "Ingresar el nro" at bounding box center [200, 90] width 201 height 5
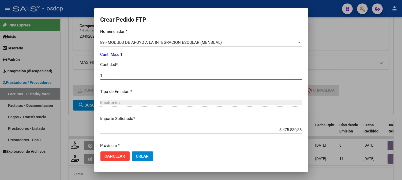
scroll to position [241, 0]
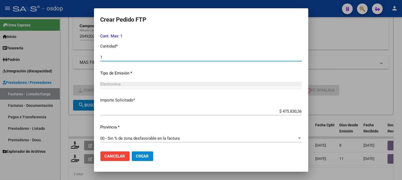
type input "1"
click at [144, 161] on button "Crear" at bounding box center [142, 157] width 21 height 10
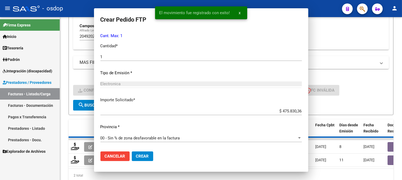
scroll to position [210, 0]
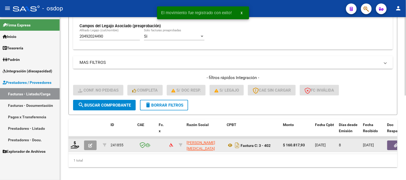
click at [76, 149] on div at bounding box center [75, 146] width 9 height 8
click at [74, 148] on icon at bounding box center [75, 145] width 9 height 7
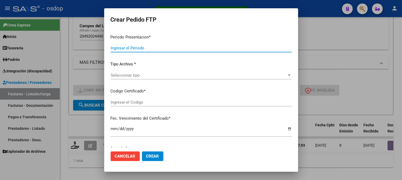
type input "202508"
type input "$ 160.817,93"
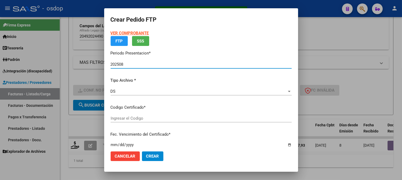
type input "4846233765"
type input "2033-06-05"
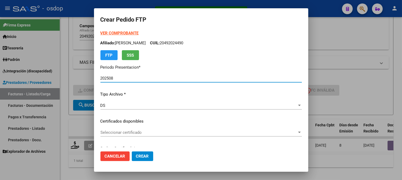
click at [179, 125] on div "VER COMPROBANTE ARCA Padrón Afiliado: PINTOS AGUSTIN BENJAMIN CUIL: 20492024490…" at bounding box center [200, 117] width 201 height 175
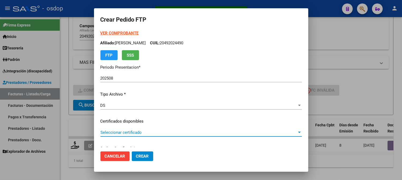
click at [176, 132] on span "Seleccionar certificado" at bounding box center [198, 132] width 197 height 5
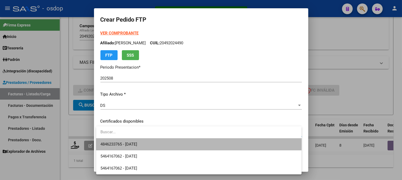
click at [179, 142] on span "4846233765 - 2033-06-05" at bounding box center [198, 145] width 197 height 12
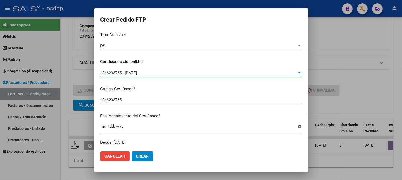
scroll to position [178, 0]
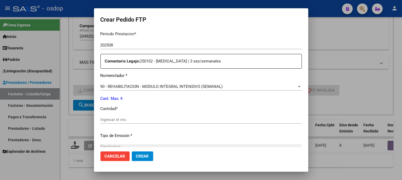
click at [143, 119] on input "Ingresar el nro" at bounding box center [200, 120] width 201 height 5
type input "7"
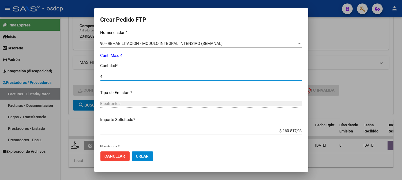
scroll to position [241, 0]
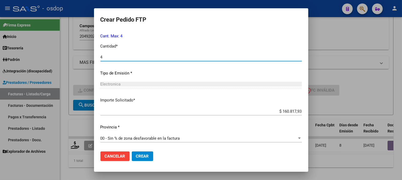
type input "4"
click at [142, 158] on span "Crear" at bounding box center [142, 156] width 13 height 5
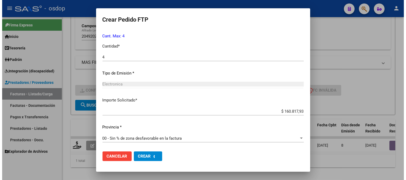
scroll to position [0, 0]
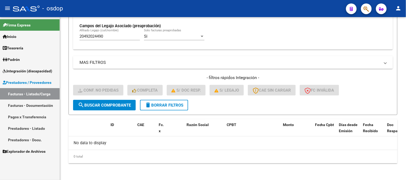
drag, startPoint x: 112, startPoint y: 38, endPoint x: 0, endPoint y: 6, distance: 117.0
click at [0, 12] on div "menu - osdop person Firma Express Inicio Calendario SSS Instructivos Contacto O…" at bounding box center [203, 90] width 406 height 180
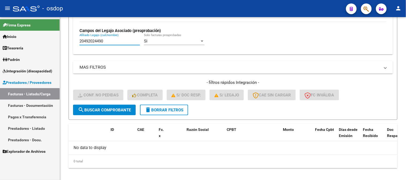
paste input "544446496"
type input "20544446496"
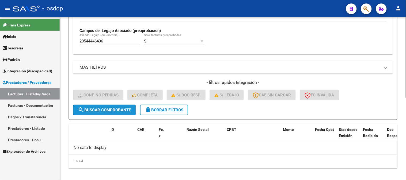
click at [85, 114] on button "search Buscar Comprobante" at bounding box center [104, 110] width 63 height 11
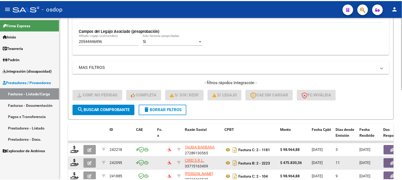
scroll to position [191, 0]
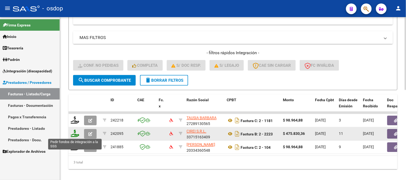
click at [77, 131] on icon at bounding box center [75, 133] width 9 height 7
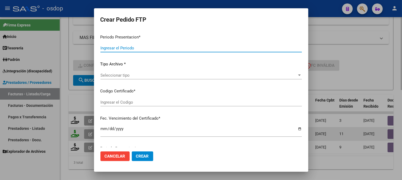
type input "202508"
type input "$ 475.830,36"
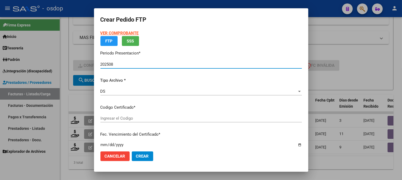
type input "5896441484"
type input "2027-02-15"
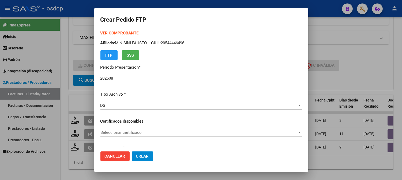
click at [129, 137] on div "Seleccionar certificado Seleccionar certificado" at bounding box center [200, 135] width 201 height 13
click at [130, 134] on span "Seleccionar certificado" at bounding box center [198, 132] width 197 height 5
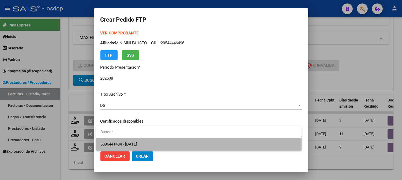
click at [151, 148] on span "5896441484 - 2027-02-15" at bounding box center [198, 145] width 197 height 12
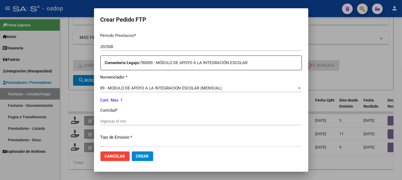
scroll to position [178, 0]
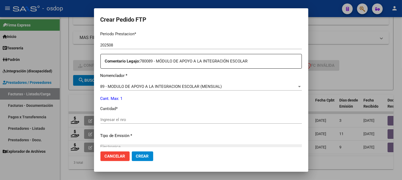
click at [135, 115] on div "Periodo Prestacion * 202508 Ingresar el Periodo Prestacion Comentario Legajo: 7…" at bounding box center [200, 118] width 201 height 183
click at [130, 119] on input "Ingresar el nro" at bounding box center [200, 120] width 201 height 5
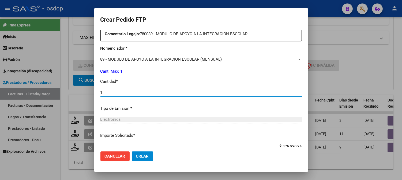
scroll to position [241, 0]
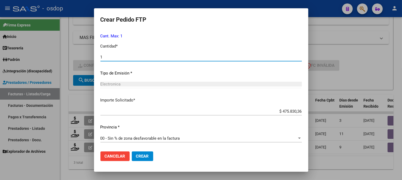
type input "1"
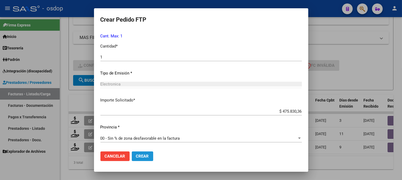
click at [141, 154] on span "Crear" at bounding box center [142, 156] width 13 height 5
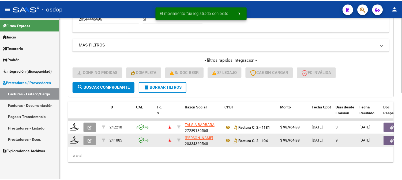
scroll to position [188, 0]
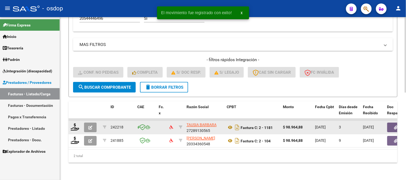
click at [76, 127] on div at bounding box center [75, 128] width 9 height 8
click at [73, 124] on icon at bounding box center [75, 127] width 9 height 7
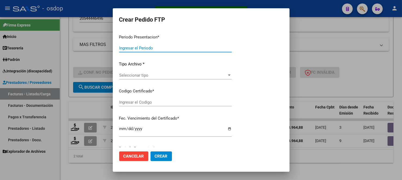
type input "202508"
type input "$ 98.964,88"
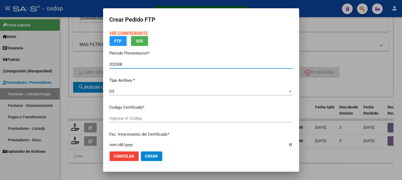
type input "5896441484"
type input "2027-02-15"
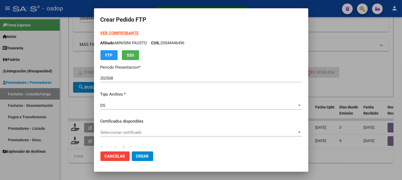
click at [154, 125] on div "VER COMPROBANTE ARCA Padrón Afiliado: MINISINI FAUSTO CUIL: 20544446496 FTP SSS…" at bounding box center [200, 117] width 201 height 175
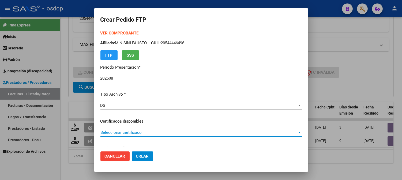
click at [148, 130] on span "Seleccionar certificado" at bounding box center [198, 132] width 197 height 5
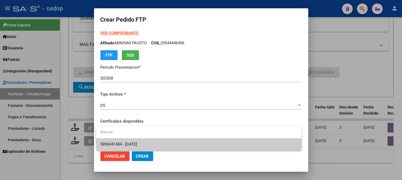
click at [148, 142] on span "5896441484 - 2027-02-15" at bounding box center [198, 145] width 197 height 12
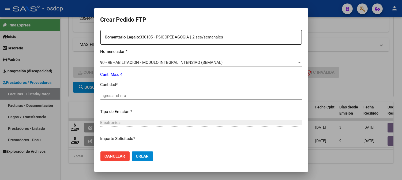
scroll to position [208, 0]
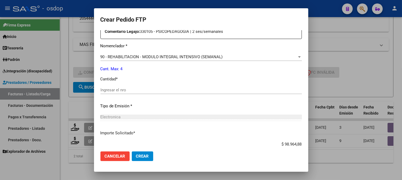
click at [124, 86] on div "Ingresar el nro" at bounding box center [200, 90] width 201 height 8
click at [133, 98] on div "Ingresar el nro" at bounding box center [200, 92] width 201 height 13
click at [119, 90] on input "Ingresar el nro" at bounding box center [200, 90] width 201 height 5
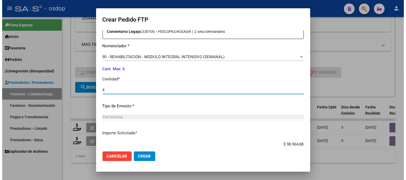
scroll to position [241, 0]
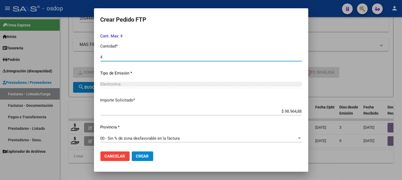
type input "4"
click at [145, 159] on button "Crear" at bounding box center [142, 157] width 21 height 10
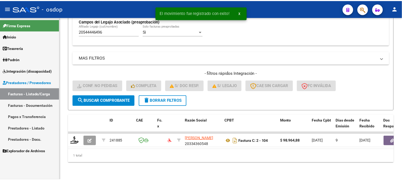
scroll to position [175, 0]
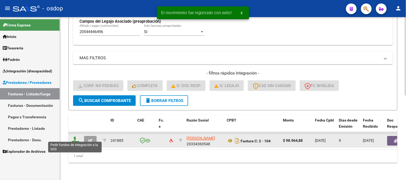
click at [73, 138] on icon at bounding box center [75, 140] width 9 height 7
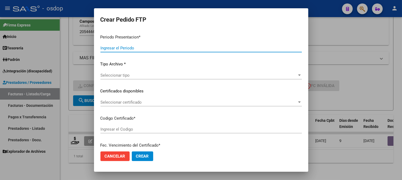
type input "202508"
type input "$ 98.964,88"
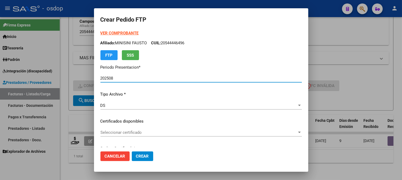
type input "5896441484"
type input "2027-02-15"
click at [141, 135] on div "Seleccionar certificado Seleccionar certificado" at bounding box center [200, 133] width 201 height 8
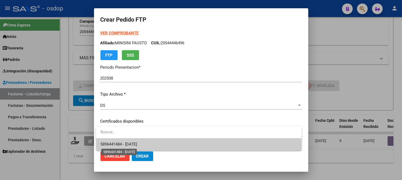
click at [134, 144] on span "5896441484 - 2027-02-15" at bounding box center [118, 144] width 37 height 5
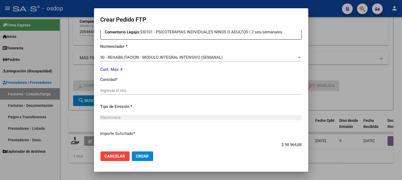
scroll to position [208, 0]
click at [134, 98] on div "Ingresar el nro" at bounding box center [200, 92] width 201 height 13
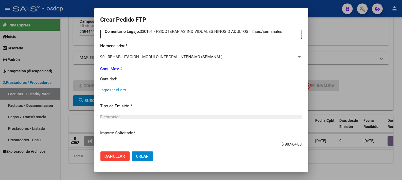
click at [133, 92] on input "Ingresar el nro" at bounding box center [200, 90] width 201 height 5
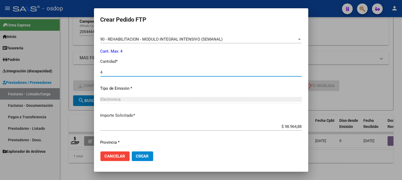
scroll to position [241, 0]
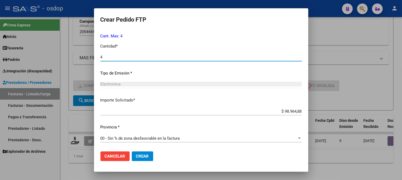
type input "4"
click at [143, 157] on span "Crear" at bounding box center [142, 156] width 13 height 5
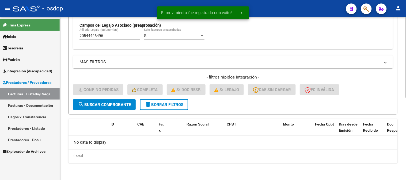
scroll to position [166, 0]
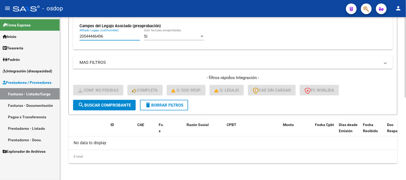
click at [111, 39] on input "20544446496" at bounding box center [110, 36] width 61 height 5
drag, startPoint x: 111, startPoint y: 39, endPoint x: 68, endPoint y: 28, distance: 44.0
click at [69, 29] on form "Filtros Id Integración Area Seleccionar Gerenciador Seleccionar Gerenciador Si …" at bounding box center [233, 6] width 329 height 218
paste input "55298618"
type input "20555298618"
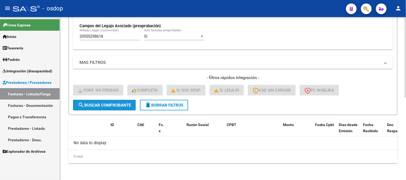
click at [95, 104] on span "search Buscar Comprobante" at bounding box center [104, 105] width 53 height 5
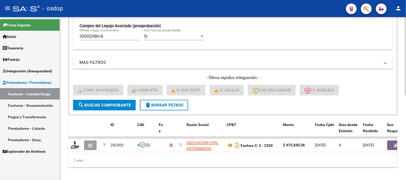
click at [66, 162] on div "Video tutorial PRESTADORES -> Listado de CPBTs Emitidos por Prestadores / Prove…" at bounding box center [233, 18] width 346 height 334
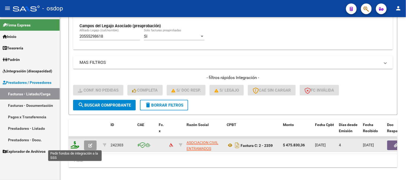
click at [76, 144] on icon at bounding box center [75, 145] width 9 height 7
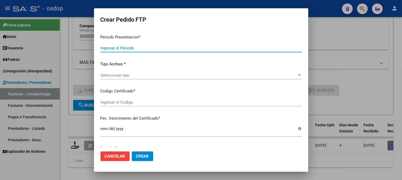
type input "202508"
type input "$ 475.830,36"
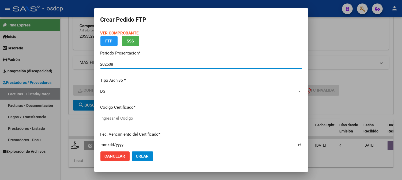
type input "3400596084"
type input "2026-06-23"
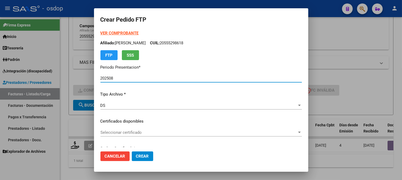
click at [164, 135] on span "Seleccionar certificado" at bounding box center [198, 132] width 197 height 5
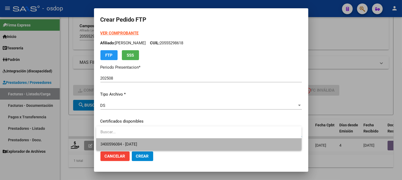
click at [162, 140] on span "3400596084 - 2026-06-23" at bounding box center [198, 145] width 197 height 12
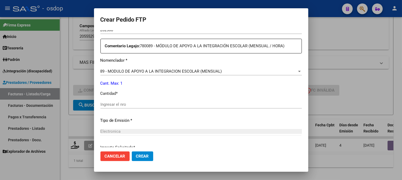
scroll to position [208, 0]
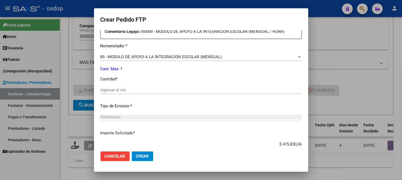
click at [133, 86] on div "Ingresar el nro" at bounding box center [200, 90] width 201 height 8
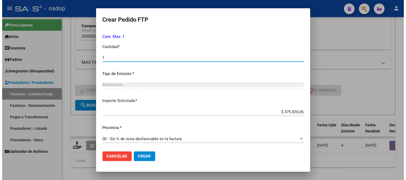
scroll to position [241, 0]
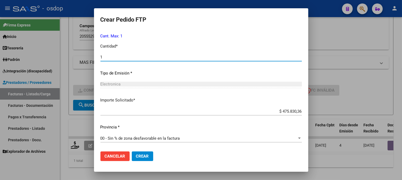
type input "1"
click at [146, 158] on span "Crear" at bounding box center [142, 156] width 13 height 5
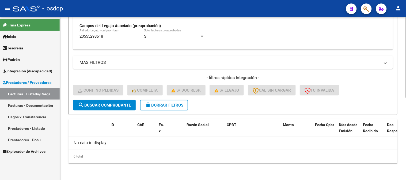
drag, startPoint x: 114, startPoint y: 44, endPoint x: 114, endPoint y: 37, distance: 6.4
click at [114, 44] on div "20555298618 Afiliado Legajo (cuil/nombre)" at bounding box center [110, 37] width 61 height 17
drag, startPoint x: 114, startPoint y: 37, endPoint x: 0, endPoint y: 35, distance: 114.1
click at [0, 35] on mat-sidenav-container "Firma Express Inicio Calendario SSS Instructivos Contacto OS Tesorería Extracto…" at bounding box center [203, 98] width 406 height 163
paste input "7596259540"
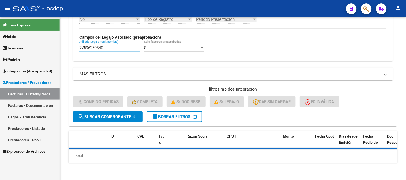
scroll to position [154, 0]
type input "27596259540"
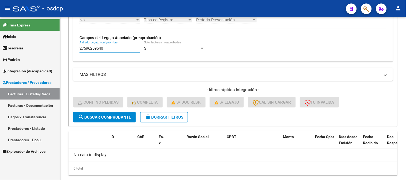
scroll to position [166, 0]
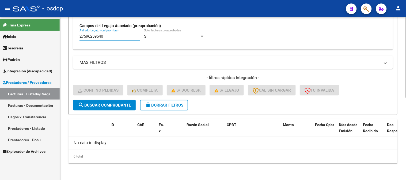
click at [90, 106] on span "search Buscar Comprobante" at bounding box center [104, 105] width 53 height 5
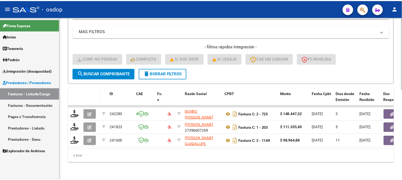
scroll to position [202, 0]
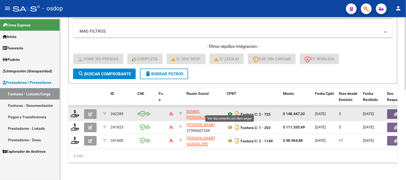
click at [233, 112] on icon at bounding box center [230, 114] width 7 height 6
click at [69, 110] on datatable-body-cell at bounding box center [75, 114] width 13 height 13
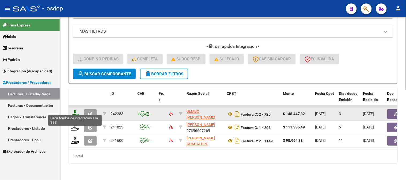
click at [71, 111] on icon at bounding box center [75, 113] width 9 height 7
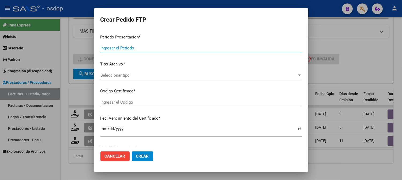
type input "202508"
type input "$ 148.447,32"
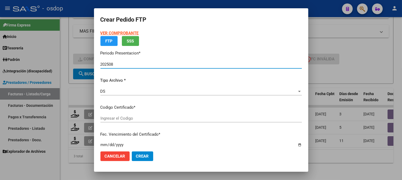
type input "9582858182"
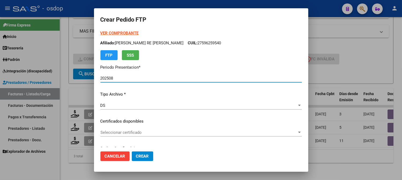
click at [135, 131] on span "Seleccionar certificado" at bounding box center [198, 132] width 197 height 5
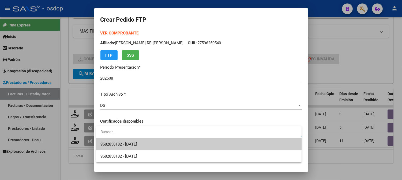
click at [141, 142] on span "9582858182 - 2027-12-20" at bounding box center [198, 145] width 197 height 12
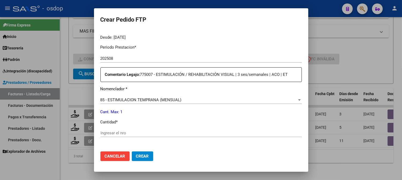
scroll to position [178, 0]
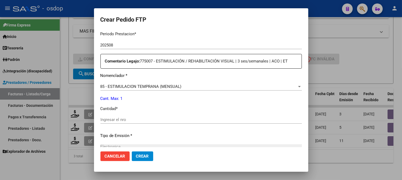
click at [188, 86] on div "85 - ESTIMULACION TEMPRANA (MENSUAL)" at bounding box center [198, 86] width 197 height 5
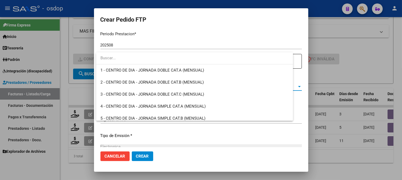
scroll to position [996, 0]
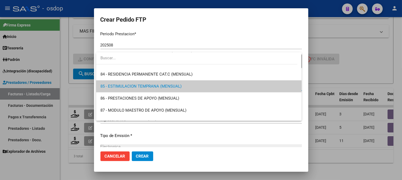
click at [204, 28] on div at bounding box center [201, 90] width 402 height 180
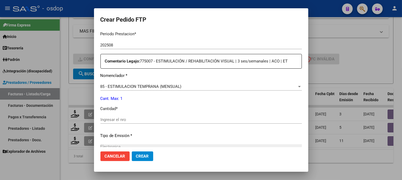
click at [141, 118] on input "Ingresar el nro" at bounding box center [200, 120] width 201 height 5
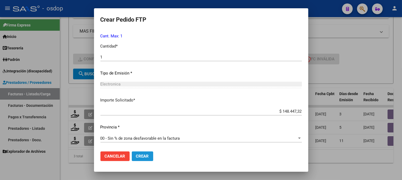
click at [137, 154] on span "Crear" at bounding box center [142, 156] width 13 height 5
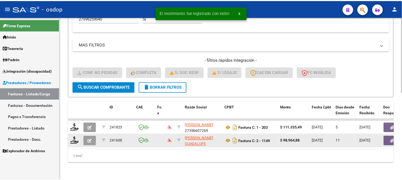
scroll to position [188, 0]
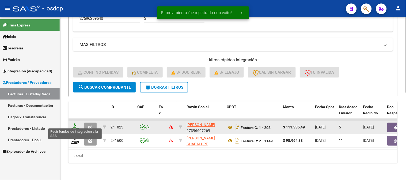
click at [75, 124] on icon at bounding box center [75, 127] width 9 height 7
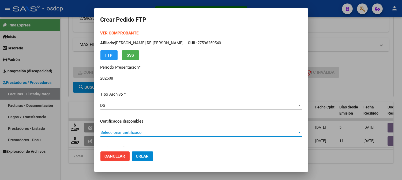
click at [126, 130] on span "Seleccionar certificado" at bounding box center [198, 132] width 197 height 5
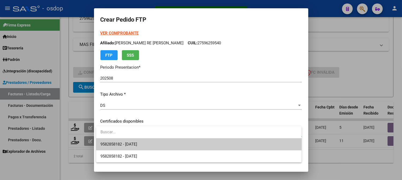
click at [131, 139] on span "9582858182 - 2027-12-20" at bounding box center [198, 145] width 197 height 12
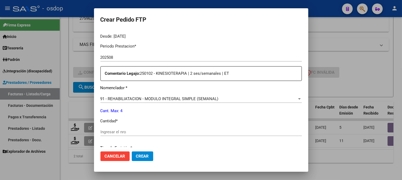
scroll to position [178, 0]
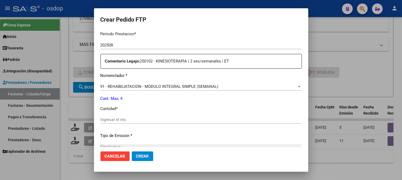
click at [140, 116] on div "Ingresar el nro" at bounding box center [200, 120] width 201 height 8
click at [122, 156] on span "Cancelar" at bounding box center [115, 156] width 21 height 5
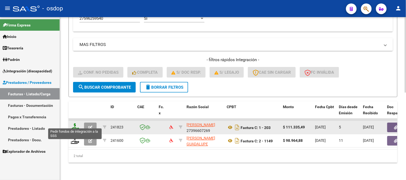
click at [77, 124] on icon at bounding box center [75, 127] width 9 height 7
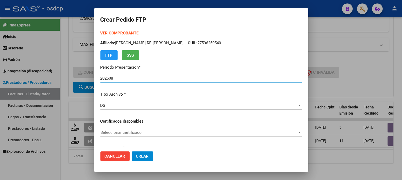
click at [154, 131] on span "Seleccionar certificado" at bounding box center [198, 132] width 197 height 5
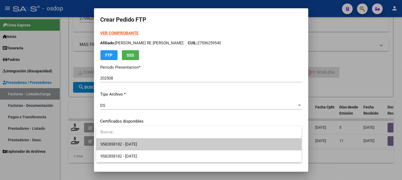
click at [150, 141] on span "9582858182 - 2027-12-20" at bounding box center [198, 145] width 197 height 12
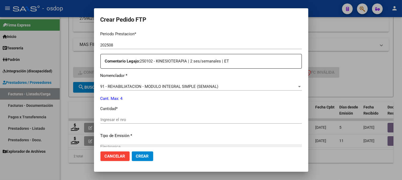
click at [159, 118] on input "Ingresar el nro" at bounding box center [200, 120] width 201 height 5
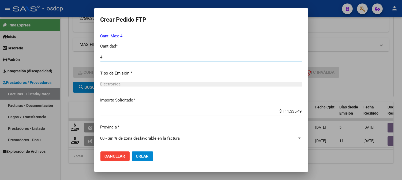
click at [149, 152] on button "Crear" at bounding box center [142, 157] width 21 height 10
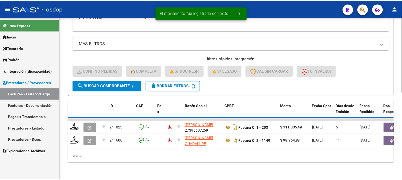
scroll to position [175, 0]
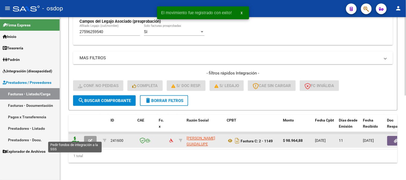
click at [75, 137] on icon at bounding box center [75, 140] width 9 height 7
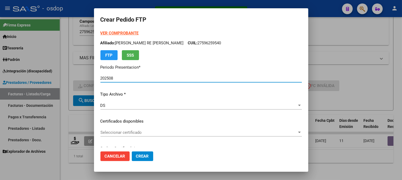
click at [115, 134] on span "Seleccionar certificado" at bounding box center [198, 132] width 197 height 5
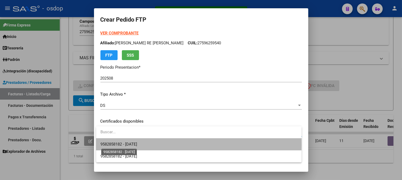
click at [125, 145] on span "9582858182 - 2027-12-20" at bounding box center [118, 144] width 37 height 5
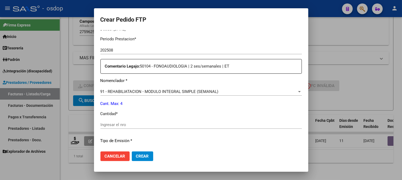
scroll to position [178, 0]
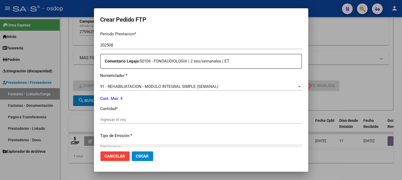
click at [136, 124] on div "Ingresar el nro" at bounding box center [200, 122] width 201 height 13
click at [135, 119] on input "Ingresar el nro" at bounding box center [200, 120] width 201 height 5
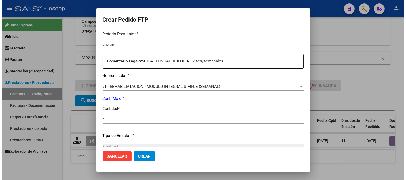
scroll to position [241, 0]
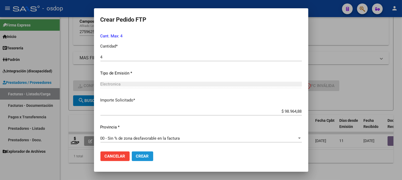
click at [143, 155] on span "Crear" at bounding box center [142, 156] width 13 height 5
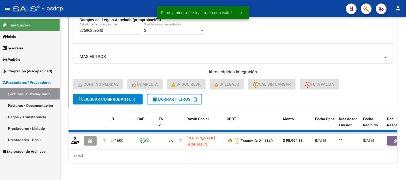
scroll to position [166, 0]
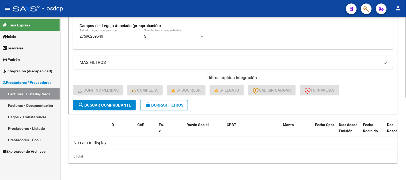
drag, startPoint x: 119, startPoint y: 33, endPoint x: 121, endPoint y: 36, distance: 3.6
click at [114, 33] on div "27596259540 Afiliado Legajo (cuil/nombre)" at bounding box center [110, 35] width 61 height 12
drag, startPoint x: 121, startPoint y: 36, endPoint x: 34, endPoint y: 39, distance: 87.3
click at [34, 39] on mat-sidenav-container "Firma Express Inicio Calendario SSS Instructivos Contacto OS Tesorería Extracto…" at bounding box center [203, 98] width 406 height 163
paste input "0555293853"
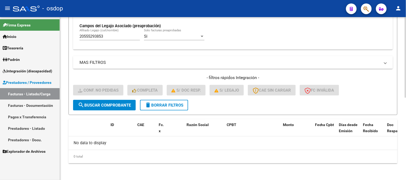
drag, startPoint x: 97, startPoint y: 130, endPoint x: 95, endPoint y: 101, distance: 28.5
click at [97, 127] on datatable-header-cell at bounding box center [91, 132] width 19 height 24
click at [95, 101] on button "search Buscar Comprobante" at bounding box center [104, 105] width 63 height 11
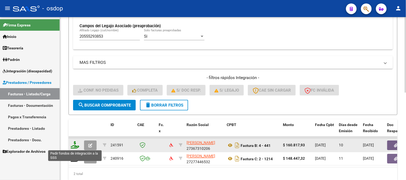
click at [77, 145] on icon at bounding box center [75, 145] width 9 height 7
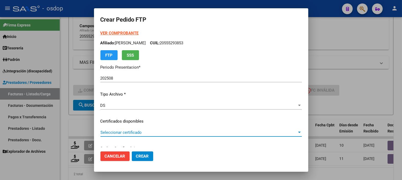
click at [137, 134] on span "Seleccionar certificado" at bounding box center [198, 132] width 197 height 5
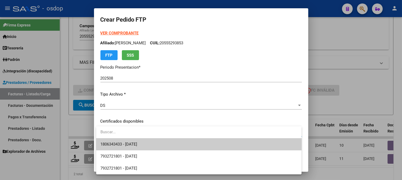
click at [142, 141] on span "1806343433 - 2030-04-14" at bounding box center [198, 145] width 197 height 12
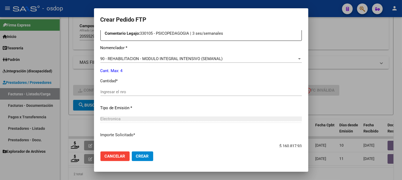
scroll to position [208, 0]
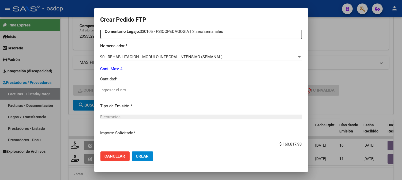
click at [142, 90] on input "Ingresar el nro" at bounding box center [200, 90] width 201 height 5
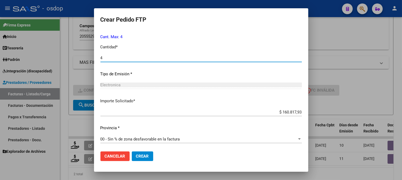
scroll to position [241, 0]
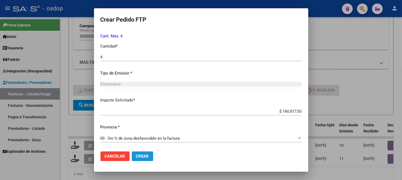
click at [143, 154] on span "Crear" at bounding box center [142, 156] width 13 height 5
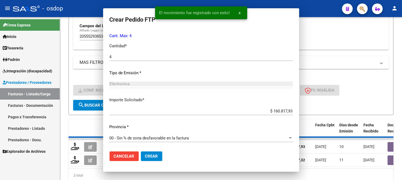
scroll to position [210, 0]
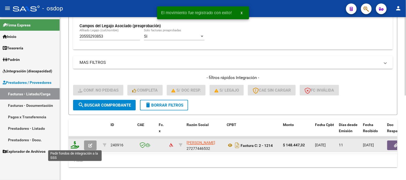
click at [77, 147] on icon at bounding box center [75, 145] width 9 height 7
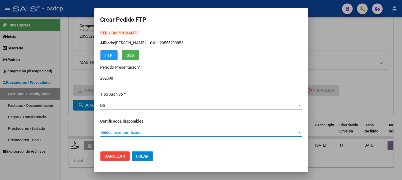
click at [114, 133] on span "Seleccionar certificado" at bounding box center [198, 132] width 197 height 5
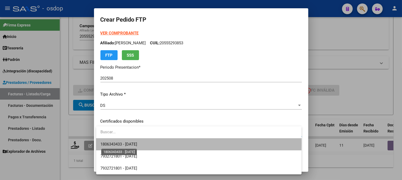
click at [119, 143] on span "1806343433 - 2030-04-14" at bounding box center [118, 144] width 37 height 5
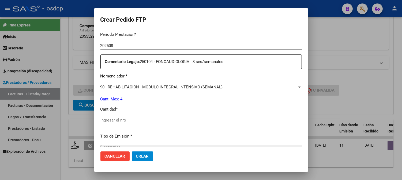
scroll to position [178, 0]
click at [128, 120] on input "Ingresar el nro" at bounding box center [200, 120] width 201 height 5
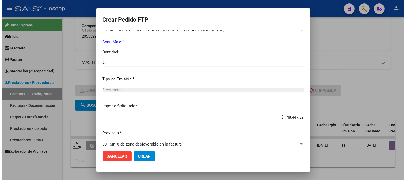
scroll to position [241, 0]
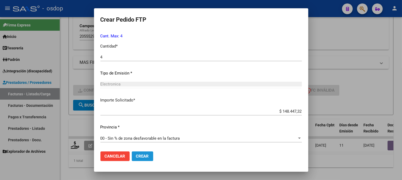
click at [141, 154] on span "Crear" at bounding box center [142, 156] width 13 height 5
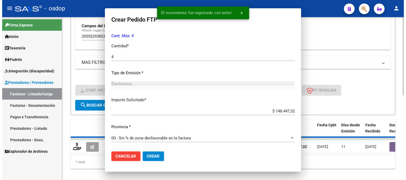
scroll to position [0, 0]
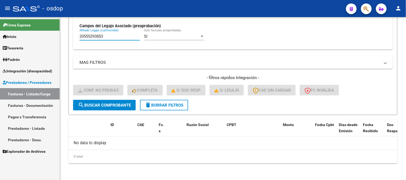
drag, startPoint x: 138, startPoint y: 39, endPoint x: 1, endPoint y: 28, distance: 137.8
click at [1, 28] on mat-sidenav-container "Firma Express Inicio Calendario SSS Instructivos Contacto OS Tesorería Extracto…" at bounding box center [203, 98] width 406 height 163
paste input "07908420"
click at [125, 107] on span "search Buscar Comprobante" at bounding box center [104, 105] width 53 height 5
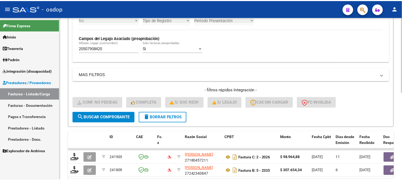
scroll to position [166, 0]
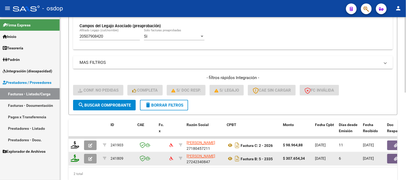
click at [73, 156] on icon at bounding box center [75, 158] width 9 height 7
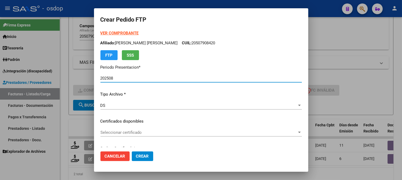
click at [148, 121] on p "Certificados disponibles" at bounding box center [200, 122] width 201 height 6
click at [150, 128] on div "VER COMPROBANTE ARCA Padrón Afiliado: ALBORNOZ ZUMOFFEN ELIAS BENJAMIN CUIL: 20…" at bounding box center [200, 117] width 201 height 175
click at [152, 131] on span "Seleccionar certificado" at bounding box center [198, 132] width 197 height 5
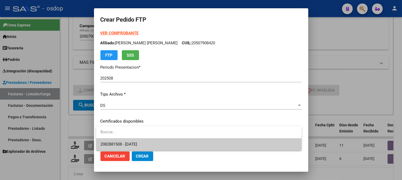
click at [177, 141] on span "2082881508 - 2029-08-14" at bounding box center [198, 145] width 197 height 12
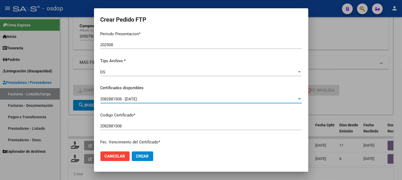
scroll to position [149, 0]
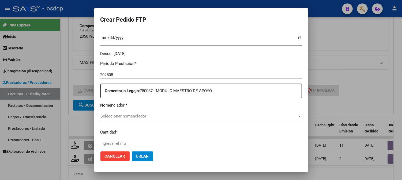
click at [194, 112] on div "Seleccionar nomenclador Seleccionar nomenclador" at bounding box center [200, 116] width 201 height 8
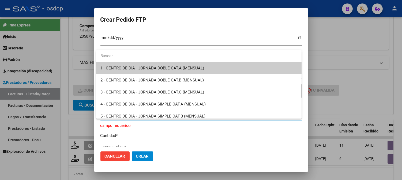
click at [210, 7] on div at bounding box center [201, 90] width 402 height 180
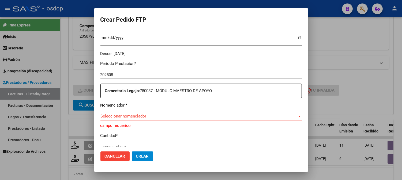
click at [190, 118] on span "Seleccionar nomenclador" at bounding box center [198, 116] width 197 height 5
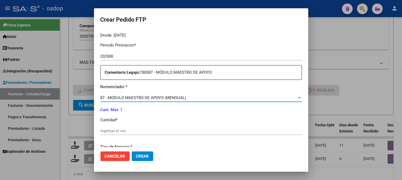
scroll to position [208, 0]
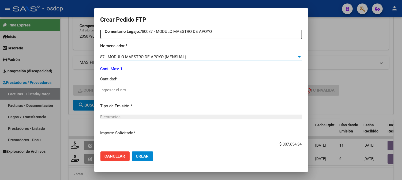
click at [154, 97] on div "Ingresar el nro" at bounding box center [200, 92] width 201 height 13
click at [155, 89] on input "Ingresar el nro" at bounding box center [200, 90] width 201 height 5
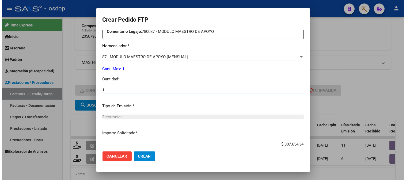
scroll to position [241, 0]
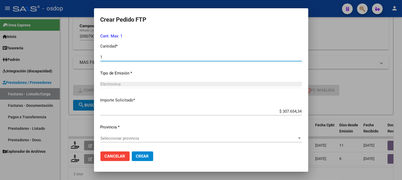
click at [133, 137] on span "Seleccionar provincia" at bounding box center [198, 138] width 197 height 5
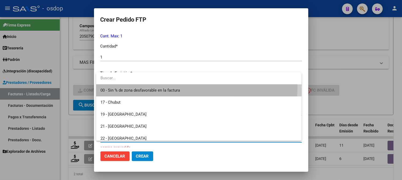
click at [152, 86] on span "00 - Sin % de zona desfavorable en la factura" at bounding box center [198, 91] width 197 height 12
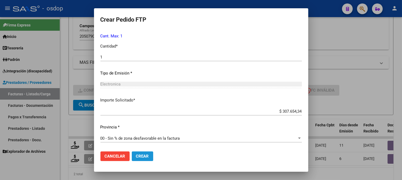
click at [146, 157] on span "Crear" at bounding box center [142, 156] width 13 height 5
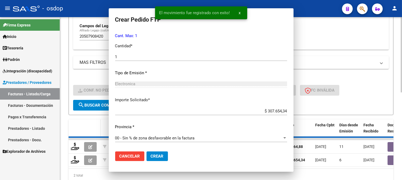
scroll to position [0, 0]
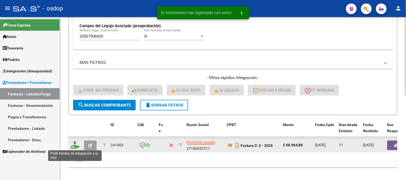
click at [71, 145] on icon at bounding box center [75, 145] width 9 height 7
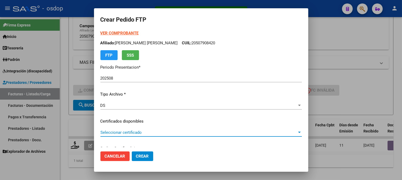
click at [169, 132] on span "Seleccionar certificado" at bounding box center [198, 132] width 197 height 5
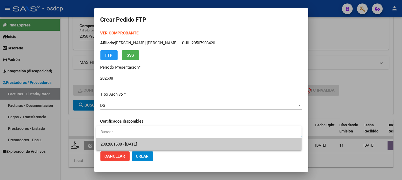
click at [171, 140] on span "2082881508 - 2029-08-14" at bounding box center [198, 145] width 197 height 12
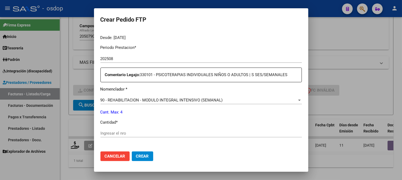
scroll to position [178, 0]
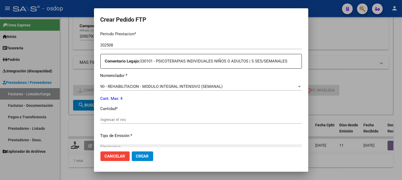
click at [159, 119] on input "Ingresar el nro" at bounding box center [200, 120] width 201 height 5
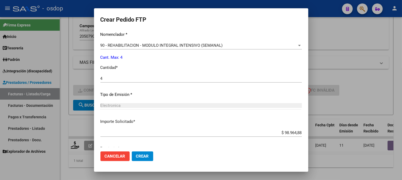
scroll to position [241, 0]
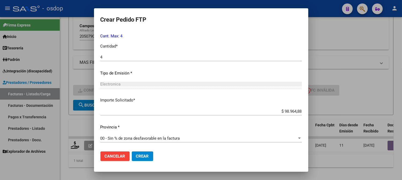
click at [147, 154] on span "Crear" at bounding box center [142, 156] width 13 height 5
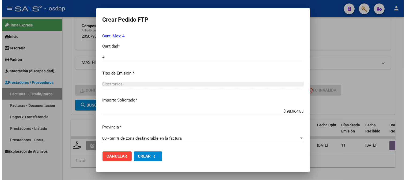
scroll to position [0, 0]
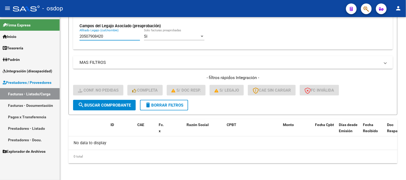
drag, startPoint x: 111, startPoint y: 35, endPoint x: 0, endPoint y: 3, distance: 115.6
click at [0, 14] on div "menu - osdop person Firma Express Inicio Calendario SSS Instructivos Contacto O…" at bounding box center [203, 90] width 406 height 180
paste input "7515054338"
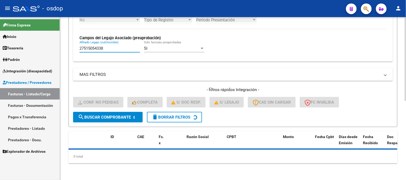
scroll to position [166, 0]
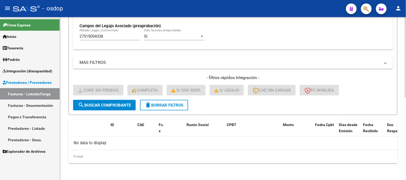
click at [150, 139] on div "No data to display" at bounding box center [233, 143] width 329 height 13
click at [124, 101] on button "search Buscar Comprobante" at bounding box center [104, 105] width 63 height 11
click at [113, 35] on input "27515054338" at bounding box center [110, 36] width 61 height 5
click at [106, 105] on span "search Buscar Comprobante" at bounding box center [104, 105] width 53 height 5
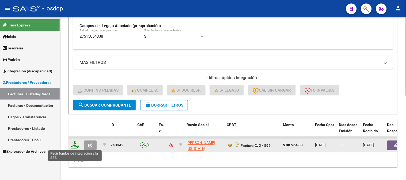
click at [76, 146] on icon at bounding box center [75, 145] width 9 height 7
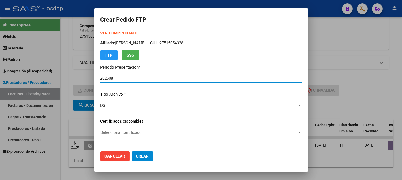
click at [155, 135] on span "Seleccionar certificado" at bounding box center [198, 132] width 197 height 5
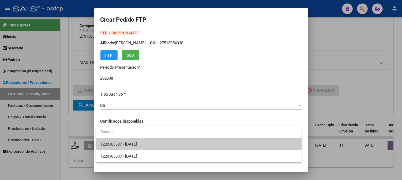
click at [155, 145] on span "1220383637 - 2028-07-28" at bounding box center [198, 145] width 197 height 12
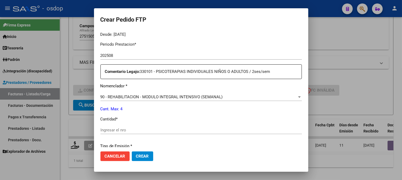
scroll to position [178, 0]
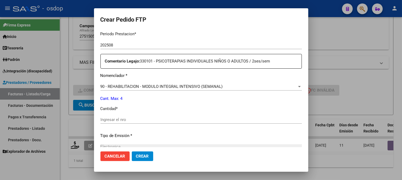
click at [135, 118] on input "Ingresar el nro" at bounding box center [200, 120] width 201 height 5
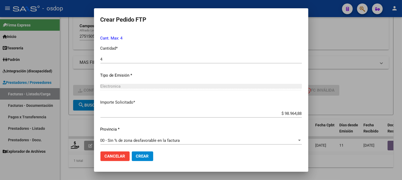
scroll to position [241, 0]
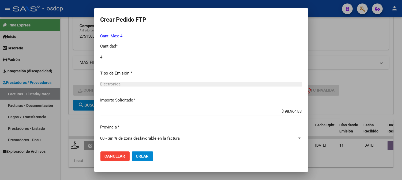
click at [145, 150] on mat-dialog-actions "Cancelar Crear" at bounding box center [200, 157] width 201 height 18
click at [146, 154] on button "Crear" at bounding box center [142, 157] width 21 height 10
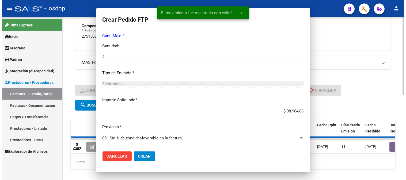
scroll to position [210, 0]
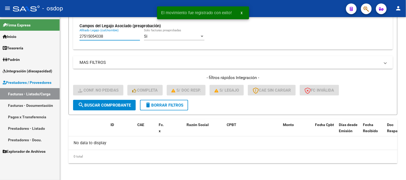
drag, startPoint x: 122, startPoint y: 36, endPoint x: 6, endPoint y: 22, distance: 116.2
click at [6, 22] on mat-sidenav-container "Firma Express Inicio Calendario SSS Instructivos Contacto OS Tesorería Extracto…" at bounding box center [203, 98] width 406 height 163
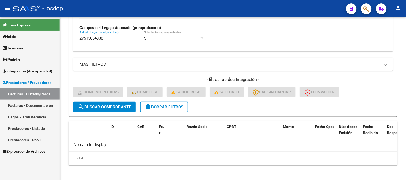
paste input "055359856"
click at [127, 107] on span "search Buscar Comprobante" at bounding box center [104, 107] width 53 height 5
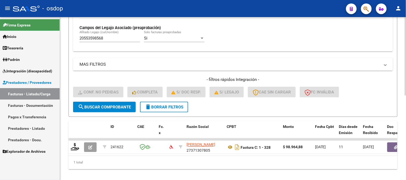
click at [170, 169] on div "1 total" at bounding box center [233, 162] width 329 height 13
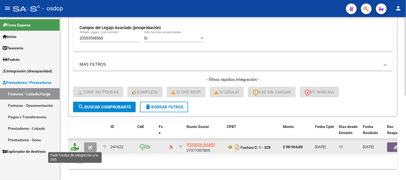
click at [77, 146] on icon at bounding box center [75, 147] width 9 height 7
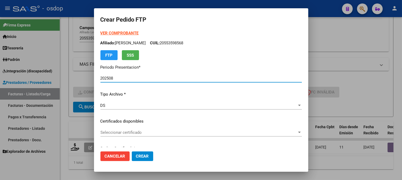
click at [154, 137] on div "Seleccionar certificado Seleccionar certificado" at bounding box center [200, 133] width 201 height 8
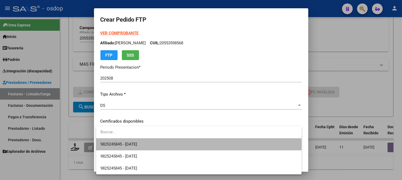
click at [171, 142] on span "9825245845 - 2026-10-14" at bounding box center [198, 145] width 197 height 12
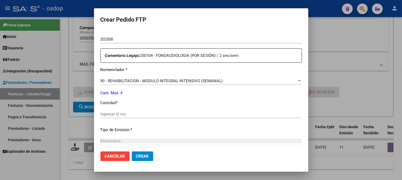
scroll to position [178, 0]
click at [157, 115] on input "Ingresar el nro" at bounding box center [200, 114] width 201 height 5
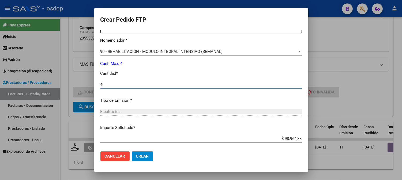
scroll to position [235, 0]
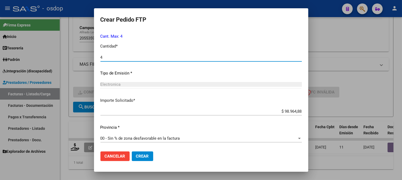
click at [147, 156] on span "Crear" at bounding box center [142, 156] width 13 height 5
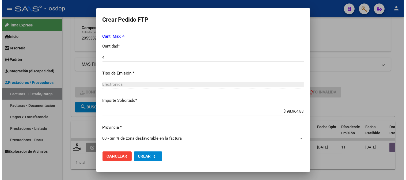
scroll to position [0, 0]
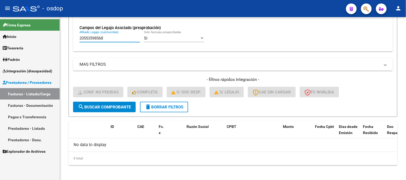
drag, startPoint x: 127, startPoint y: 40, endPoint x: 0, endPoint y: 4, distance: 131.5
click at [0, 4] on div "menu - osdop person Firma Express Inicio Calendario SSS Instructivos Contacto O…" at bounding box center [203, 90] width 406 height 180
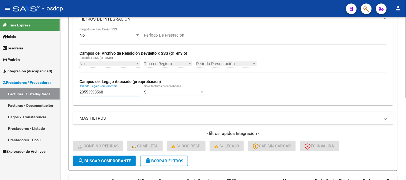
paste input "23654374"
click at [94, 161] on span "search Buscar Comprobante" at bounding box center [104, 161] width 53 height 5
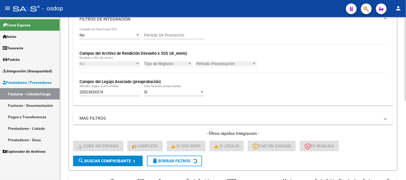
click at [66, 99] on div "Video tutorial PRESTADORES -> Listado de CPBTs Emitidos por Prestadores / Prove…" at bounding box center [233, 66] width 346 height 318
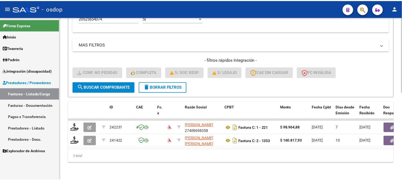
scroll to position [188, 0]
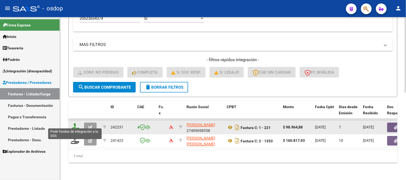
click at [74, 124] on icon at bounding box center [75, 127] width 9 height 7
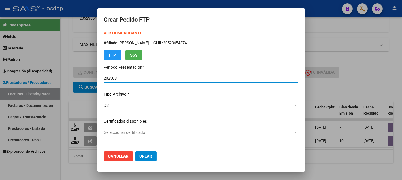
drag, startPoint x: 138, startPoint y: 128, endPoint x: 143, endPoint y: 119, distance: 9.7
click at [143, 119] on p "Certificados disponibles" at bounding box center [201, 122] width 194 height 6
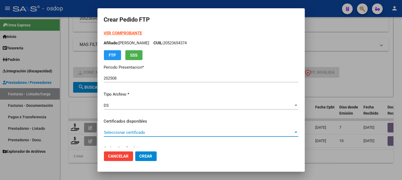
click at [145, 134] on span "Seleccionar certificado" at bounding box center [199, 132] width 190 height 5
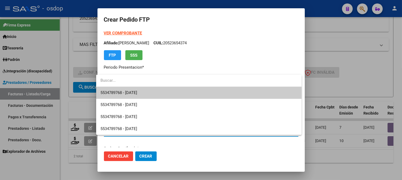
click at [149, 94] on span "5534789768 - 2025-12-17" at bounding box center [198, 93] width 197 height 12
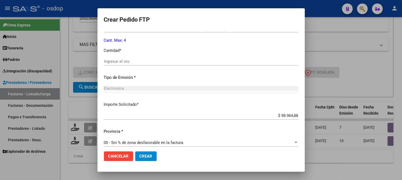
scroll to position [238, 0]
click at [147, 63] on div "Ingresar el nro" at bounding box center [201, 60] width 194 height 8
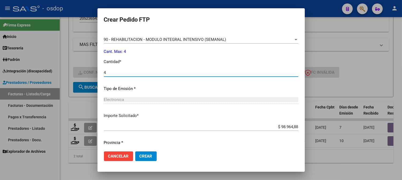
scroll to position [241, 0]
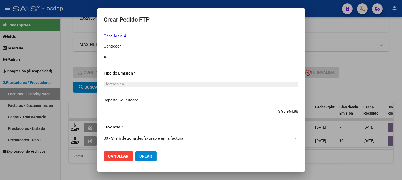
click at [146, 155] on span "Crear" at bounding box center [145, 156] width 13 height 5
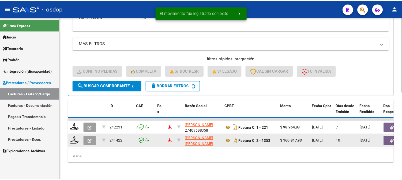
scroll to position [175, 0]
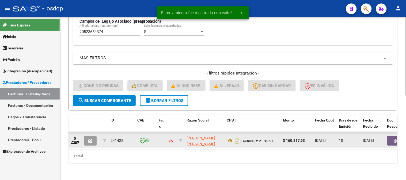
click at [74, 140] on div at bounding box center [75, 141] width 9 height 8
click at [74, 137] on icon at bounding box center [75, 140] width 9 height 7
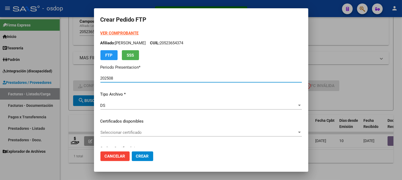
click at [176, 134] on span "Seleccionar certificado" at bounding box center [198, 132] width 197 height 5
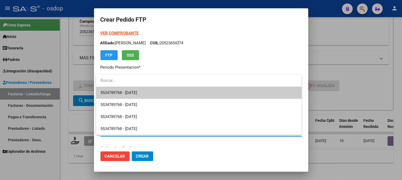
click at [179, 94] on span "5534789768 - 2025-12-17" at bounding box center [198, 93] width 197 height 12
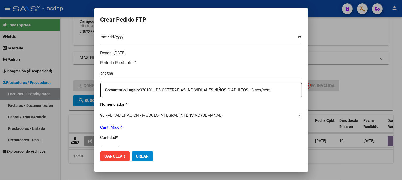
scroll to position [178, 0]
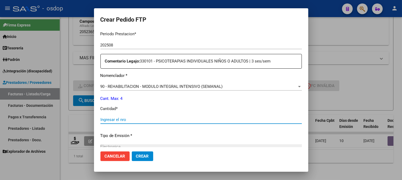
click at [140, 121] on input "Ingresar el nro" at bounding box center [200, 120] width 201 height 5
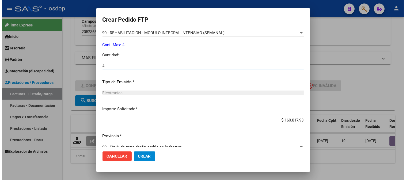
scroll to position [241, 0]
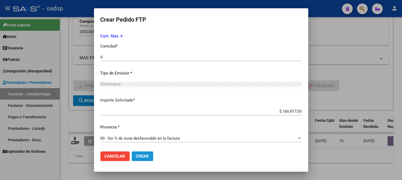
click at [148, 155] on span "Crear" at bounding box center [142, 156] width 13 height 5
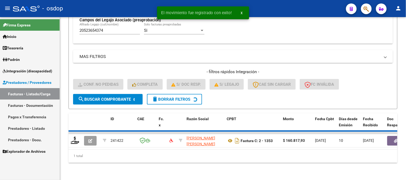
scroll to position [166, 0]
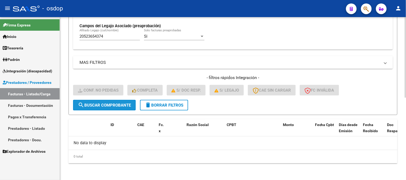
click at [125, 105] on span "search Buscar Comprobante" at bounding box center [104, 105] width 53 height 5
click at [50, 67] on link "Integración (discapacidad)" at bounding box center [30, 71] width 60 height 12
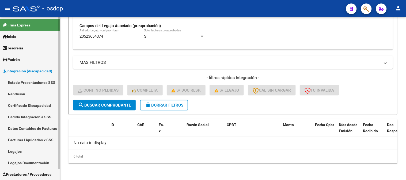
click at [39, 114] on link "Pedido Integración a SSS" at bounding box center [30, 117] width 60 height 12
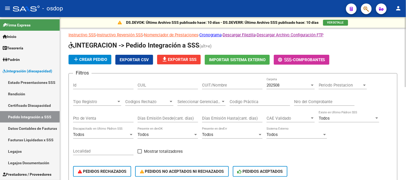
click at [166, 81] on div "CUIL" at bounding box center [168, 84] width 61 height 12
click at [168, 89] on div "CUIL" at bounding box center [168, 84] width 61 height 12
paste input "20523654374"
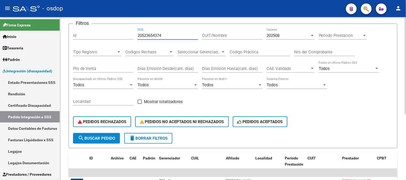
scroll to position [110, 0]
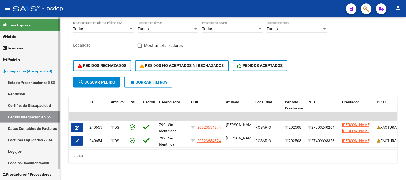
click at [31, 70] on span "Integración (discapacidad)" at bounding box center [28, 71] width 50 height 6
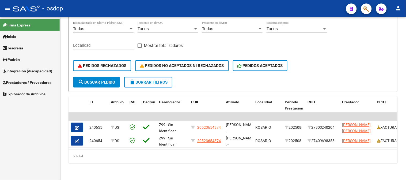
click at [35, 84] on span "Prestadores / Proveedores" at bounding box center [27, 83] width 49 height 6
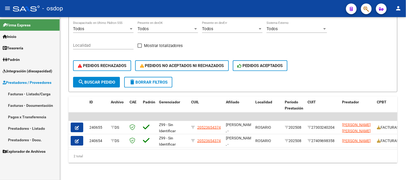
click at [39, 95] on link "Facturas - Listado/Carga" at bounding box center [30, 94] width 60 height 12
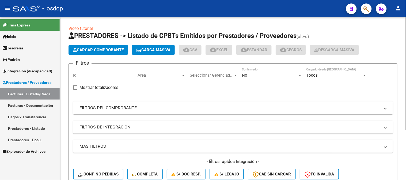
click at [122, 132] on mat-expansion-panel-header "FILTROS DE INTEGRACION" at bounding box center [233, 127] width 320 height 13
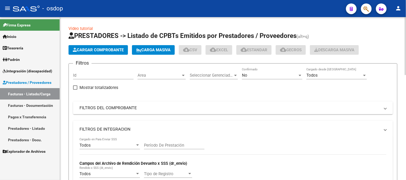
scroll to position [59, 0]
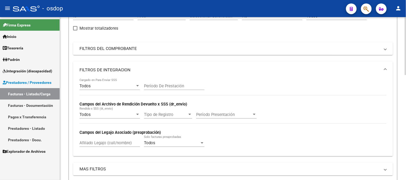
click at [100, 145] on input "Afiliado Legajo (cuil/nombre)" at bounding box center [110, 143] width 61 height 5
paste input "27554061236"
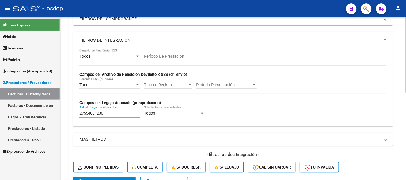
scroll to position [119, 0]
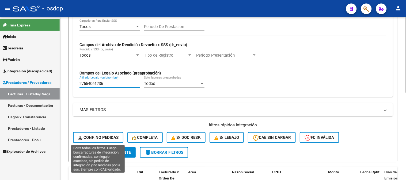
click at [108, 137] on span "Conf. no pedidas" at bounding box center [98, 137] width 41 height 5
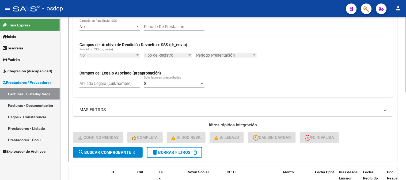
click at [109, 86] on input "Afiliado Legajo (cuil/nombre)" at bounding box center [110, 83] width 61 height 5
paste input "27554061236"
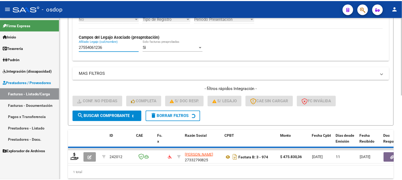
scroll to position [176, 0]
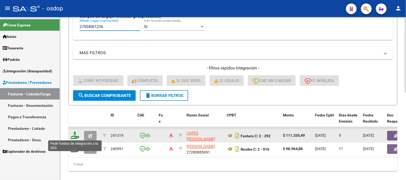
click at [76, 135] on icon at bounding box center [75, 135] width 9 height 7
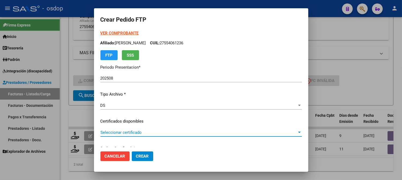
click at [146, 130] on span "Seleccionar certificado" at bounding box center [198, 132] width 197 height 5
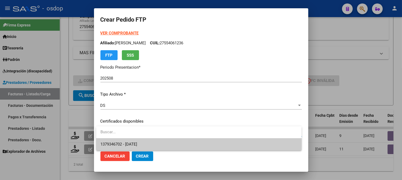
click at [156, 141] on span "1379346702 - 2028-03-12" at bounding box center [198, 145] width 197 height 12
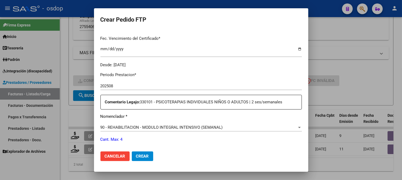
scroll to position [178, 0]
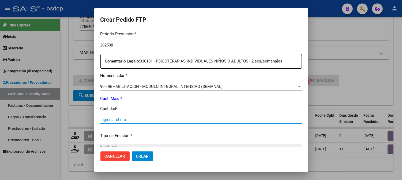
click at [154, 121] on input "Ingresar el nro" at bounding box center [200, 120] width 201 height 5
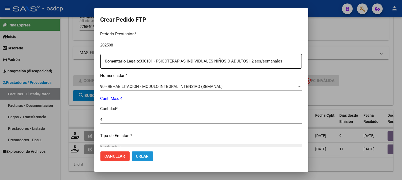
click at [142, 155] on span "Crear" at bounding box center [142, 156] width 13 height 5
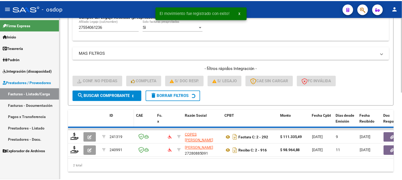
scroll to position [175, 0]
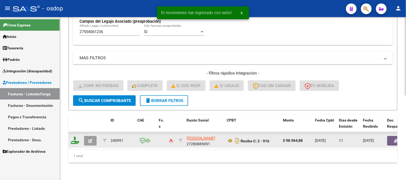
click at [74, 137] on icon at bounding box center [75, 140] width 9 height 7
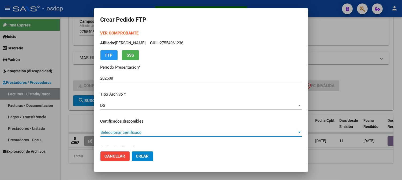
click at [138, 133] on span "Seleccionar certificado" at bounding box center [198, 132] width 197 height 5
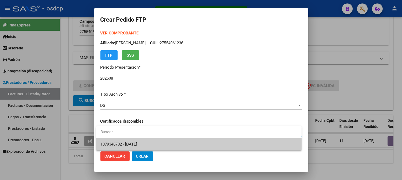
click at [145, 140] on span "1379346702 - 2028-03-12" at bounding box center [198, 145] width 197 height 12
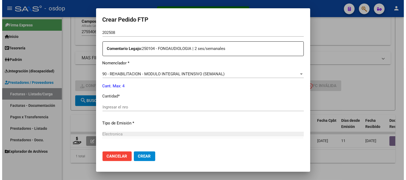
scroll to position [208, 0]
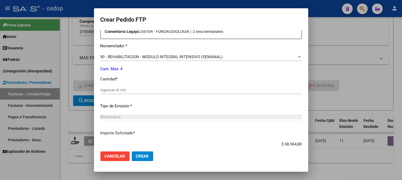
click at [142, 90] on input "Ingresar el nro" at bounding box center [200, 90] width 201 height 5
click at [144, 158] on span "Crear" at bounding box center [142, 156] width 13 height 5
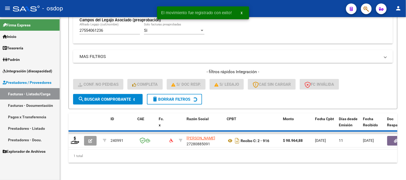
scroll to position [166, 0]
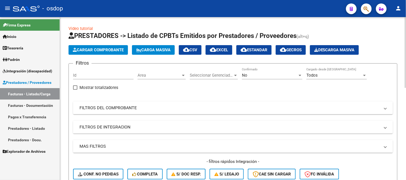
click at [100, 132] on mat-expansion-panel-header "FILTROS DE INTEGRACION" at bounding box center [233, 127] width 320 height 13
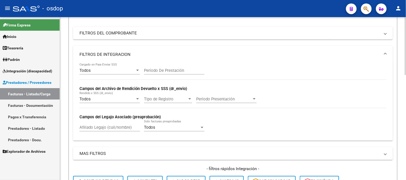
scroll to position [89, 0]
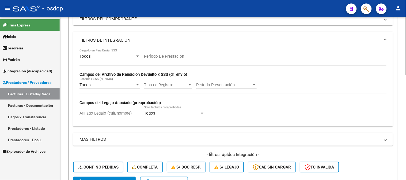
click at [100, 110] on div "Afiliado Legajo (cuil/nombre)" at bounding box center [110, 112] width 61 height 12
paste input "27515054338"
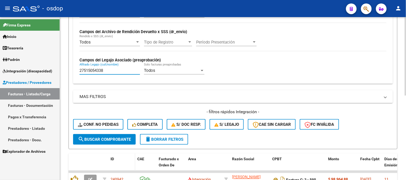
scroll to position [175, 0]
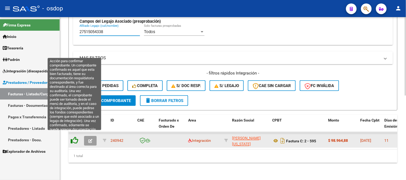
click at [75, 137] on icon at bounding box center [74, 140] width 7 height 7
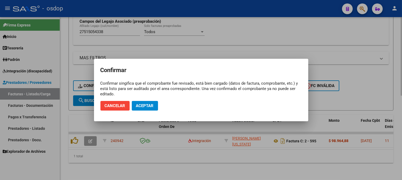
drag, startPoint x: 139, startPoint y: 107, endPoint x: 142, endPoint y: 105, distance: 3.4
click at [139, 107] on span "Aceptar" at bounding box center [145, 106] width 18 height 5
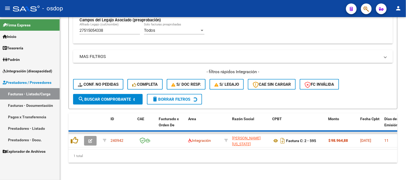
scroll to position [166, 0]
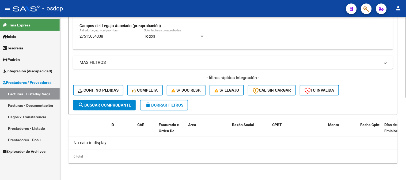
drag, startPoint x: 119, startPoint y: 33, endPoint x: 116, endPoint y: 36, distance: 4.2
click at [115, 33] on div "27515054338 Afiliado Legajo (cuil/nombre)" at bounding box center [110, 35] width 61 height 12
drag, startPoint x: 116, startPoint y: 36, endPoint x: 46, endPoint y: 25, distance: 71.0
click at [46, 25] on mat-sidenav-container "Firma Express Inicio Calendario SSS Instructivos Contacto OS Tesorería Extracto…" at bounding box center [203, 98] width 406 height 163
paste input "055359856"
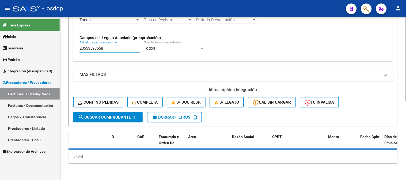
type input "20553598568"
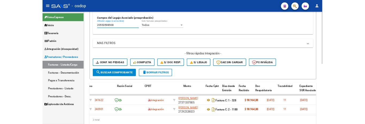
scroll to position [0, 124]
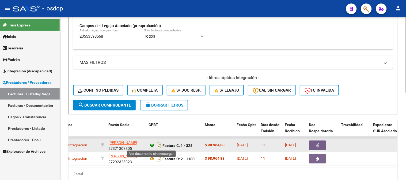
click at [152, 143] on icon at bounding box center [152, 146] width 7 height 6
click at [326, 148] on button "button" at bounding box center [317, 146] width 17 height 10
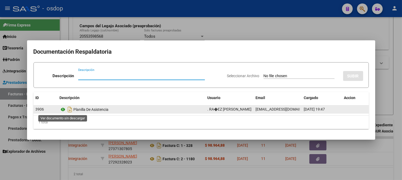
click at [62, 111] on icon at bounding box center [63, 110] width 7 height 6
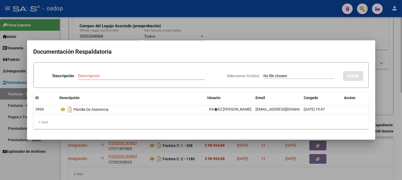
drag, startPoint x: 123, startPoint y: 31, endPoint x: 123, endPoint y: 36, distance: 4.8
click at [123, 31] on div at bounding box center [201, 90] width 402 height 180
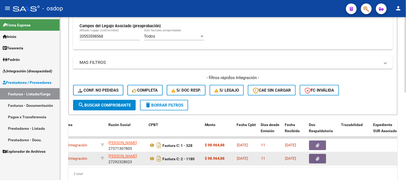
click at [146, 153] on datatable-body-cell "STIVALA MAIRA LENA 27292328023" at bounding box center [126, 159] width 40 height 13
click at [150, 155] on div "Factura C: 2 - 1180" at bounding box center [175, 159] width 52 height 9
click at [153, 158] on icon at bounding box center [152, 159] width 7 height 6
click at [310, 155] on button "button" at bounding box center [317, 159] width 17 height 10
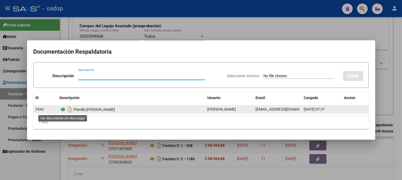
click at [63, 112] on icon at bounding box center [63, 110] width 7 height 6
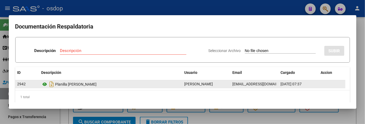
scroll to position [183, 0]
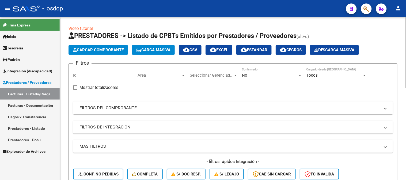
click at [121, 132] on mat-expansion-panel-header "FILTROS DE INTEGRACION" at bounding box center [233, 127] width 320 height 13
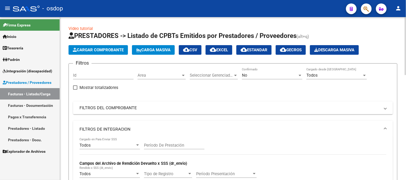
scroll to position [89, 0]
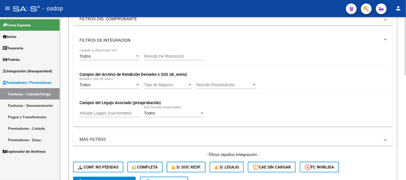
click at [118, 113] on input "Afiliado Legajo (cuil/nombre)" at bounding box center [110, 113] width 61 height 5
paste input "20553598568"
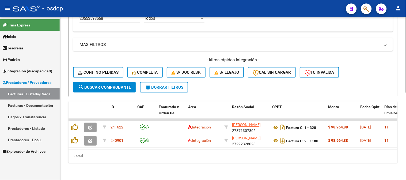
click at [115, 168] on div "Video tutorial PRESTADORES -> Listado de CPBTs Emitidos por Prestadores / Prove…" at bounding box center [233, 7] width 346 height 348
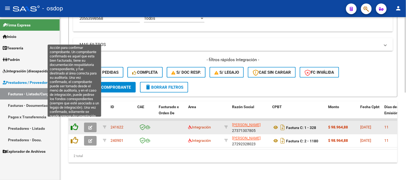
click at [77, 124] on icon at bounding box center [74, 127] width 7 height 7
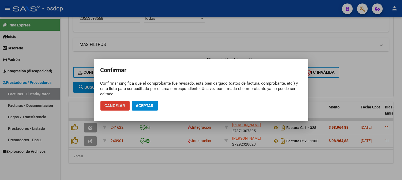
click at [143, 103] on button "Aceptar" at bounding box center [145, 106] width 26 height 10
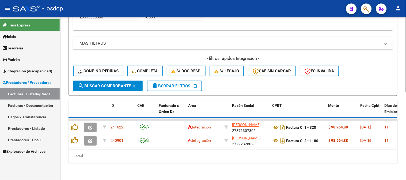
scroll to position [175, 0]
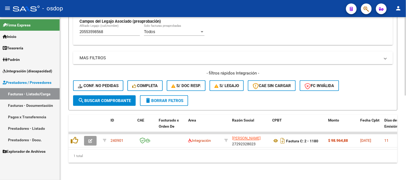
click at [143, 169] on div "Video tutorial PRESTADORES -> Listado de CPBTs Emitidos por Prestadores / Prove…" at bounding box center [233, 13] width 346 height 334
drag, startPoint x: 118, startPoint y: 28, endPoint x: 0, endPoint y: 12, distance: 119.4
click at [2, 9] on div "menu - osdop person Firma Express Inicio Calendario SSS Instructivos Contacto O…" at bounding box center [203, 90] width 406 height 180
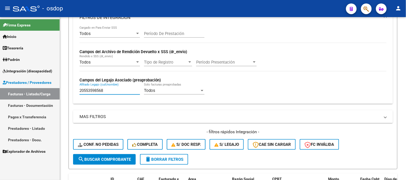
paste input "23654374"
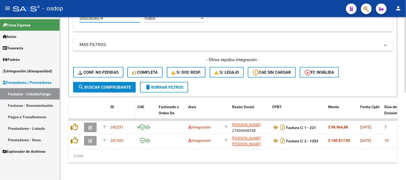
scroll to position [188, 0]
drag, startPoint x: 128, startPoint y: 167, endPoint x: 131, endPoint y: 154, distance: 12.8
click at [130, 162] on div "Video tutorial PRESTADORES -> Listado de CPBTs Emitidos por Prestadores / Prove…" at bounding box center [233, 7] width 346 height 348
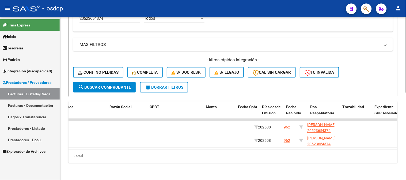
scroll to position [0, 119]
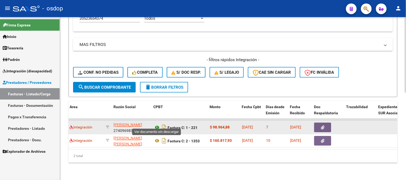
click at [158, 125] on icon at bounding box center [157, 128] width 7 height 6
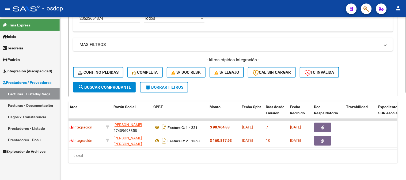
click at [268, 159] on div "2 total" at bounding box center [233, 156] width 329 height 13
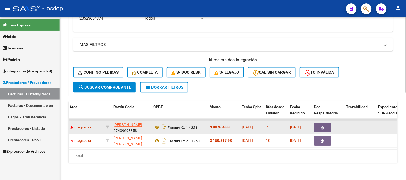
click at [324, 126] on span "button" at bounding box center [322, 128] width 3 height 5
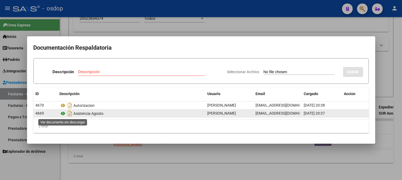
click at [60, 114] on icon at bounding box center [63, 114] width 7 height 6
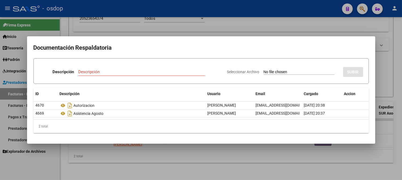
click at [155, 22] on div at bounding box center [201, 90] width 402 height 180
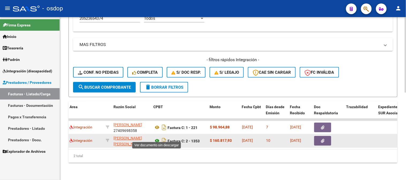
click at [156, 138] on icon at bounding box center [157, 141] width 7 height 6
click at [326, 137] on button "button" at bounding box center [322, 142] width 17 height 10
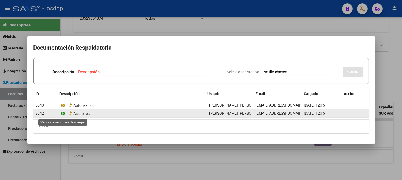
click at [63, 113] on icon at bounding box center [63, 114] width 7 height 6
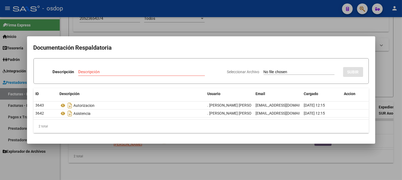
click at [123, 63] on form "Descripción Descripción Seleccionar Archivo SUBIR" at bounding box center [200, 71] width 335 height 26
click at [111, 19] on div at bounding box center [201, 90] width 402 height 180
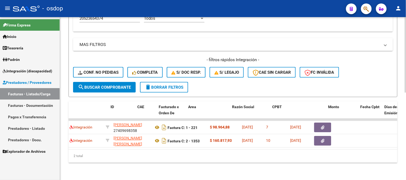
scroll to position [0, 0]
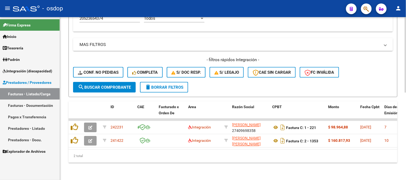
click at [101, 163] on div "2 total" at bounding box center [233, 156] width 329 height 13
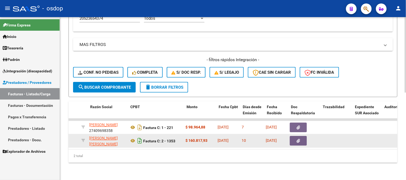
scroll to position [0, 142]
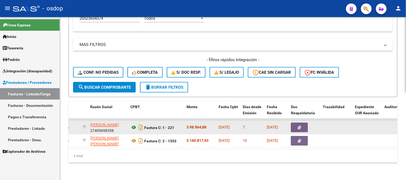
click at [134, 125] on icon at bounding box center [133, 128] width 7 height 6
click at [301, 126] on span "button" at bounding box center [299, 128] width 3 height 5
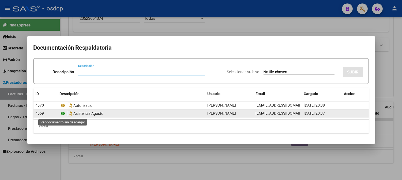
click at [65, 111] on icon at bounding box center [63, 114] width 7 height 6
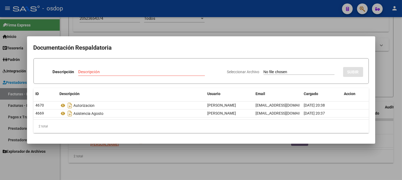
click at [139, 0] on div at bounding box center [201, 90] width 402 height 180
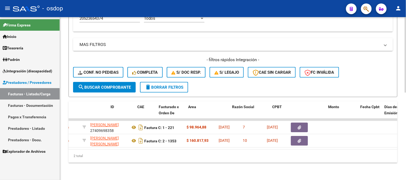
scroll to position [0, 0]
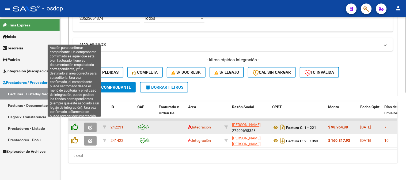
click at [74, 124] on icon at bounding box center [74, 127] width 7 height 7
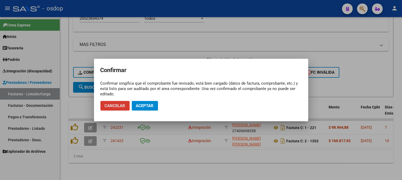
click at [137, 104] on span "Aceptar" at bounding box center [145, 106] width 18 height 5
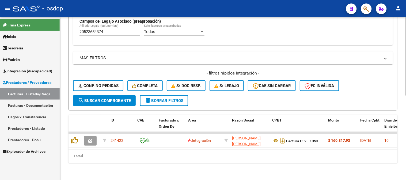
scroll to position [175, 0]
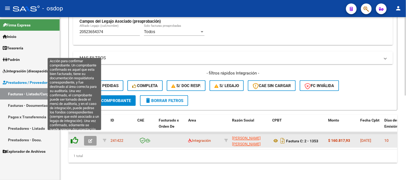
click at [76, 137] on icon at bounding box center [74, 140] width 7 height 7
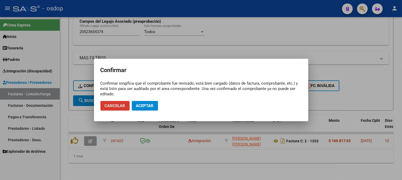
click at [149, 107] on span "Aceptar" at bounding box center [145, 106] width 18 height 5
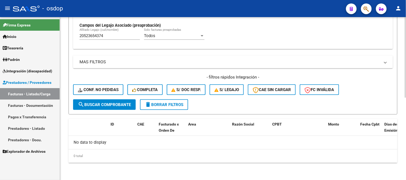
scroll to position [166, 0]
click at [116, 105] on span "search Buscar Comprobante" at bounding box center [104, 105] width 53 height 5
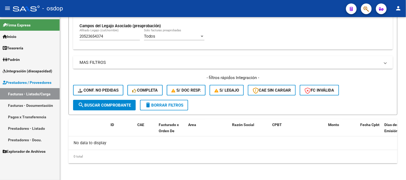
drag, startPoint x: 117, startPoint y: 37, endPoint x: 0, endPoint y: 43, distance: 117.1
click at [0, 33] on mat-sidenav-container "Firma Express Inicio Calendario SSS Instructivos Contacto OS Tesorería Extracto…" at bounding box center [203, 98] width 406 height 163
paste input "7554061236"
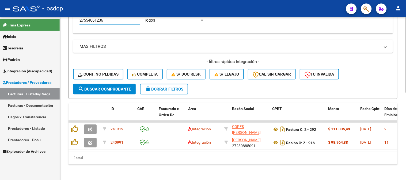
scroll to position [188, 0]
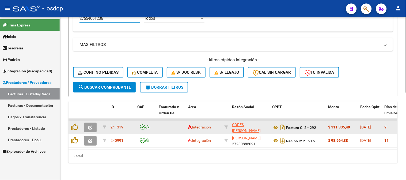
type input "27554061236"
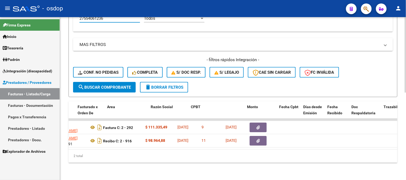
scroll to position [0, 81]
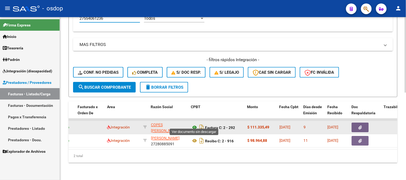
click at [193, 125] on icon at bounding box center [194, 128] width 7 height 6
click at [355, 123] on button "button" at bounding box center [360, 128] width 17 height 10
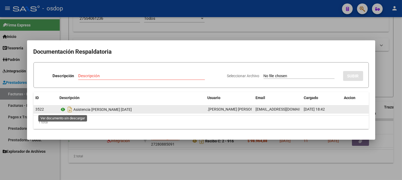
click at [63, 108] on icon at bounding box center [63, 110] width 7 height 6
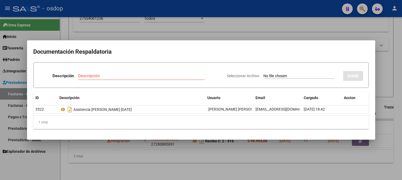
click at [149, 30] on div at bounding box center [201, 90] width 402 height 180
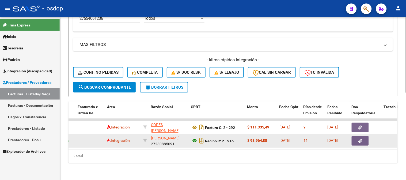
click at [192, 138] on icon at bounding box center [194, 141] width 7 height 6
click at [363, 139] on button "button" at bounding box center [360, 142] width 17 height 10
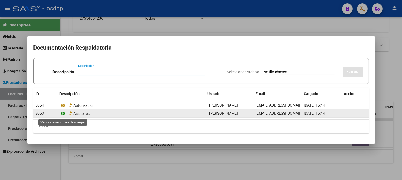
click at [64, 114] on icon at bounding box center [63, 114] width 7 height 6
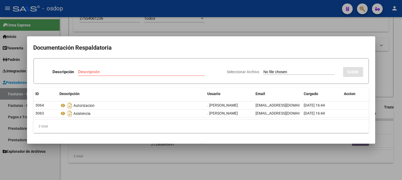
click at [125, 28] on div at bounding box center [201, 90] width 402 height 180
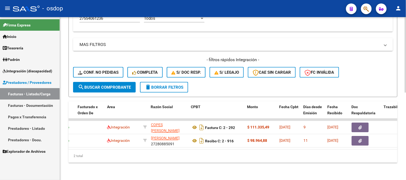
click at [128, 145] on datatable-selection "241319 Integración COPES [PERSON_NAME] 27276973539 Factura C: 2 - 292 $ 111.335…" at bounding box center [151, 146] width 329 height 5
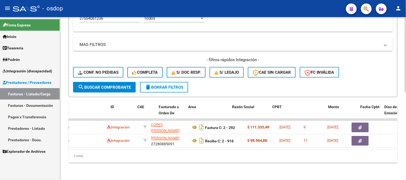
scroll to position [0, 0]
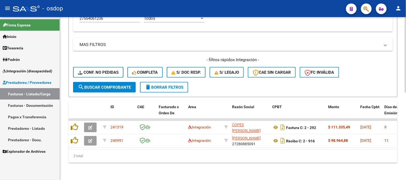
click at [106, 154] on div "2 total" at bounding box center [233, 156] width 329 height 13
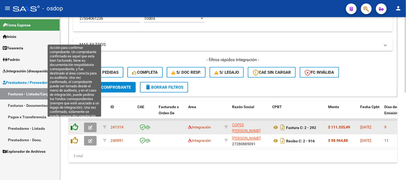
click at [76, 125] on icon at bounding box center [74, 127] width 7 height 7
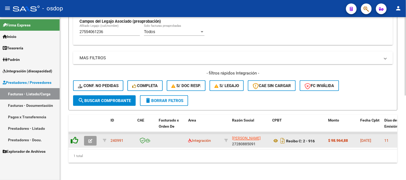
scroll to position [175, 0]
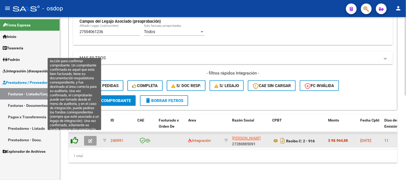
click at [74, 137] on icon at bounding box center [74, 140] width 7 height 7
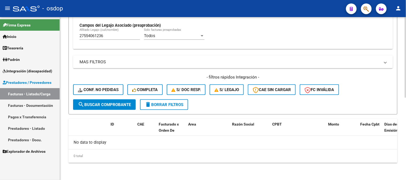
scroll to position [166, 0]
